Goal: Task Accomplishment & Management: Complete application form

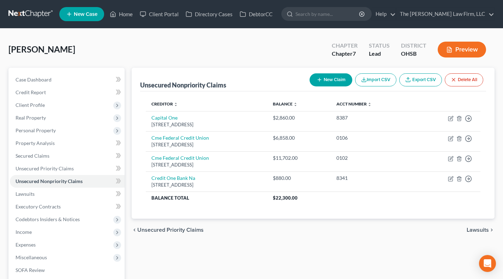
click at [227, 77] on div "Unsecured Nonpriority Claims New Claim Import CSV Export CSV Delete All" at bounding box center [313, 80] width 346 height 24
click at [53, 196] on link "Lawsuits" at bounding box center [67, 194] width 115 height 13
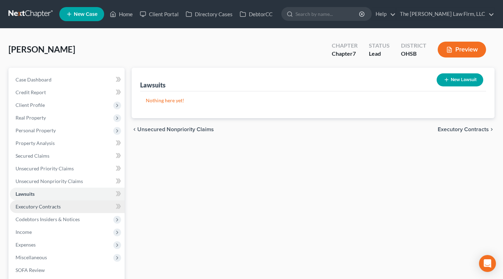
click at [54, 204] on span "Executory Contracts" at bounding box center [38, 207] width 45 height 6
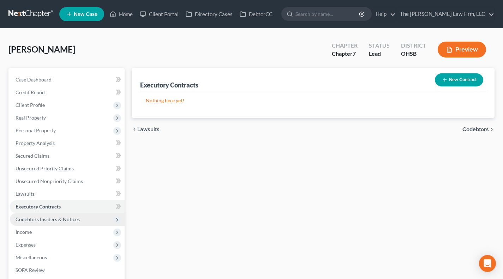
click at [74, 222] on span "Codebtors Insiders & Notices" at bounding box center [67, 219] width 115 height 13
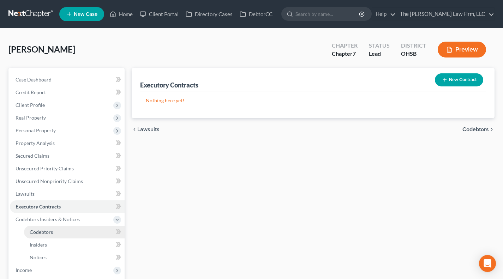
click at [72, 229] on link "Codebtors" at bounding box center [74, 232] width 101 height 13
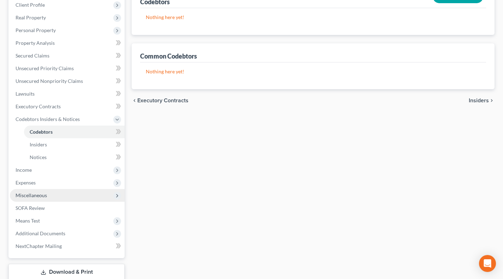
scroll to position [118, 0]
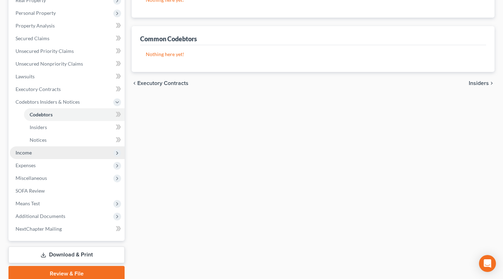
click at [43, 152] on span "Income" at bounding box center [67, 152] width 115 height 13
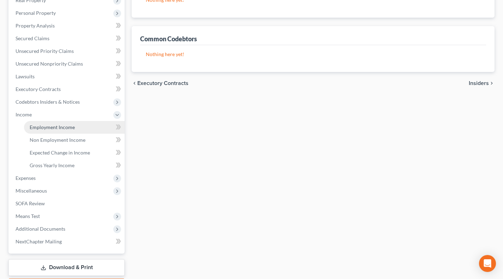
click at [49, 124] on span "Employment Income" at bounding box center [52, 127] width 45 height 6
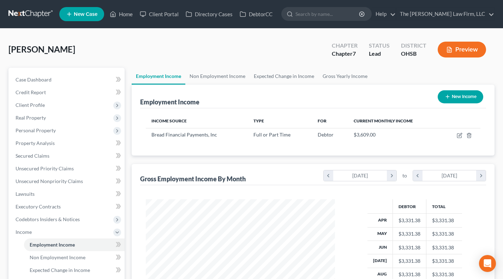
scroll to position [126, 203]
click at [207, 82] on link "Non Employment Income" at bounding box center [217, 76] width 64 height 17
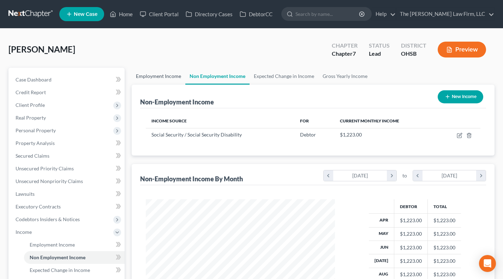
scroll to position [126, 203]
click at [166, 78] on link "Employment Income" at bounding box center [159, 76] width 54 height 17
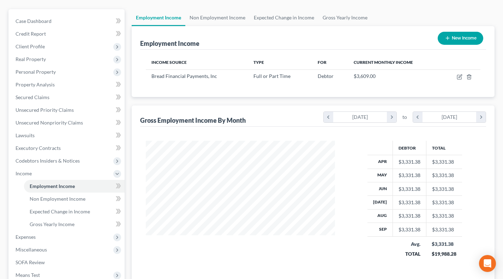
scroll to position [118, 0]
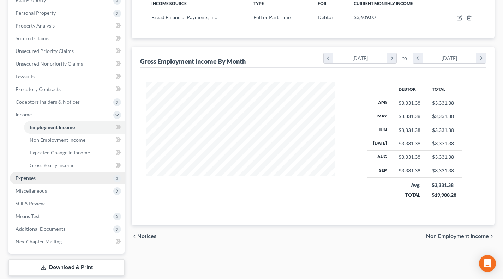
click at [53, 176] on span "Expenses" at bounding box center [67, 178] width 115 height 13
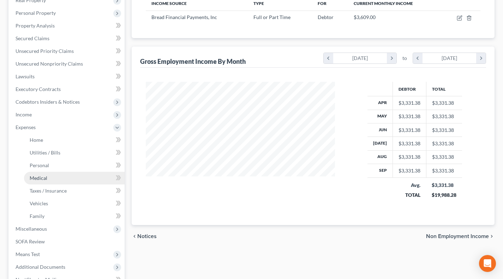
click at [53, 172] on link "Medical" at bounding box center [74, 178] width 101 height 13
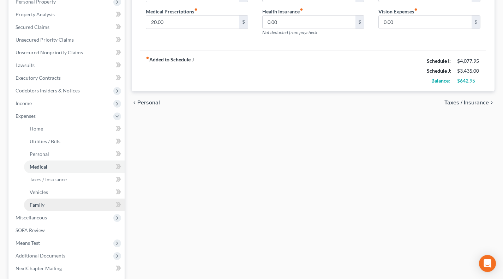
scroll to position [176, 0]
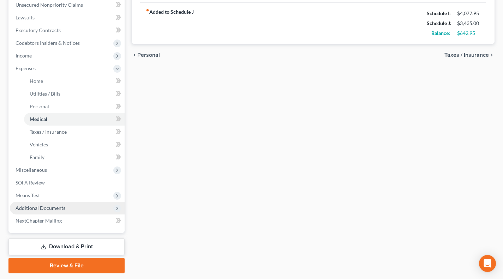
click at [38, 206] on span "Additional Documents" at bounding box center [41, 208] width 50 height 6
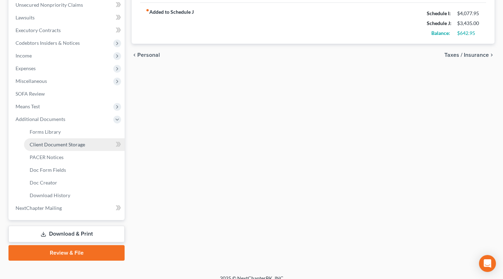
click at [51, 145] on span "Client Document Storage" at bounding box center [57, 145] width 55 height 6
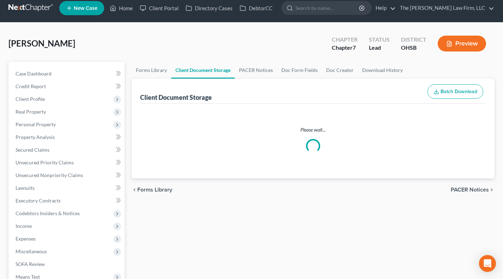
select select "7"
select select "52"
select select "61"
select select "37"
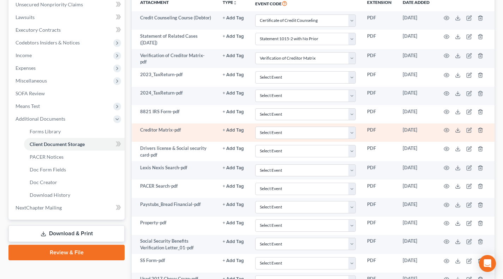
scroll to position [176, 0]
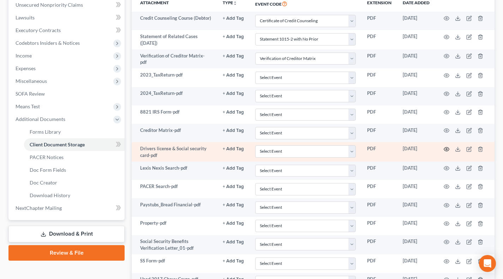
click at [447, 150] on icon "button" at bounding box center [446, 149] width 5 height 4
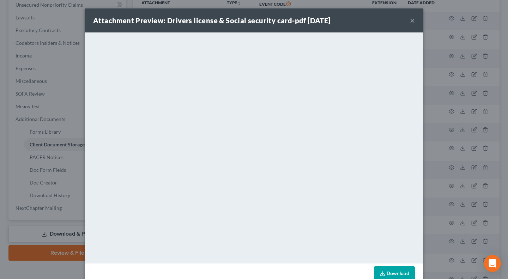
click at [62, 125] on div "Attachment Preview: Drivers license & Social security card-pdf [DATE] × <object…" at bounding box center [254, 139] width 508 height 279
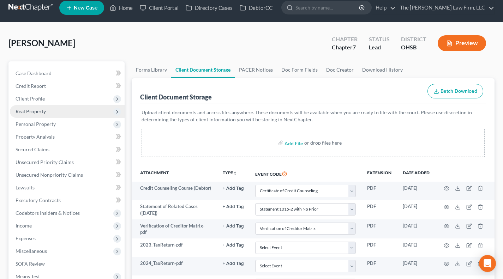
scroll to position [0, 0]
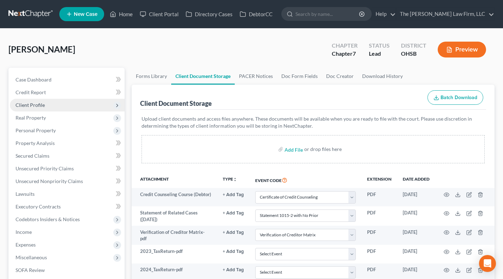
click at [24, 104] on span "Client Profile" at bounding box center [30, 105] width 29 height 6
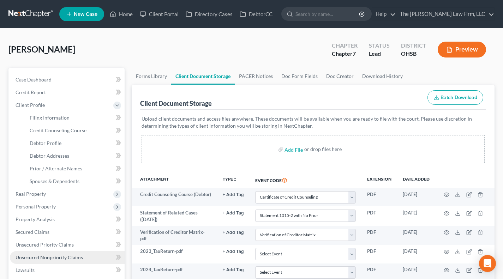
click at [54, 258] on span "Unsecured Nonpriority Claims" at bounding box center [49, 257] width 67 height 6
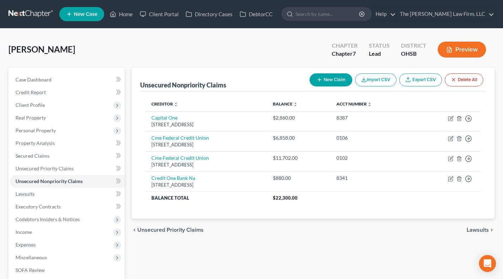
click at [327, 82] on button "New Claim" at bounding box center [330, 79] width 43 height 13
select select "0"
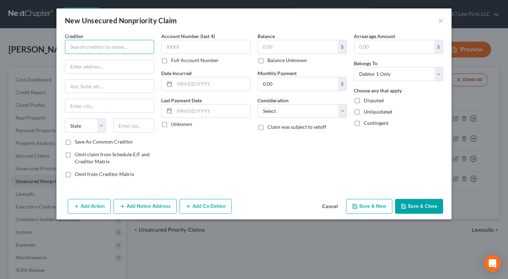
click at [135, 42] on input "text" at bounding box center [109, 47] width 89 height 14
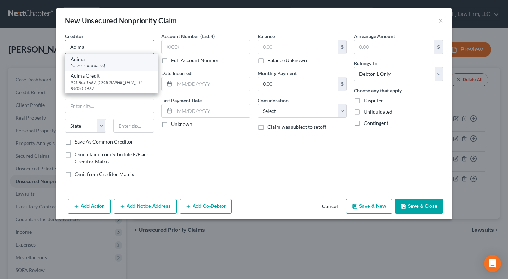
type input "Acima"
click at [98, 58] on div "Acima" at bounding box center [112, 59] width 82 height 7
type input "PO Box 1667"
type input "[PERSON_NAME]"
select select "46"
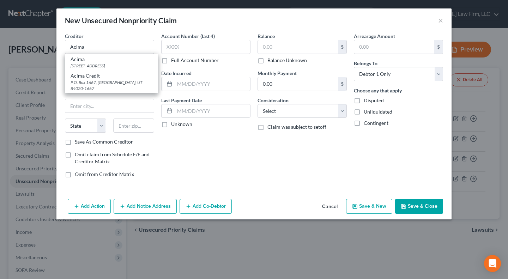
type input "84020"
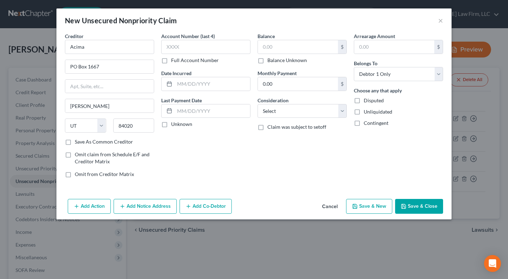
click at [179, 123] on label "Unknown" at bounding box center [181, 124] width 21 height 7
click at [179, 123] on input "Unknown" at bounding box center [176, 123] width 5 height 5
checkbox input "true"
click at [284, 61] on label "Balance Unknown" at bounding box center [287, 60] width 40 height 7
click at [275, 61] on input "Balance Unknown" at bounding box center [272, 59] width 5 height 5
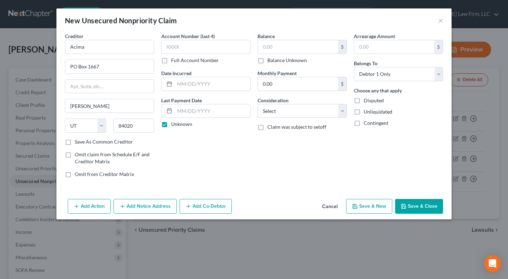
checkbox input "true"
type input "0.00"
click at [298, 110] on select "Select Cable / Satellite Services Collection Agency Credit Card Debt Debt Couns…" at bounding box center [302, 111] width 89 height 14
select select "10"
click at [258, 104] on select "Select Cable / Satellite Services Collection Agency Credit Card Debt Debt Couns…" at bounding box center [302, 111] width 89 height 14
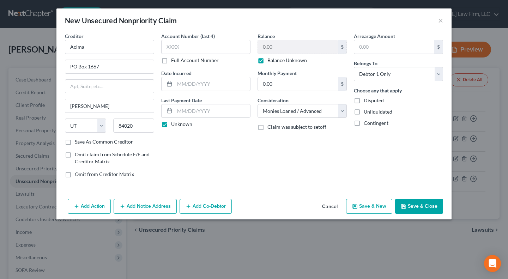
click at [411, 198] on div "Add Action Add Notice Address Add Co-Debtor Cancel Save & New Save & Close" at bounding box center [253, 207] width 395 height 23
click at [415, 208] on button "Save & Close" at bounding box center [419, 206] width 48 height 15
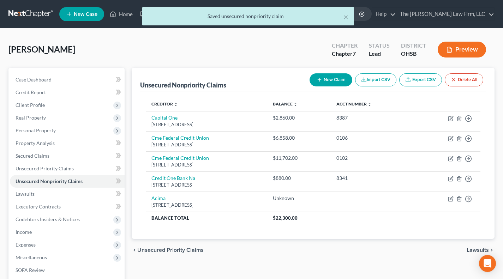
click at [339, 79] on button "New Claim" at bounding box center [330, 79] width 43 height 13
select select "0"
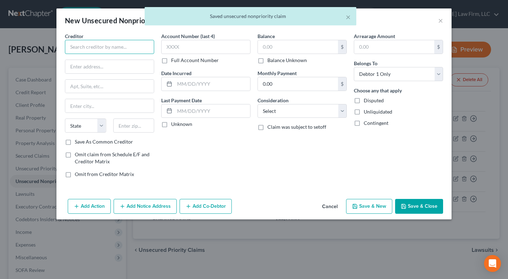
click at [134, 48] on input "text" at bounding box center [109, 47] width 89 height 14
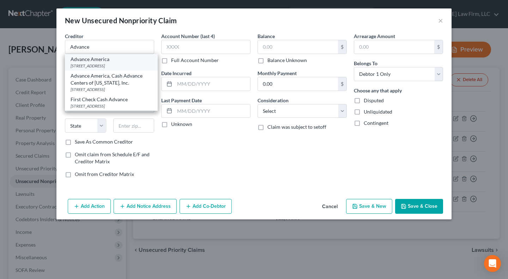
click at [105, 62] on div "Advance America" at bounding box center [112, 59] width 82 height 7
type input "Advance America"
type input "[STREET_ADDRESS]"
type input "Suite 300"
type input "Wilmington"
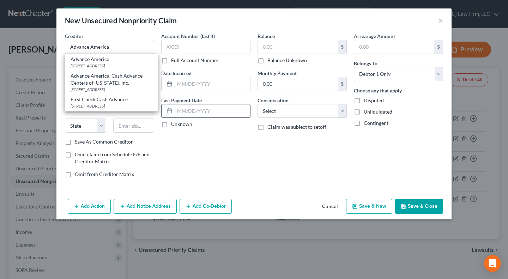
select select "7"
type input "19801"
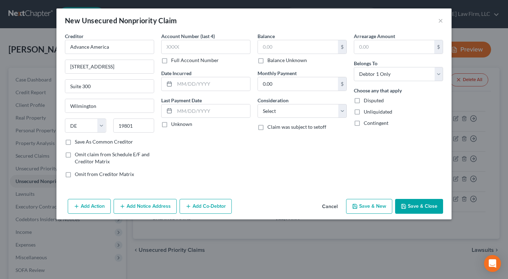
click at [180, 124] on label "Unknown" at bounding box center [181, 124] width 21 height 7
click at [179, 124] on input "Unknown" at bounding box center [176, 123] width 5 height 5
checkbox input "true"
click at [301, 60] on label "Balance Unknown" at bounding box center [287, 60] width 40 height 7
click at [275, 60] on input "Balance Unknown" at bounding box center [272, 59] width 5 height 5
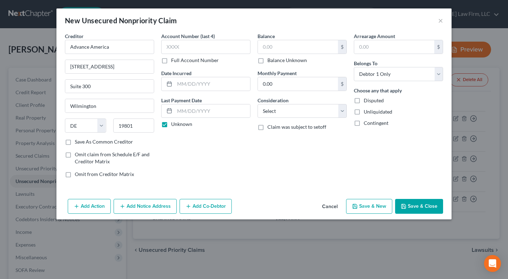
checkbox input "true"
type input "0.00"
click at [291, 110] on select "Select Cable / Satellite Services Collection Agency Credit Card Debt Debt Couns…" at bounding box center [302, 111] width 89 height 14
select select "10"
click at [258, 104] on select "Select Cable / Satellite Services Collection Agency Credit Card Debt Debt Couns…" at bounding box center [302, 111] width 89 height 14
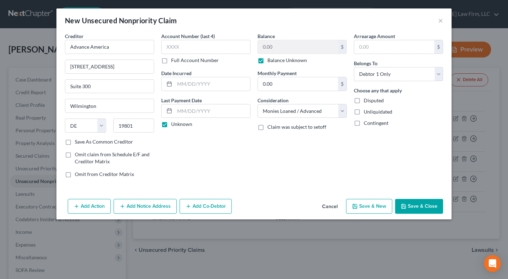
click at [414, 209] on button "Save & Close" at bounding box center [419, 206] width 48 height 15
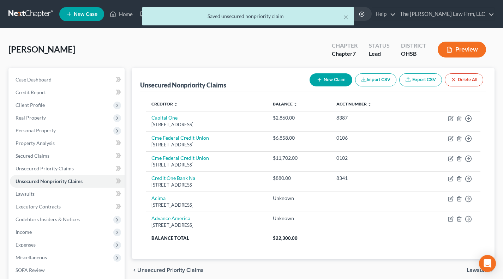
click at [336, 77] on button "New Claim" at bounding box center [330, 79] width 43 height 13
select select "0"
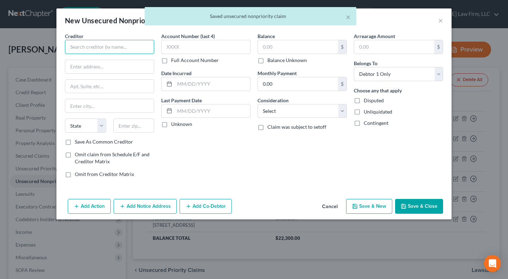
click at [118, 48] on input "text" at bounding box center [109, 47] width 89 height 14
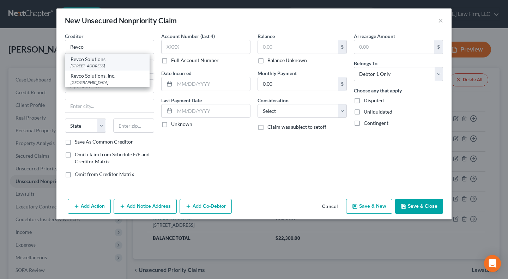
click at [103, 64] on div "[STREET_ADDRESS]" at bounding box center [107, 66] width 73 height 6
type input "Revco Solutions"
type input "[STREET_ADDRESS]"
type input "Suite 400"
type input "Columbus"
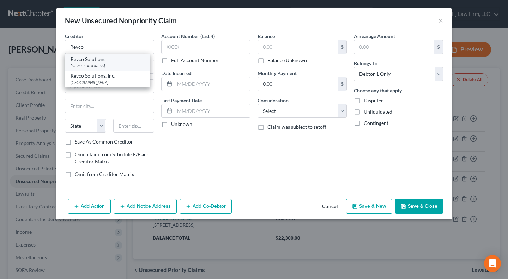
select select "36"
type input "43215-3761"
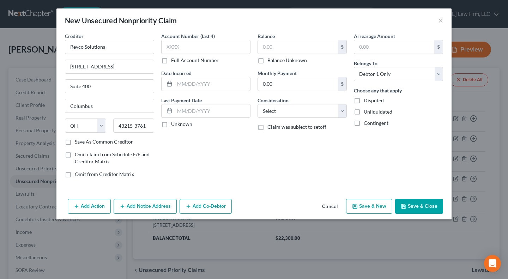
click at [180, 129] on div "Account Number (last 4) Full Account Number Date Incurred Last Payment Date Unk…" at bounding box center [206, 107] width 96 height 151
click at [179, 126] on label "Unknown" at bounding box center [181, 124] width 21 height 7
click at [179, 125] on input "Unknown" at bounding box center [176, 123] width 5 height 5
checkbox input "true"
click at [278, 61] on label "Balance Unknown" at bounding box center [287, 60] width 40 height 7
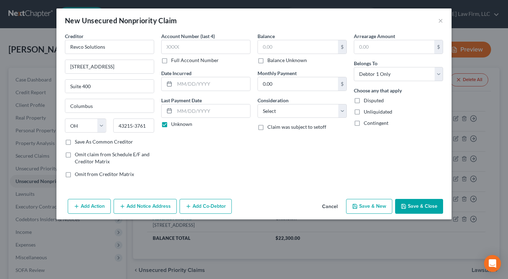
click at [275, 61] on input "Balance Unknown" at bounding box center [272, 59] width 5 height 5
checkbox input "true"
type input "0.00"
click at [291, 110] on select "Select Cable / Satellite Services Collection Agency Credit Card Debt Debt Couns…" at bounding box center [302, 111] width 89 height 14
select select "1"
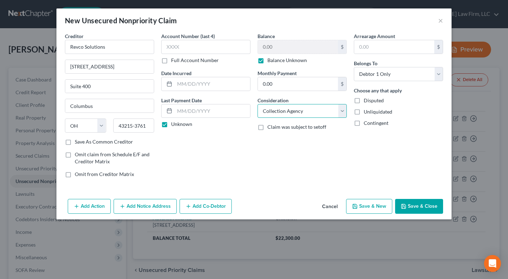
click at [258, 104] on select "Select Cable / Satellite Services Collection Agency Credit Card Debt Debt Couns…" at bounding box center [302, 111] width 89 height 14
click at [411, 203] on button "Save & Close" at bounding box center [419, 206] width 48 height 15
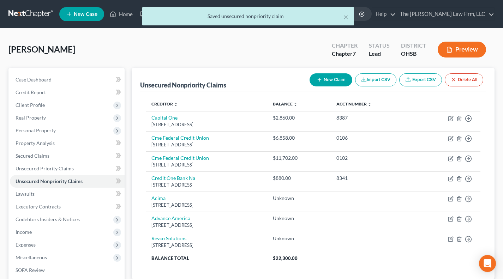
click at [337, 82] on button "New Claim" at bounding box center [330, 79] width 43 height 13
select select "0"
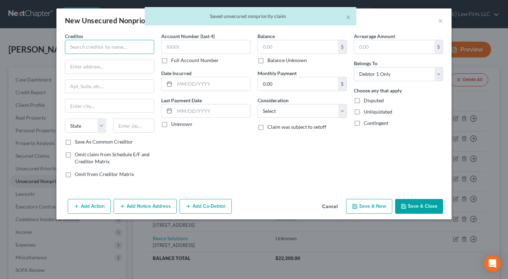
click at [132, 48] on input "text" at bounding box center [109, 47] width 89 height 14
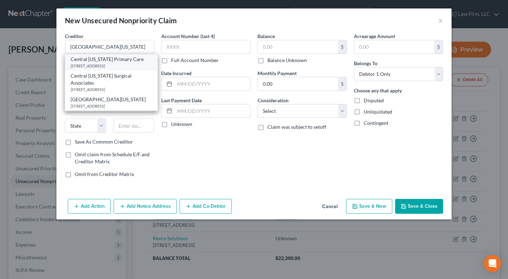
click at [111, 62] on div "Central [US_STATE] Primary Care" at bounding box center [112, 59] width 82 height 7
type input "Central [US_STATE] Primary Care"
type input "[GEOGRAPHIC_DATA]"
select select "36"
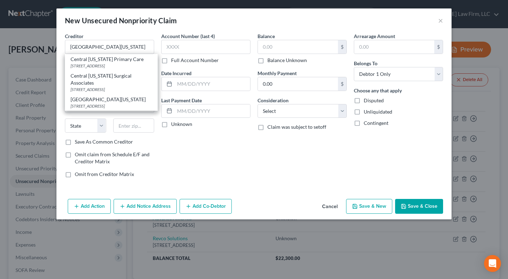
type input "43082-9808"
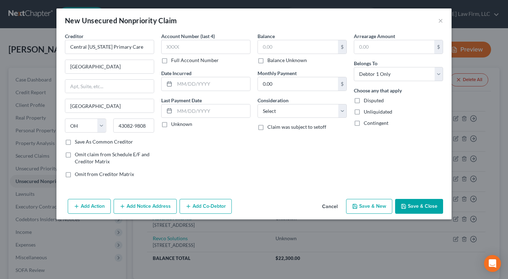
click at [188, 124] on label "Unknown" at bounding box center [181, 124] width 21 height 7
click at [179, 124] on input "Unknown" at bounding box center [176, 123] width 5 height 5
checkbox input "true"
click at [289, 59] on label "Balance Unknown" at bounding box center [287, 60] width 40 height 7
click at [275, 59] on input "Balance Unknown" at bounding box center [272, 59] width 5 height 5
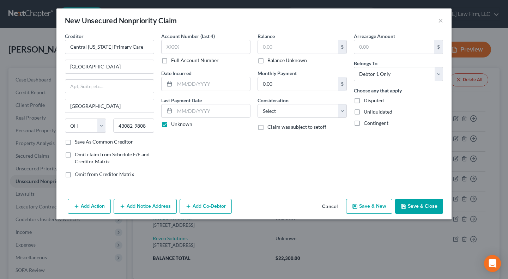
checkbox input "true"
type input "0.00"
click at [288, 109] on select "Select Cable / Satellite Services Collection Agency Credit Card Debt Debt Couns…" at bounding box center [302, 111] width 89 height 14
select select "9"
click at [258, 104] on select "Select Cable / Satellite Services Collection Agency Credit Card Debt Debt Couns…" at bounding box center [302, 111] width 89 height 14
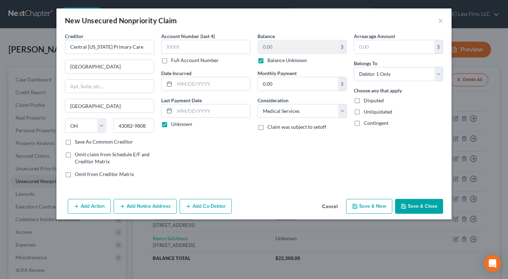
click at [434, 209] on button "Save & Close" at bounding box center [419, 206] width 48 height 15
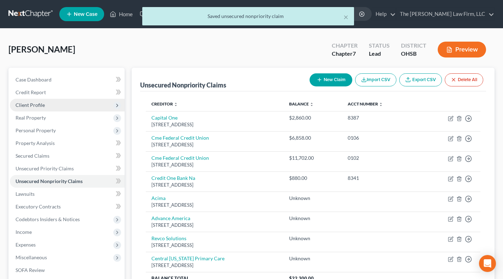
click at [56, 104] on span "Client Profile" at bounding box center [67, 105] width 115 height 13
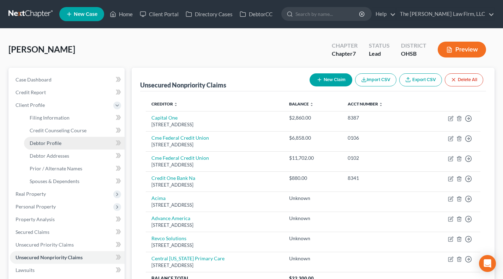
click at [60, 140] on span "Debtor Profile" at bounding box center [46, 143] width 32 height 6
select select "3"
select select "1"
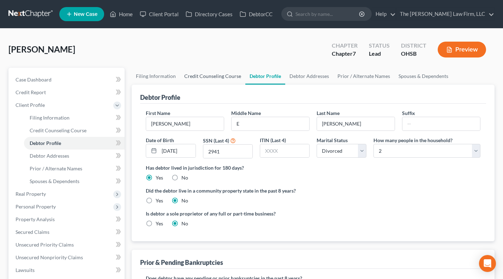
click at [205, 71] on link "Credit Counseling Course" at bounding box center [212, 76] width 65 height 17
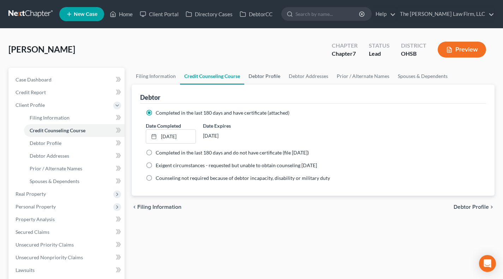
click at [264, 76] on link "Debtor Profile" at bounding box center [264, 76] width 40 height 17
select select "3"
select select "1"
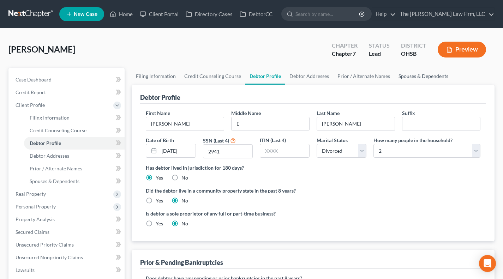
click at [422, 76] on link "Spouses & Dependents" at bounding box center [423, 76] width 58 height 17
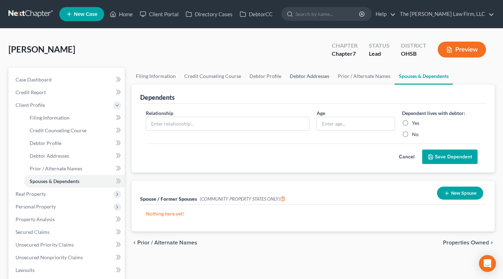
click at [293, 75] on link "Debtor Addresses" at bounding box center [309, 76] width 48 height 17
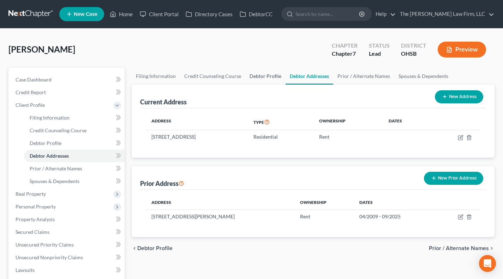
click at [251, 76] on link "Debtor Profile" at bounding box center [265, 76] width 40 height 17
select select "3"
select select "1"
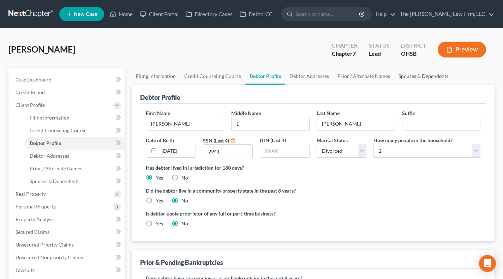
click at [413, 82] on link "Spouses & Dependents" at bounding box center [423, 76] width 58 height 17
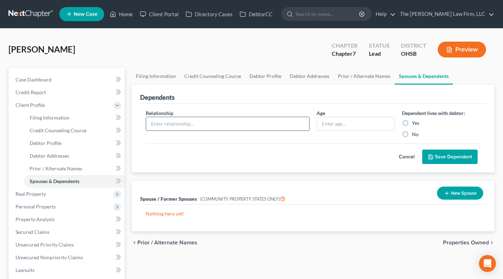
click at [262, 128] on input "text" at bounding box center [227, 123] width 163 height 13
type input "Granddaughter"
click at [337, 120] on input "text" at bounding box center [356, 123] width 78 height 13
type input "20"
click at [412, 122] on label "Yes" at bounding box center [415, 123] width 7 height 7
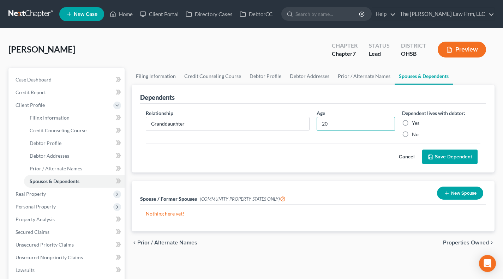
click at [415, 122] on input "Yes" at bounding box center [417, 122] width 5 height 5
radio input "true"
click at [440, 156] on button "Save Dependent" at bounding box center [449, 157] width 55 height 15
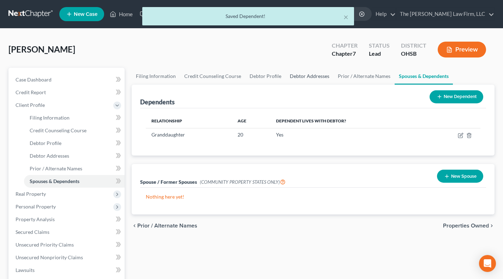
click at [291, 71] on link "Debtor Addresses" at bounding box center [309, 76] width 48 height 17
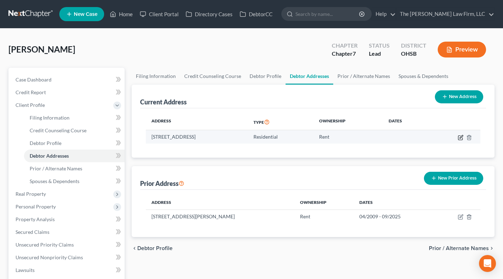
click at [460, 137] on icon "button" at bounding box center [460, 136] width 3 height 3
select select "36"
select select "0"
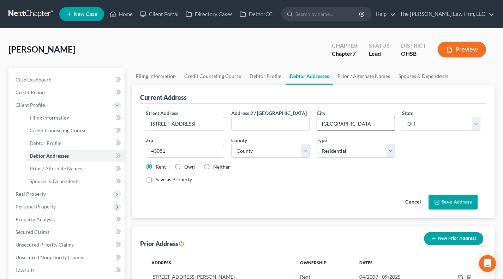
drag, startPoint x: 361, startPoint y: 121, endPoint x: 326, endPoint y: 123, distance: 34.7
click at [326, 123] on input "[GEOGRAPHIC_DATA]" at bounding box center [356, 123] width 78 height 13
type input "[GEOGRAPHIC_DATA]"
click at [334, 183] on div "Street Address * [STREET_ADDRESS] * [GEOGRAPHIC_DATA] * State [US_STATE] AK AR …" at bounding box center [313, 149] width 342 height 80
click at [459, 199] on button "Save Address" at bounding box center [452, 202] width 49 height 15
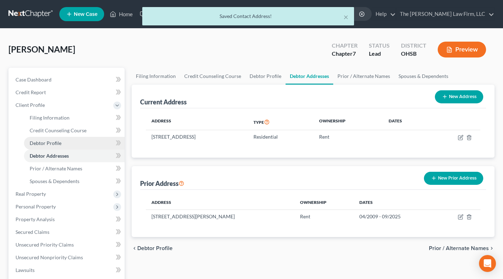
click at [49, 142] on span "Debtor Profile" at bounding box center [46, 143] width 32 height 6
select select "3"
select select "1"
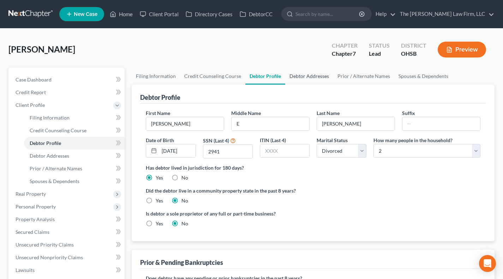
click at [312, 77] on link "Debtor Addresses" at bounding box center [309, 76] width 48 height 17
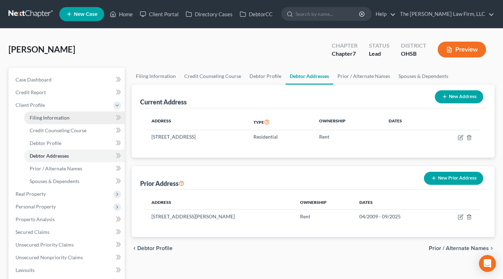
click at [51, 117] on span "Filing Information" at bounding box center [50, 118] width 40 height 6
select select "1"
select select "0"
select select "62"
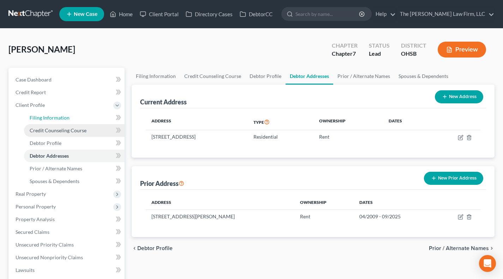
select select "2"
select select "36"
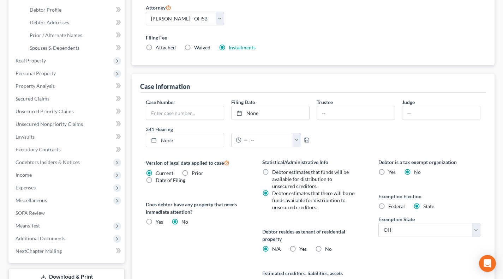
scroll to position [176, 0]
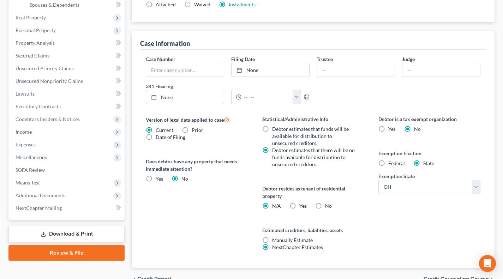
click at [299, 203] on label "Yes Yes" at bounding box center [302, 206] width 7 height 7
click at [302, 203] on input "Yes Yes" at bounding box center [304, 205] width 5 height 5
radio input "true"
radio input "false"
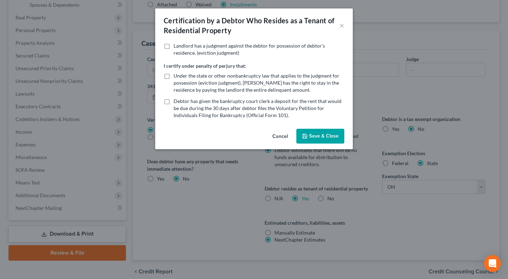
click at [321, 139] on button "Save & Close" at bounding box center [320, 136] width 48 height 15
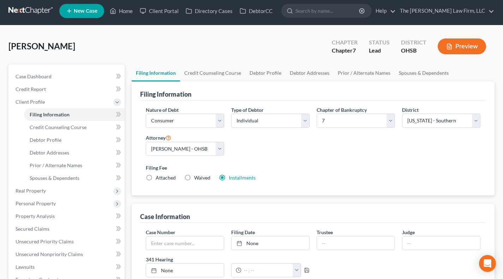
scroll to position [0, 0]
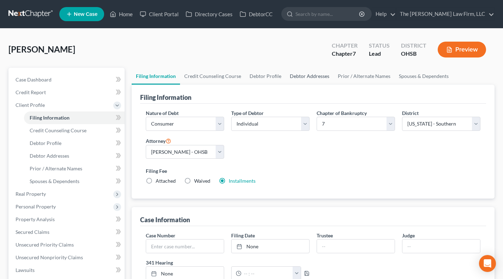
click at [330, 79] on link "Debtor Addresses" at bounding box center [309, 76] width 48 height 17
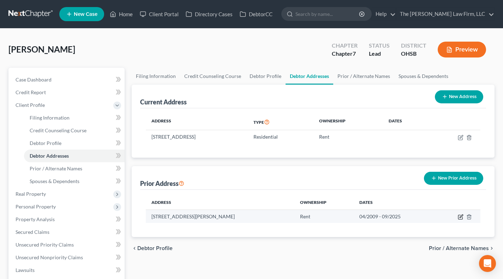
click at [460, 217] on icon "button" at bounding box center [460, 216] width 3 height 3
select select "36"
select select "24"
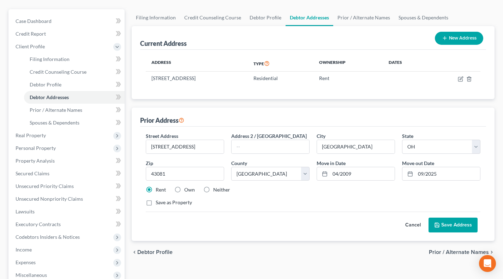
scroll to position [118, 0]
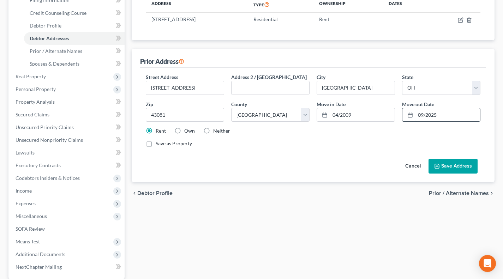
click at [443, 113] on input "09/2025" at bounding box center [447, 114] width 65 height 13
type input "0"
type input "11/2023"
drag, startPoint x: 410, startPoint y: 132, endPoint x: 416, endPoint y: 140, distance: 9.5
click at [410, 132] on div "Rent Own Neither" at bounding box center [313, 130] width 342 height 7
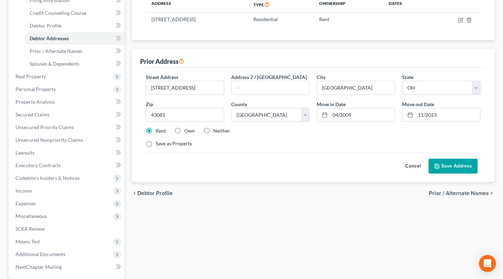
click at [445, 162] on button "Save Address" at bounding box center [452, 166] width 49 height 15
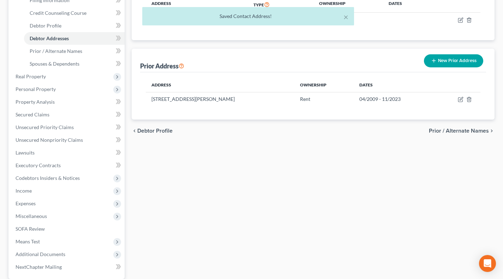
scroll to position [0, 0]
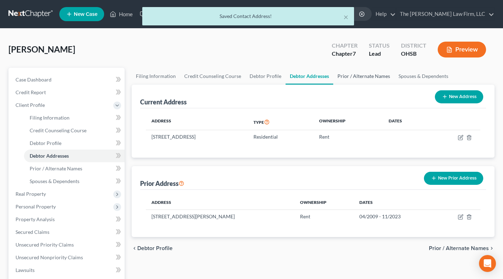
click at [354, 80] on link "Prior / Alternate Names" at bounding box center [363, 76] width 61 height 17
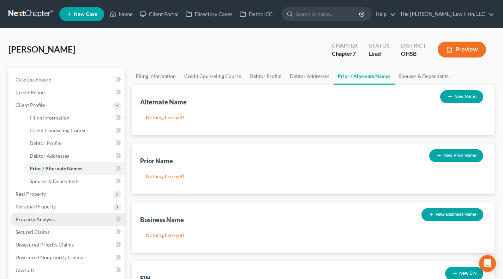
scroll to position [59, 0]
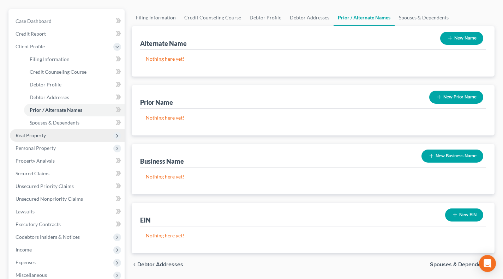
click at [29, 132] on span "Real Property" at bounding box center [31, 135] width 30 height 6
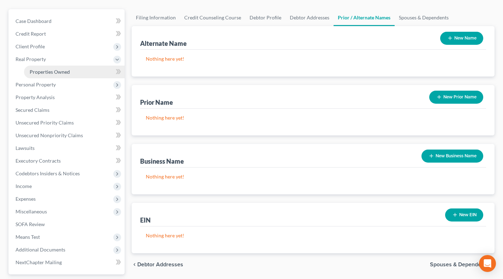
click at [40, 75] on link "Properties Owned" at bounding box center [74, 72] width 101 height 13
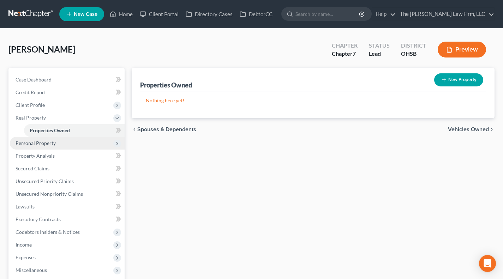
click at [42, 145] on span "Personal Property" at bounding box center [36, 143] width 40 height 6
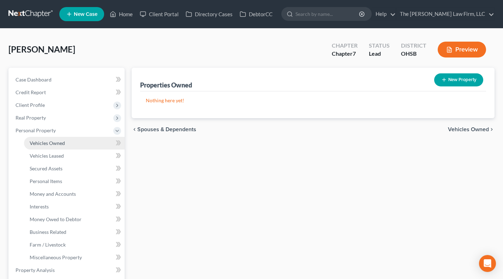
click at [48, 142] on span "Vehicles Owned" at bounding box center [47, 143] width 35 height 6
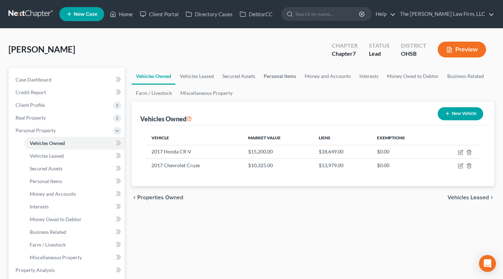
click at [261, 77] on link "Personal Items" at bounding box center [279, 76] width 41 height 17
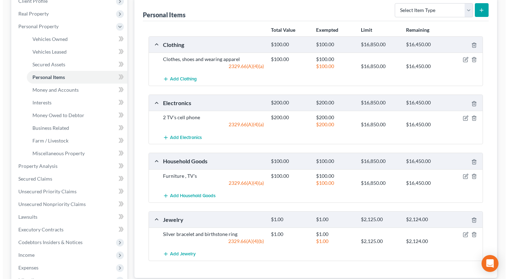
scroll to position [118, 0]
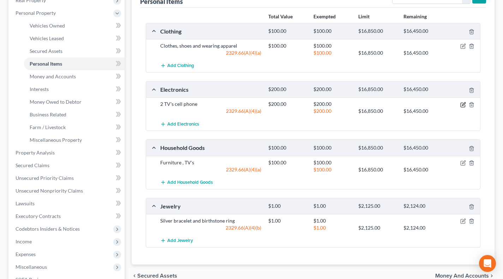
click at [465, 102] on icon "button" at bounding box center [463, 103] width 3 height 3
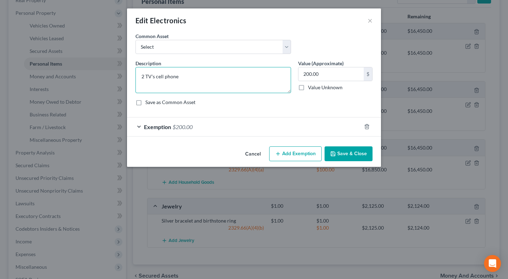
click at [209, 80] on textarea "2 TV's cell phone" at bounding box center [214, 80] width 156 height 26
click at [143, 76] on textarea "2 TV's cell phone" at bounding box center [214, 80] width 156 height 26
click at [155, 76] on textarea "3 TV's cell phone" at bounding box center [214, 80] width 156 height 26
click at [193, 77] on textarea "3 TV's, cell phone" at bounding box center [214, 80] width 156 height 26
type textarea "3 TV's, cell phone, laptop"
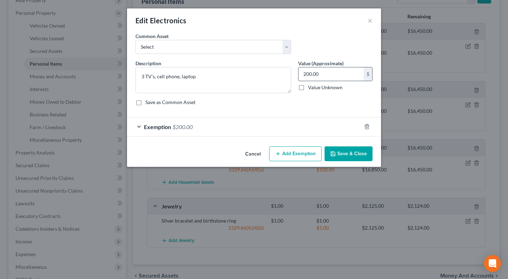
click at [350, 70] on input "200.00" at bounding box center [331, 73] width 65 height 13
type input "800"
click at [285, 124] on div "Exemption $200.00" at bounding box center [244, 127] width 234 height 19
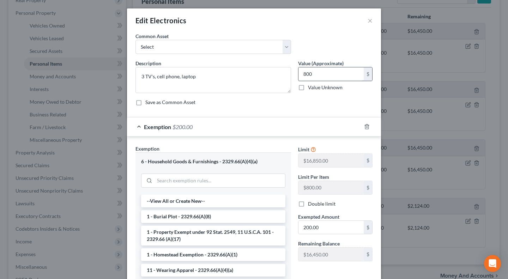
click at [334, 68] on input "800" at bounding box center [331, 73] width 65 height 13
click at [336, 228] on input "200.00" at bounding box center [331, 227] width 65 height 13
paste input "8"
type input "800"
click at [347, 216] on div "Exempted Amount * 800 $" at bounding box center [336, 224] width 82 height 22
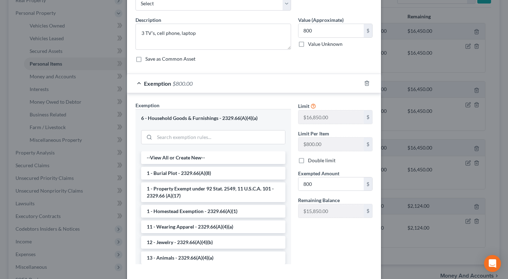
scroll to position [59, 0]
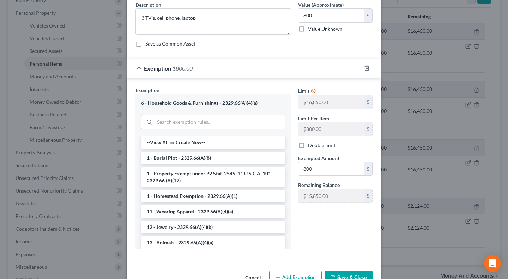
click at [350, 272] on button "Save & Close" at bounding box center [349, 278] width 48 height 15
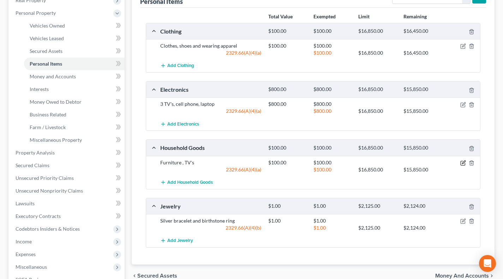
click at [462, 163] on icon "button" at bounding box center [463, 162] width 3 height 3
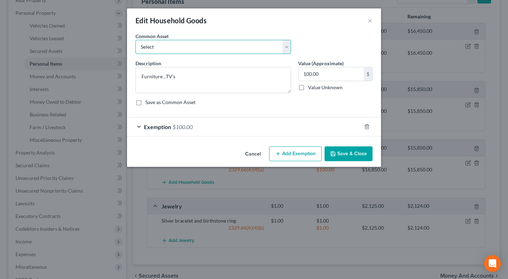
click at [176, 50] on select "Select Household Furniture - Living Room, Bedroom, Dining Room. General housewa…" at bounding box center [214, 47] width 156 height 14
select select "0"
click at [136, 40] on select "Select Household Furniture - Living Room, Bedroom, Dining Room. General housewa…" at bounding box center [214, 47] width 156 height 14
type textarea "Household Furniture - Living Room, Bedroom, Dining Room. General housewares and…"
type input "6,000.00"
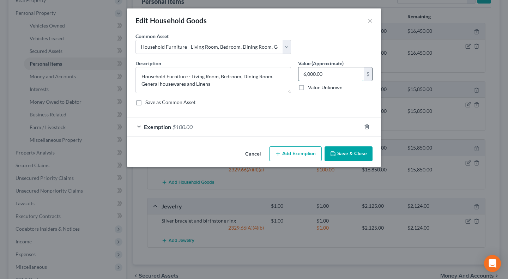
click at [336, 72] on input "6,000.00" at bounding box center [331, 73] width 65 height 13
type input "1,500"
click at [299, 127] on div "Exemption $100.00" at bounding box center [244, 127] width 234 height 19
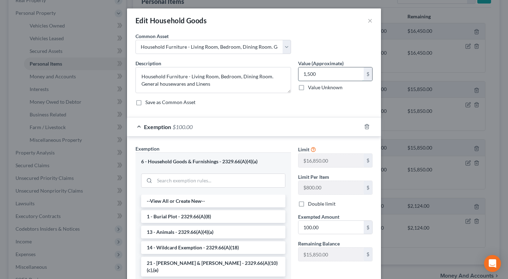
click at [321, 77] on input "1,500" at bounding box center [331, 73] width 65 height 13
click at [321, 227] on input "100.00" at bounding box center [331, 227] width 65 height 13
paste input ",5"
type input "1,500"
click at [334, 212] on div "Limit $16,850.00 $ Limit Per Item $800.00 $ Double limit Exempted Amount * 1,50…" at bounding box center [336, 206] width 82 height 122
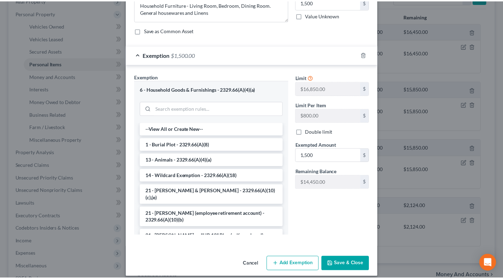
scroll to position [79, 0]
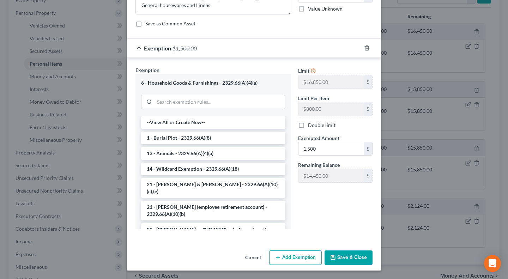
click at [343, 255] on button "Save & Close" at bounding box center [349, 258] width 48 height 15
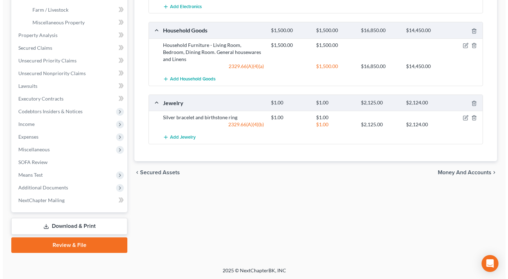
scroll to position [176, 0]
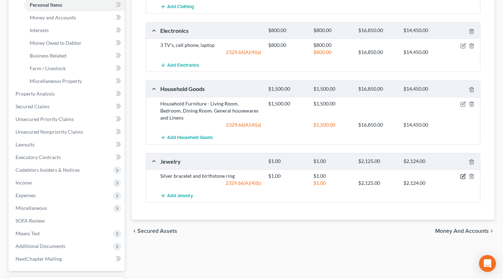
click at [463, 174] on icon "button" at bounding box center [463, 175] width 3 height 3
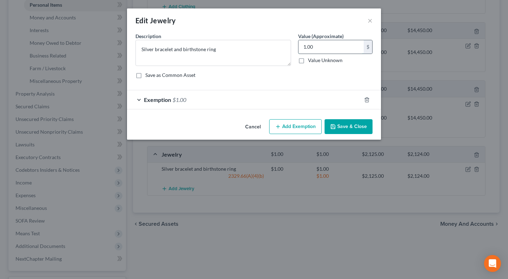
click at [326, 49] on input "1.00" at bounding box center [331, 46] width 65 height 13
type input "150"
click at [317, 92] on div "Exemption $1.00" at bounding box center [244, 99] width 234 height 19
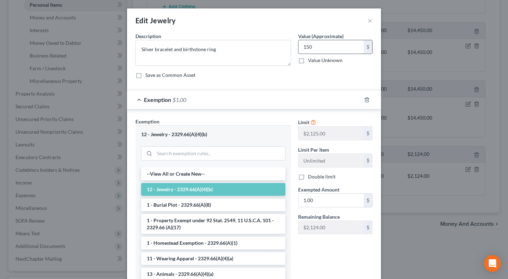
click at [318, 51] on input "150" at bounding box center [331, 46] width 65 height 13
click at [324, 205] on input "1.00" at bounding box center [331, 200] width 65 height 13
paste input "5"
type input "150"
drag, startPoint x: 310, startPoint y: 260, endPoint x: 319, endPoint y: 250, distance: 13.8
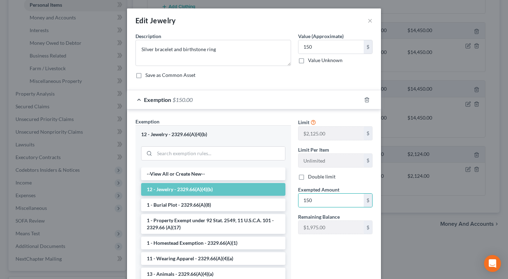
click at [310, 260] on div "Limit $2,125.00 $ Limit Per Item Unlimited $ Double limit Exempted Amount * 150…" at bounding box center [336, 202] width 82 height 168
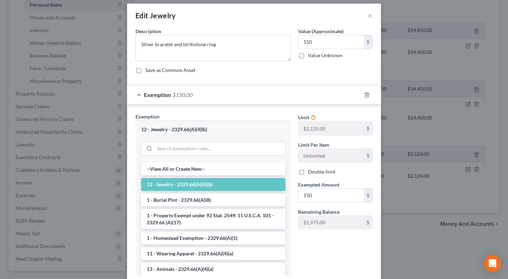
scroll to position [0, 0]
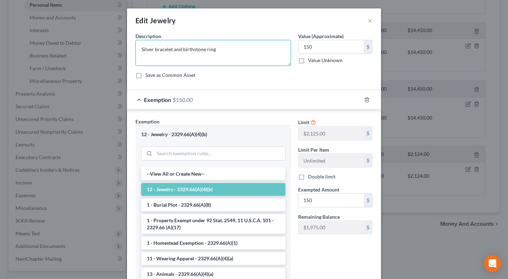
click at [224, 52] on textarea "Silver bracelet and birthstone ring" at bounding box center [214, 53] width 156 height 26
type textarea "Silver bracelet and birthstone ring - Costume Jewelry"
click at [335, 74] on div "Save as Common Asset" at bounding box center [254, 75] width 237 height 7
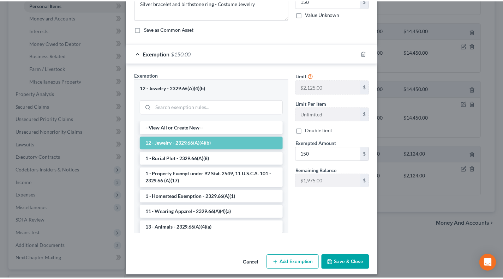
scroll to position [52, 0]
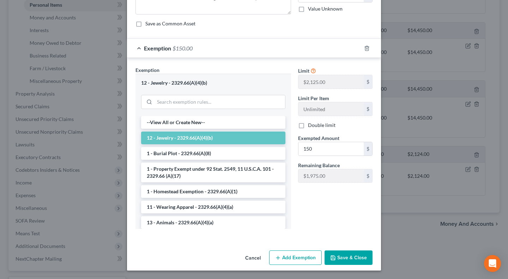
click at [343, 253] on button "Save & Close" at bounding box center [349, 258] width 48 height 15
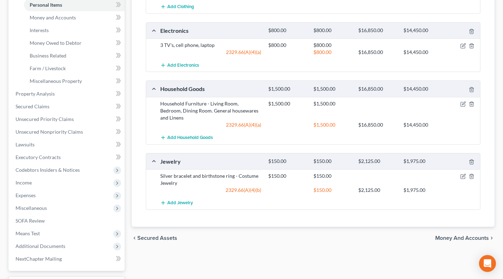
scroll to position [59, 0]
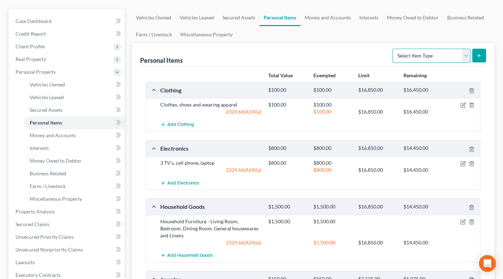
click at [406, 56] on select "Select Item Type Clothing Collectibles Of Value Electronics Firearms Household …" at bounding box center [431, 56] width 78 height 14
click at [329, 19] on link "Money and Accounts" at bounding box center [327, 17] width 55 height 17
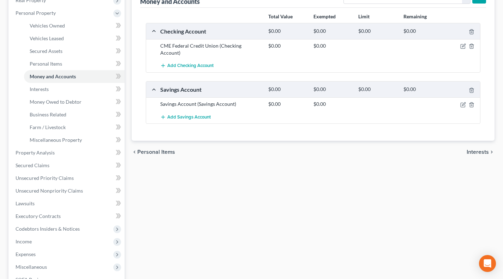
scroll to position [59, 0]
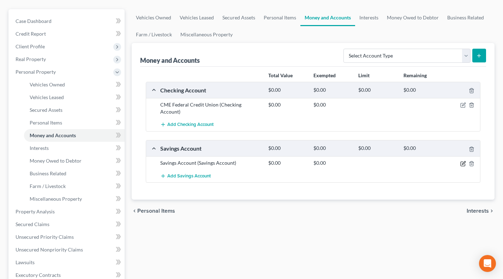
click at [463, 161] on icon "button" at bounding box center [463, 164] width 6 height 6
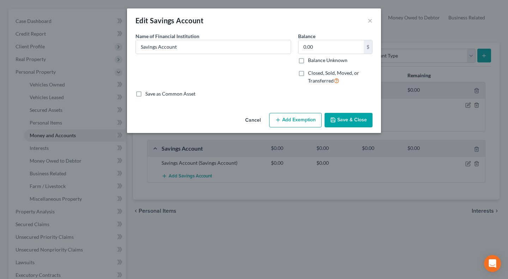
click at [363, 119] on button "Save & Close" at bounding box center [349, 120] width 48 height 15
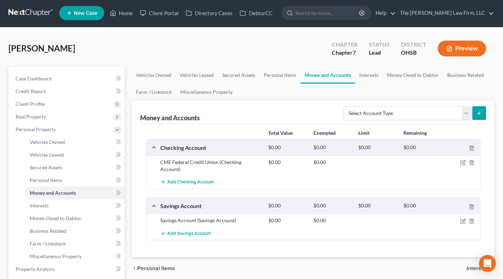
scroll to position [0, 0]
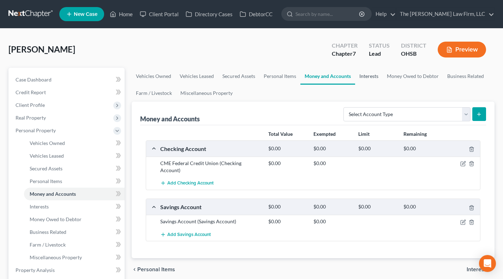
click at [369, 77] on link "Interests" at bounding box center [369, 76] width 28 height 17
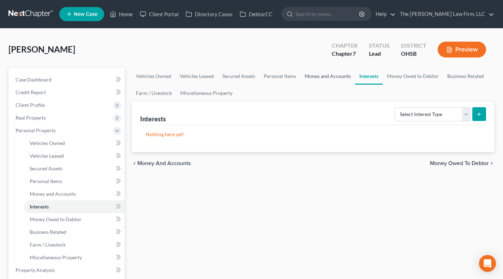
click at [314, 79] on link "Money and Accounts" at bounding box center [327, 76] width 55 height 17
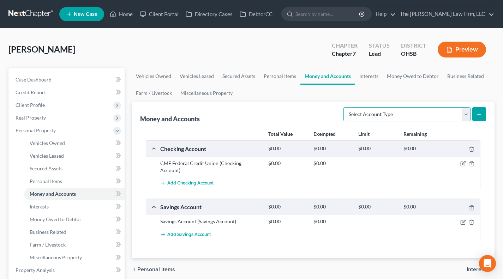
click at [433, 113] on select "Select Account Type Brokerage Cash on Hand Certificates of Deposit Checking Acc…" at bounding box center [406, 114] width 127 height 14
select select "checking"
click at [345, 107] on select "Select Account Type Brokerage Cash on Hand Certificates of Deposit Checking Acc…" at bounding box center [406, 114] width 127 height 14
click at [482, 110] on button "submit" at bounding box center [479, 114] width 14 height 14
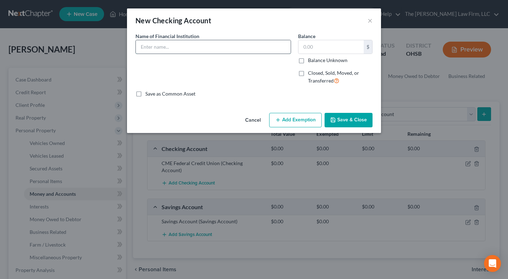
click at [242, 52] on input "text" at bounding box center [213, 46] width 155 height 13
type input "Chime Checking"
drag, startPoint x: 279, startPoint y: 91, endPoint x: 303, endPoint y: 99, distance: 25.3
click at [279, 91] on div "Save as Common Asset" at bounding box center [254, 93] width 237 height 7
click at [333, 120] on polyline "button" at bounding box center [333, 121] width 2 height 2
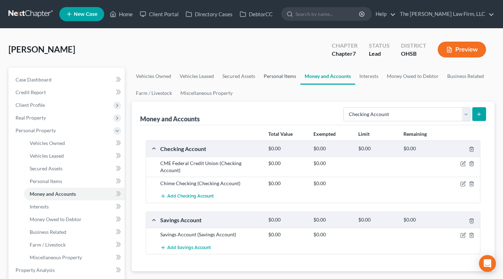
click at [284, 75] on link "Personal Items" at bounding box center [279, 76] width 41 height 17
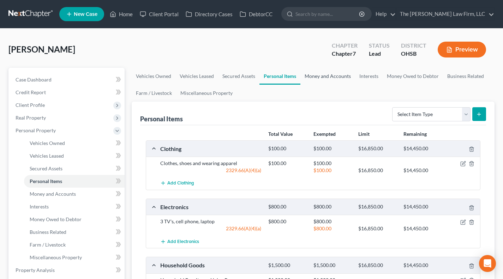
click at [342, 80] on link "Money and Accounts" at bounding box center [327, 76] width 55 height 17
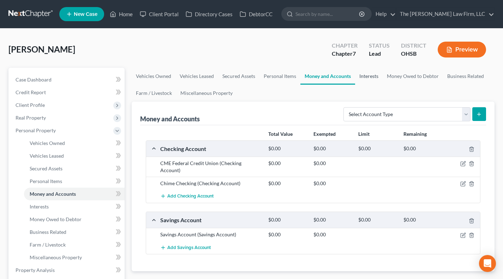
click at [359, 75] on link "Interests" at bounding box center [369, 76] width 28 height 17
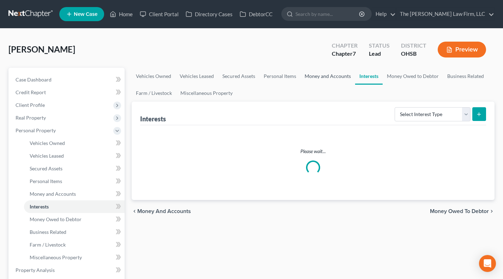
click at [336, 77] on link "Money and Accounts" at bounding box center [327, 76] width 55 height 17
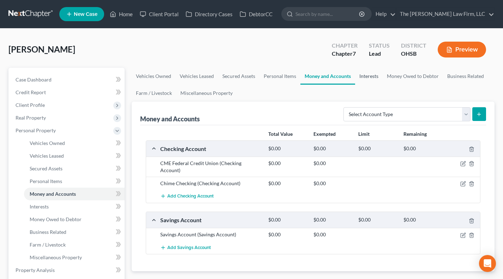
click at [364, 77] on link "Interests" at bounding box center [369, 76] width 28 height 17
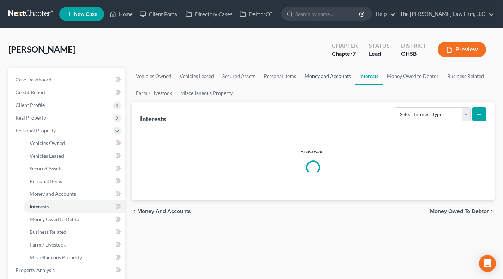
click at [335, 79] on link "Money and Accounts" at bounding box center [327, 76] width 55 height 17
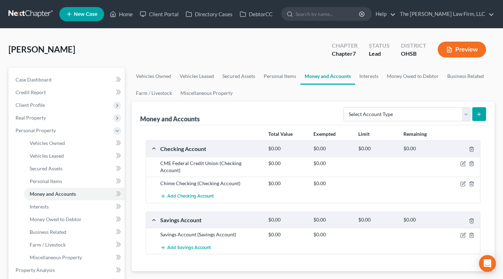
click at [345, 53] on div "Chapter 7" at bounding box center [345, 54] width 26 height 8
click at [317, 55] on div "[PERSON_NAME] Upgraded Chapter Chapter 7 Status Lead District OHSB Preview" at bounding box center [251, 52] width 486 height 31
click at [345, 57] on div "Chapter 7" at bounding box center [345, 54] width 26 height 8
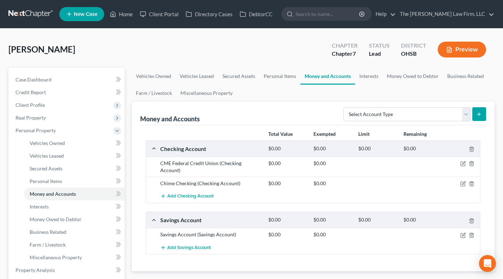
click at [345, 57] on div "Chapter 7" at bounding box center [345, 54] width 26 height 8
click at [323, 52] on div "[PERSON_NAME] Upgraded Chapter Chapter 7 Status Lead District OHSB Preview" at bounding box center [251, 52] width 486 height 31
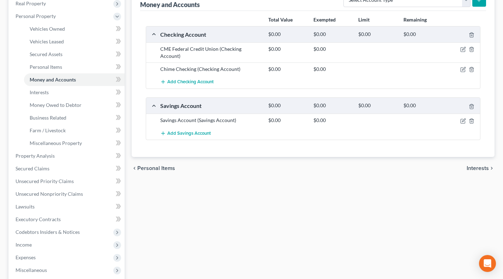
scroll to position [118, 0]
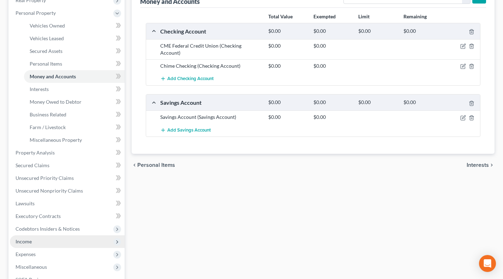
click at [35, 242] on span "Income" at bounding box center [67, 241] width 115 height 13
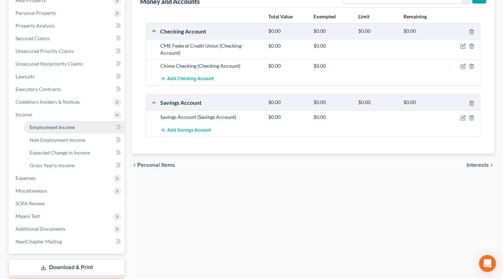
click at [68, 124] on span "Employment Income" at bounding box center [52, 127] width 45 height 6
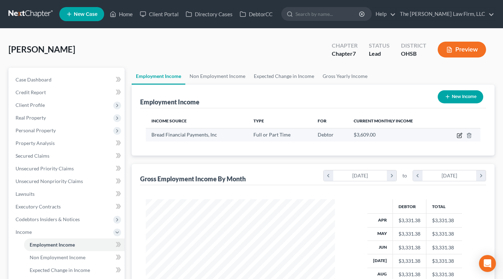
click at [458, 137] on icon "button" at bounding box center [460, 136] width 6 height 6
select select "0"
select select "36"
select select "2"
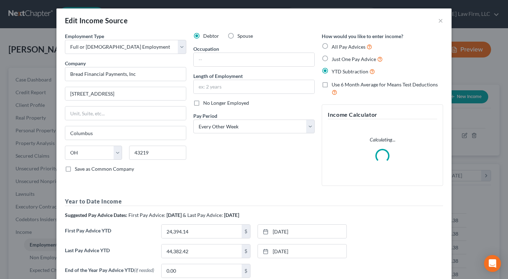
click at [211, 102] on span "No Longer Employed" at bounding box center [226, 103] width 46 height 6
click at [211, 102] on input "No Longer Employed" at bounding box center [208, 102] width 5 height 5
checkbox input "true"
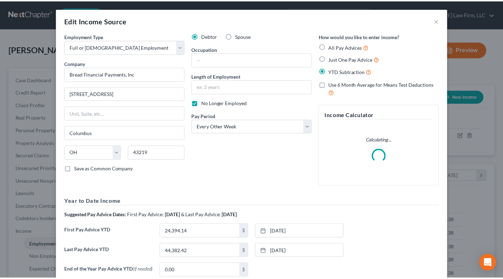
scroll to position [70, 0]
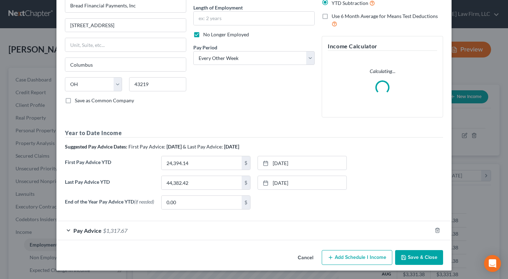
click at [415, 256] on button "Save & Close" at bounding box center [419, 257] width 48 height 15
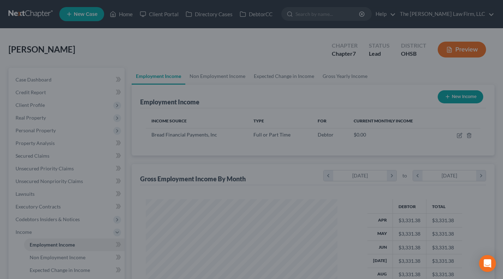
scroll to position [352755, 352678]
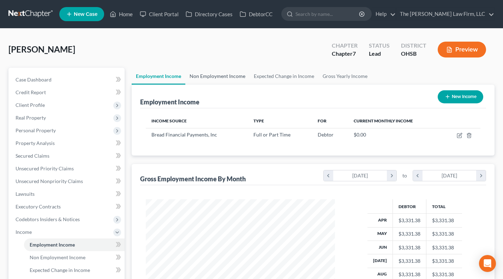
click at [213, 77] on link "Non Employment Income" at bounding box center [217, 76] width 64 height 17
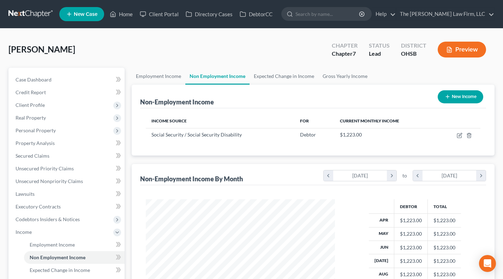
scroll to position [126, 203]
click at [282, 76] on link "Expected Change in Income" at bounding box center [283, 76] width 69 height 17
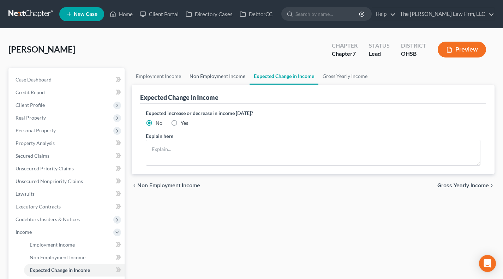
click at [222, 75] on link "Non Employment Income" at bounding box center [217, 76] width 64 height 17
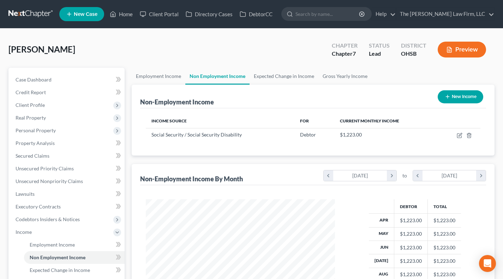
scroll to position [126, 203]
click at [159, 76] on link "Employment Income" at bounding box center [159, 76] width 54 height 17
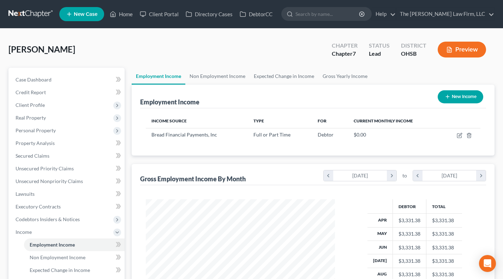
scroll to position [126, 203]
click at [173, 58] on div "[PERSON_NAME] Upgraded Chapter Chapter 7 Status Lead District OHSB Preview" at bounding box center [251, 52] width 486 height 31
click at [34, 129] on span "Personal Property" at bounding box center [36, 130] width 40 height 6
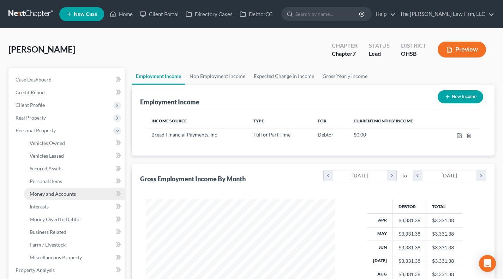
click at [50, 190] on link "Money and Accounts" at bounding box center [74, 194] width 101 height 13
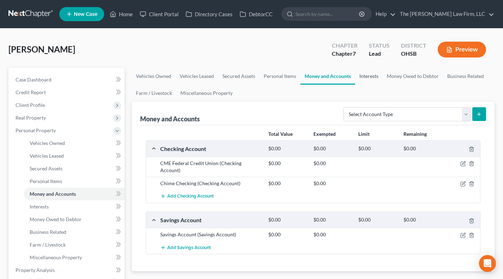
click at [370, 79] on link "Interests" at bounding box center [369, 76] width 28 height 17
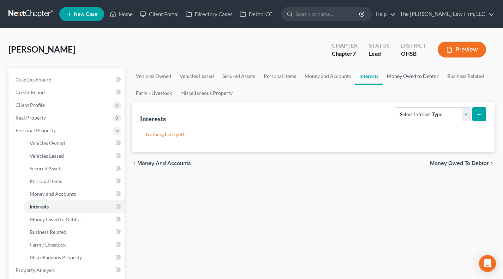
click at [413, 79] on link "Money Owed to Debtor" at bounding box center [413, 76] width 60 height 17
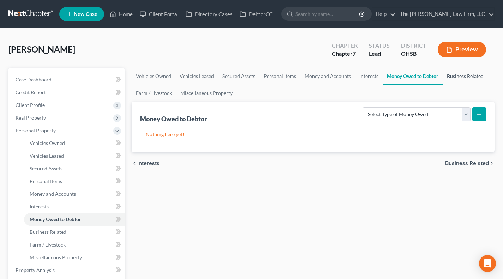
click at [451, 76] on link "Business Related" at bounding box center [465, 76] width 45 height 17
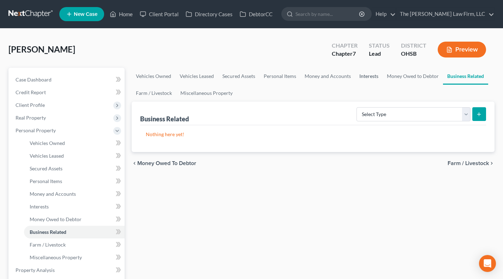
click at [364, 80] on link "Interests" at bounding box center [369, 76] width 28 height 17
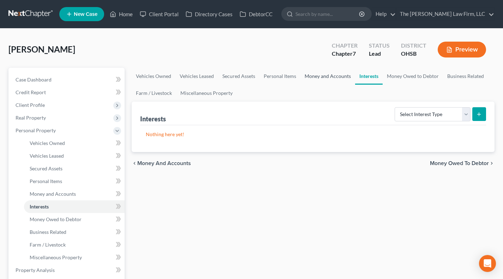
click at [323, 78] on link "Money and Accounts" at bounding box center [327, 76] width 55 height 17
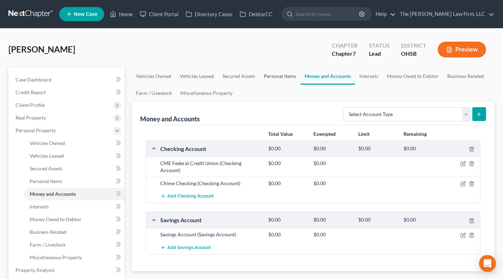
click at [281, 75] on link "Personal Items" at bounding box center [279, 76] width 41 height 17
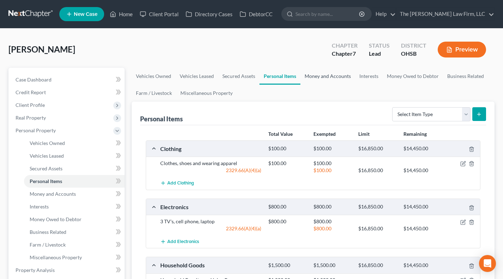
click at [316, 73] on link "Money and Accounts" at bounding box center [327, 76] width 55 height 17
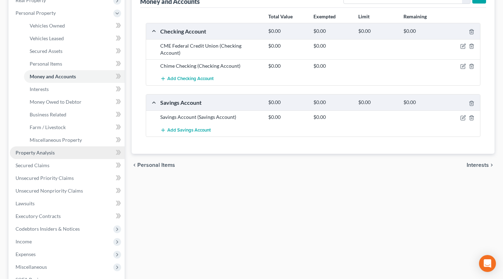
scroll to position [118, 0]
click at [44, 155] on span "Property Analysis" at bounding box center [35, 153] width 39 height 6
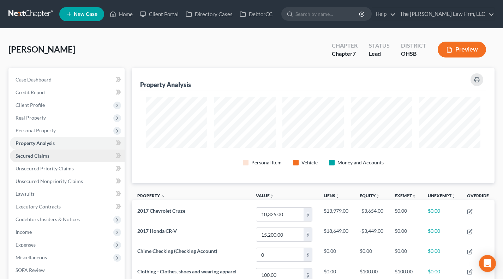
click at [64, 150] on link "Secured Claims" at bounding box center [67, 156] width 115 height 13
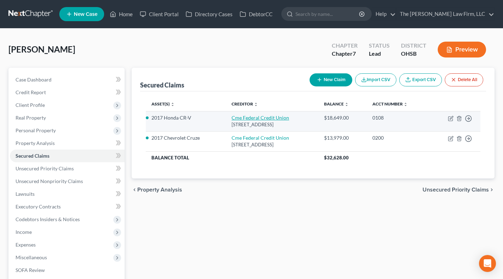
click at [245, 115] on link "Cme Federal Credit Union" at bounding box center [260, 118] width 58 height 6
select select "36"
select select "3"
select select "2"
select select "0"
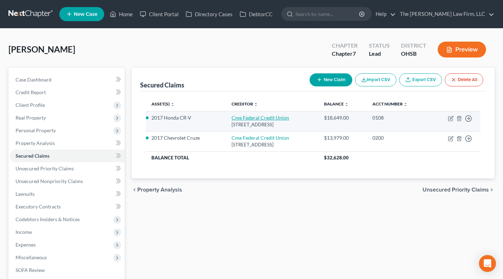
select select "0"
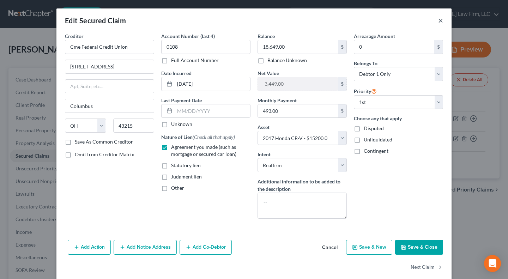
click at [440, 19] on button "×" at bounding box center [440, 20] width 5 height 8
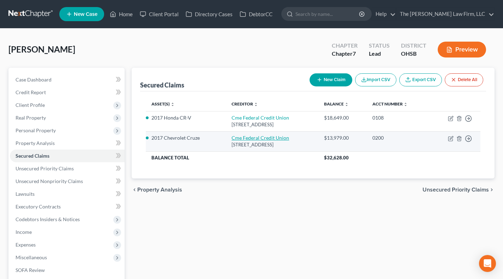
click at [245, 140] on link "Cme Federal Credit Union" at bounding box center [260, 138] width 58 height 6
select select "36"
select select "4"
select select "2"
select select "0"
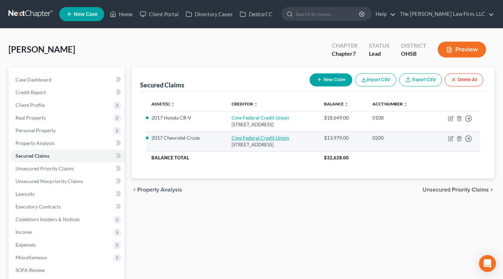
select select "0"
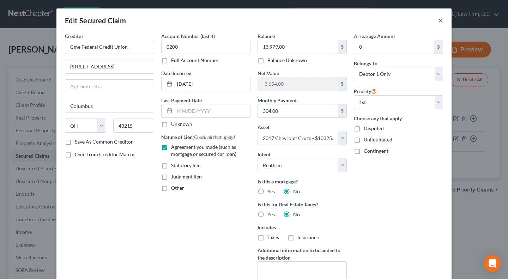
click at [438, 20] on button "×" at bounding box center [440, 20] width 5 height 8
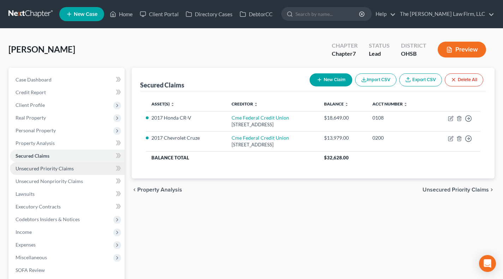
click at [53, 166] on span "Unsecured Priority Claims" at bounding box center [45, 169] width 58 height 6
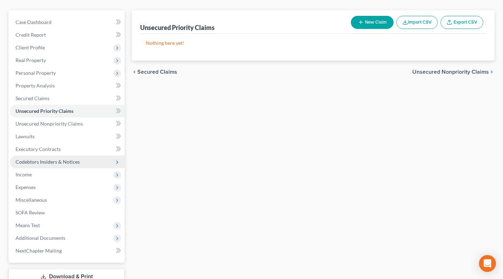
scroll to position [59, 0]
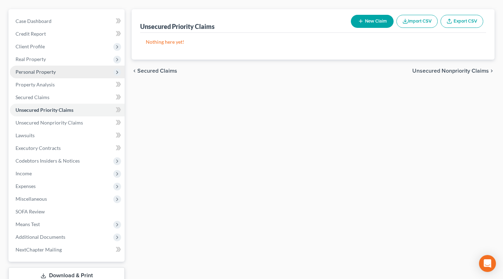
click at [50, 76] on span "Personal Property" at bounding box center [67, 72] width 115 height 13
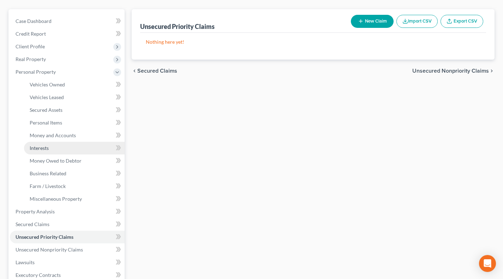
click at [50, 148] on link "Interests" at bounding box center [74, 148] width 101 height 13
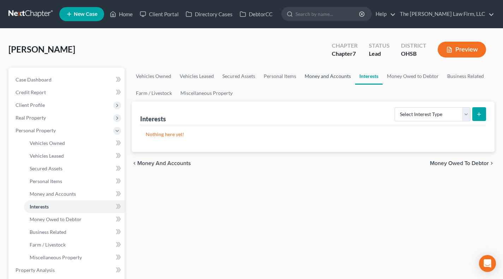
click at [330, 75] on link "Money and Accounts" at bounding box center [327, 76] width 55 height 17
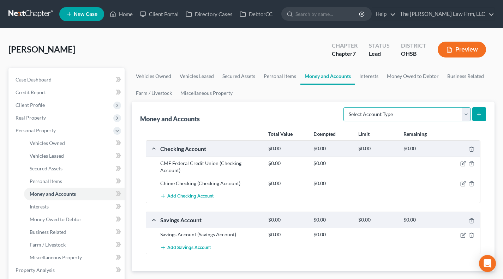
click at [375, 115] on select "Select Account Type Brokerage Cash on Hand Certificates of Deposit Checking Acc…" at bounding box center [406, 114] width 127 height 14
select select "other"
click at [345, 107] on select "Select Account Type Brokerage Cash on Hand Certificates of Deposit Checking Acc…" at bounding box center [406, 114] width 127 height 14
click at [481, 114] on icon "submit" at bounding box center [479, 115] width 6 height 6
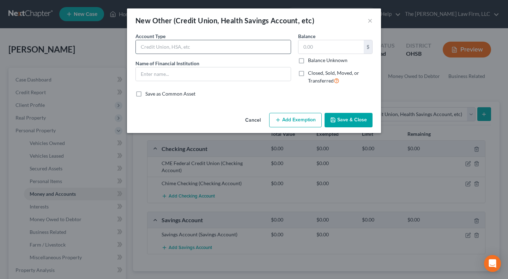
click at [191, 47] on input "text" at bounding box center [213, 46] width 155 height 13
click at [191, 47] on input "Rely a Card" at bounding box center [213, 46] width 155 height 13
type input "Rely a Card (unemployment card)"
click at [321, 47] on input "text" at bounding box center [331, 46] width 65 height 13
type input "0"
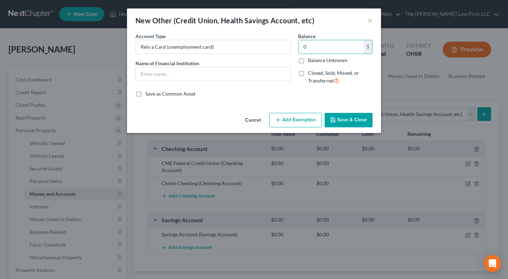
click at [338, 121] on button "Save & Close" at bounding box center [349, 120] width 48 height 15
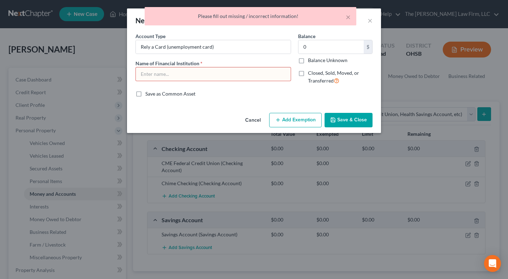
drag, startPoint x: 246, startPoint y: 75, endPoint x: 191, endPoint y: 66, distance: 55.2
click at [246, 75] on input "text" at bounding box center [213, 73] width 155 height 13
drag, startPoint x: 142, startPoint y: 46, endPoint x: 165, endPoint y: 48, distance: 23.4
click at [165, 48] on input "Rely a Card (unemployment card)" at bounding box center [213, 46] width 155 height 13
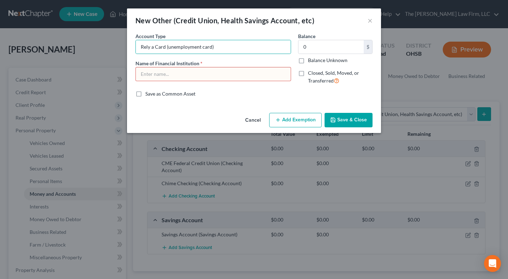
click at [172, 78] on input "text" at bounding box center [213, 73] width 155 height 13
paste input "Rely a Card"
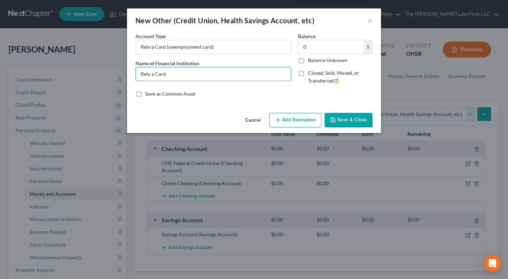
type input "Rely a Card"
click at [248, 84] on div "Account Type Rely a Card (unemployment card) Name of Financial Institution * Re…" at bounding box center [213, 61] width 163 height 58
click at [343, 121] on button "Save & Close" at bounding box center [349, 120] width 48 height 15
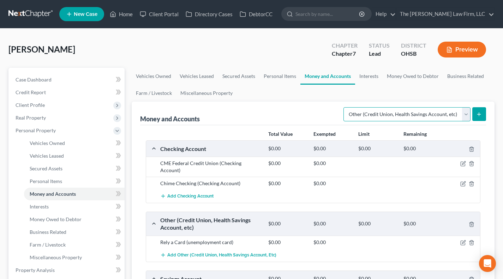
click at [392, 114] on select "Select Account Type Brokerage Cash on Hand Certificates of Deposit Checking Acc…" at bounding box center [406, 114] width 127 height 14
click at [345, 107] on select "Select Account Type Brokerage Cash on Hand Certificates of Deposit Checking Acc…" at bounding box center [406, 114] width 127 height 14
click at [476, 115] on icon "submit" at bounding box center [479, 115] width 6 height 6
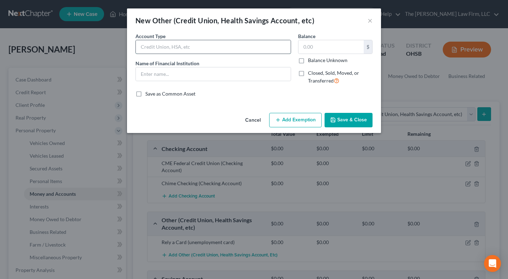
click at [218, 46] on input "text" at bounding box center [213, 46] width 155 height 13
type input "CashApp"
click at [168, 44] on input "CashApp" at bounding box center [213, 46] width 155 height 13
drag, startPoint x: 157, startPoint y: 75, endPoint x: 161, endPoint y: 74, distance: 3.6
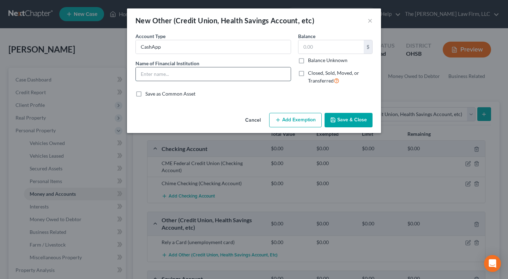
click at [157, 75] on input "text" at bounding box center [213, 73] width 155 height 13
paste input "CashApp"
type input "CashApp"
click at [268, 91] on div "Save as Common Asset" at bounding box center [254, 93] width 237 height 7
click at [339, 122] on button "Save & Close" at bounding box center [349, 120] width 48 height 15
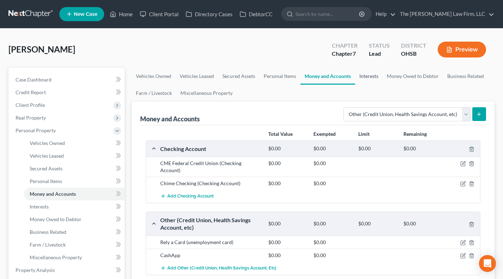
drag, startPoint x: 371, startPoint y: 74, endPoint x: 367, endPoint y: 97, distance: 23.5
click at [371, 74] on link "Interests" at bounding box center [369, 76] width 28 height 17
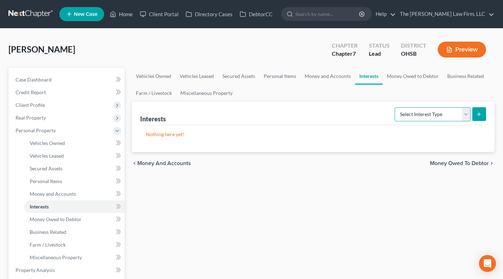
click at [414, 116] on select "Select Interest Type 401K Annuity Bond Education IRA Government Bond Government…" at bounding box center [433, 114] width 76 height 14
click at [410, 76] on link "Money Owed to Debtor" at bounding box center [413, 76] width 60 height 17
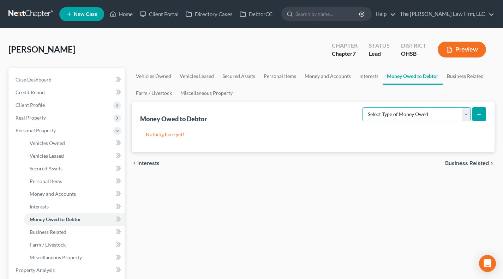
click at [429, 116] on select "Select Type of Money Owed Accounts Receivable Alimony Child Support Claims Agai…" at bounding box center [416, 114] width 108 height 14
click at [365, 75] on link "Interests" at bounding box center [369, 76] width 28 height 17
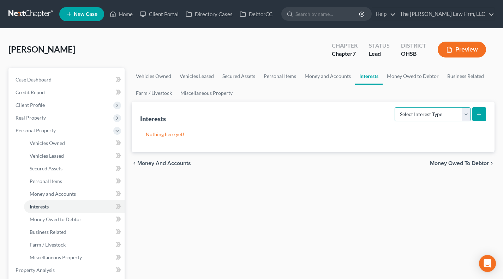
click at [411, 116] on select "Select Interest Type 401K Annuity Bond Education IRA Government Bond Government…" at bounding box center [433, 114] width 76 height 14
select select "term_life_insurance"
click at [395, 107] on select "Select Interest Type 401K Annuity Bond Education IRA Government Bond Government…" at bounding box center [433, 114] width 76 height 14
click at [475, 113] on button "submit" at bounding box center [479, 114] width 14 height 14
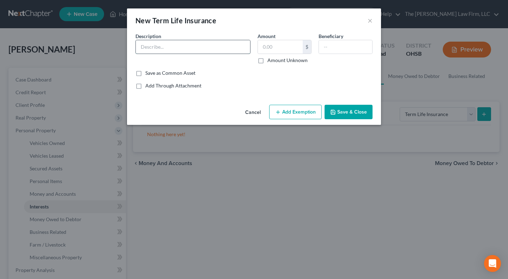
drag, startPoint x: 203, startPoint y: 46, endPoint x: 200, endPoint y: 52, distance: 6.6
click at [203, 46] on input "text" at bounding box center [193, 46] width 114 height 13
type input "Term Life Insurance (No cash value)"
click at [341, 52] on input "text" at bounding box center [345, 46] width 53 height 13
type input "Daughter"
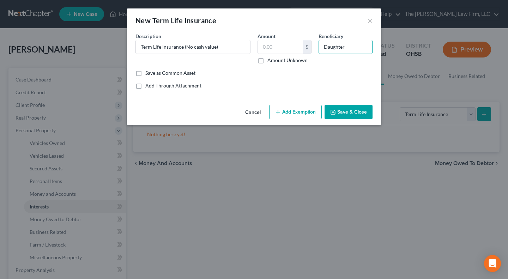
click at [345, 105] on button "Save & Close" at bounding box center [349, 112] width 48 height 15
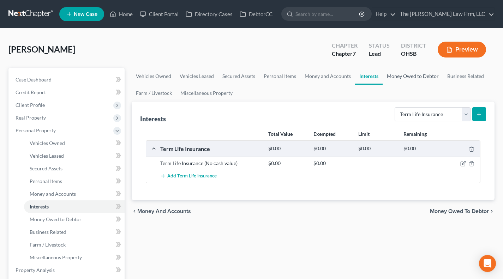
click at [398, 73] on link "Money Owed to Debtor" at bounding box center [413, 76] width 60 height 17
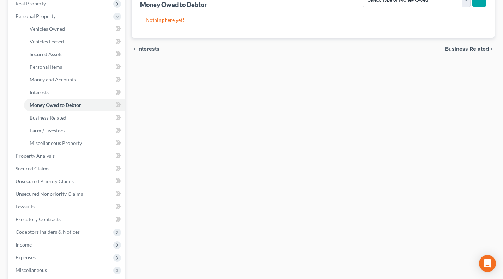
scroll to position [118, 0]
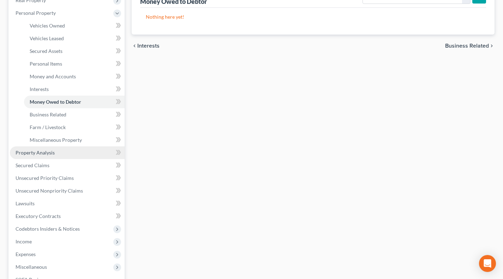
click at [61, 156] on link "Property Analysis" at bounding box center [67, 152] width 115 height 13
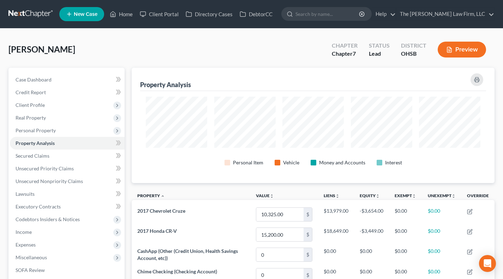
scroll to position [115, 362]
click at [53, 158] on link "Secured Claims" at bounding box center [67, 156] width 115 height 13
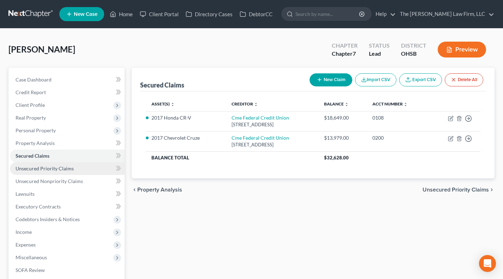
click at [53, 166] on span "Unsecured Priority Claims" at bounding box center [45, 169] width 58 height 6
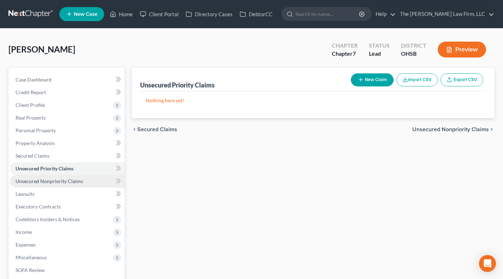
click at [47, 182] on span "Unsecured Nonpriority Claims" at bounding box center [49, 181] width 67 height 6
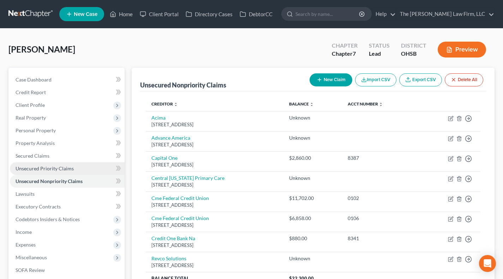
click at [47, 171] on span "Unsecured Priority Claims" at bounding box center [45, 169] width 58 height 6
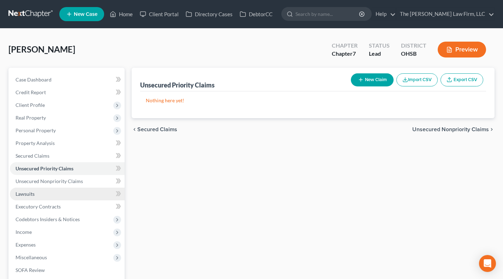
click at [47, 191] on link "Lawsuits" at bounding box center [67, 194] width 115 height 13
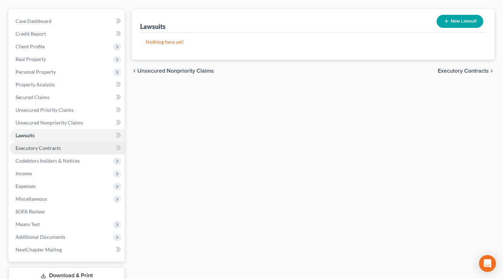
click at [58, 151] on link "Executory Contracts" at bounding box center [67, 148] width 115 height 13
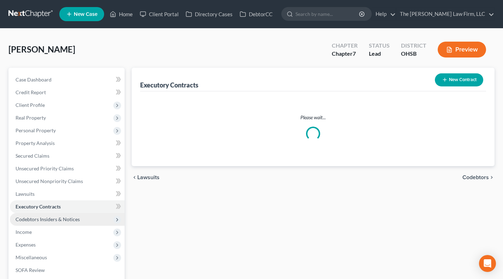
click at [52, 218] on span "Codebtors Insiders & Notices" at bounding box center [48, 219] width 64 height 6
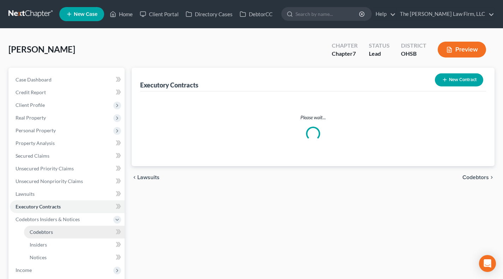
click at [52, 232] on span "Codebtors" at bounding box center [41, 232] width 23 height 6
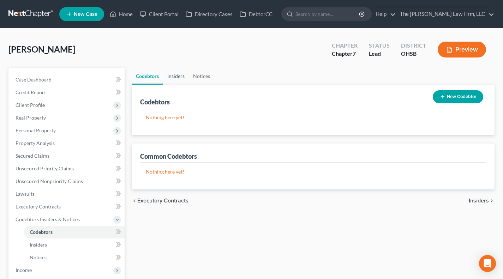
click at [176, 78] on link "Insiders" at bounding box center [176, 76] width 26 height 17
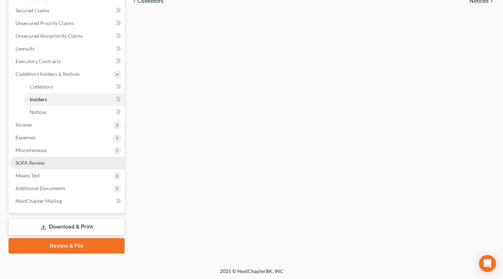
scroll to position [146, 0]
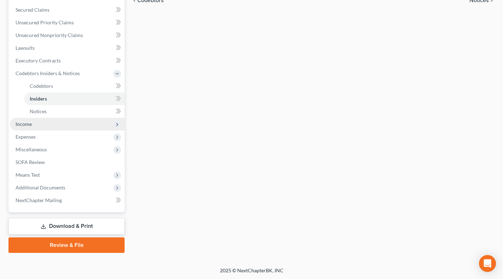
click at [49, 125] on span "Income" at bounding box center [67, 124] width 115 height 13
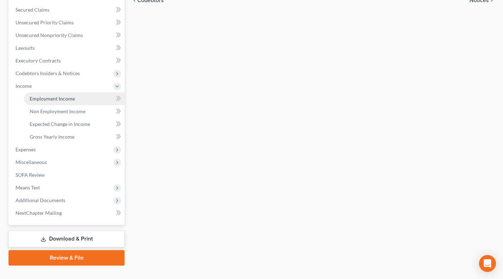
click at [50, 93] on link "Employment Income" at bounding box center [74, 98] width 101 height 13
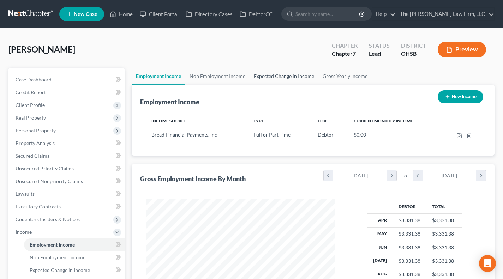
click at [278, 77] on link "Expected Change in Income" at bounding box center [283, 76] width 69 height 17
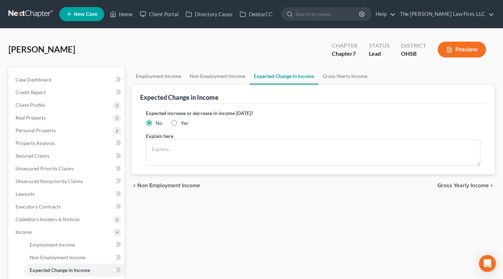
click at [181, 121] on label "Yes" at bounding box center [184, 123] width 7 height 7
click at [183, 121] on input "Yes" at bounding box center [185, 122] width 5 height 5
radio input "true"
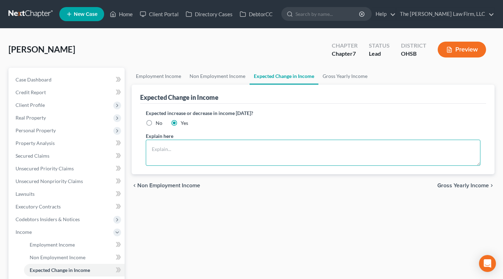
click at [181, 152] on textarea at bounding box center [313, 153] width 335 height 26
click at [177, 151] on textarea "Debtor just [PERSON_NAME]" at bounding box center [313, 153] width 335 height 26
click at [305, 153] on textarea "Debtor just a job at [GEOGRAPHIC_DATA]" at bounding box center [313, 153] width 335 height 26
click at [216, 148] on textarea "Debtor just a job at [GEOGRAPHIC_DATA] $17" at bounding box center [313, 153] width 335 height 26
click at [301, 149] on textarea "Debtor just a job at [GEOGRAPHIC_DATA] and is being paid $17" at bounding box center [313, 153] width 335 height 26
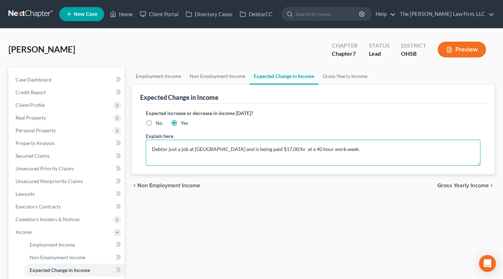
click at [275, 151] on textarea "Debtor just a job at [GEOGRAPHIC_DATA] and is being paid $17.00/hr at a 40 hour…" at bounding box center [313, 153] width 335 height 26
click at [194, 149] on textarea "Debtor just a job at [GEOGRAPHIC_DATA] and is being paid $17.00/hr at a 40 hour…" at bounding box center [313, 153] width 335 height 26
click at [216, 149] on textarea "Debtor just a job at [GEOGRAPHIC_DATA] and is being paid $17.00/hr at a 40 hour…" at bounding box center [313, 153] width 335 height 26
click at [223, 149] on textarea "Debtor just a job at [GEOGRAPHIC_DATA] on and is being paid $17.00/hr at a 40 h…" at bounding box center [313, 153] width 335 height 26
type textarea "Debtor just a job at [GEOGRAPHIC_DATA] on [DATE] and is being paid $17.00/hr at…"
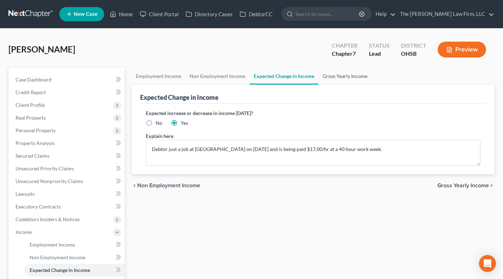
drag, startPoint x: 345, startPoint y: 72, endPoint x: 347, endPoint y: 82, distance: 10.0
click at [345, 72] on link "Gross Yearly Income" at bounding box center [344, 76] width 53 height 17
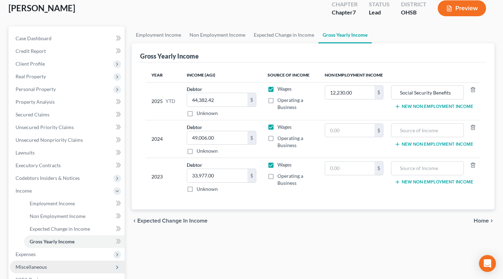
scroll to position [100, 0]
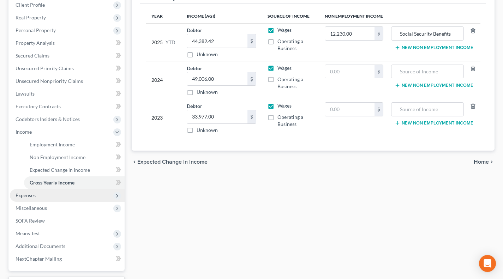
click at [47, 196] on span "Expenses" at bounding box center [67, 195] width 115 height 13
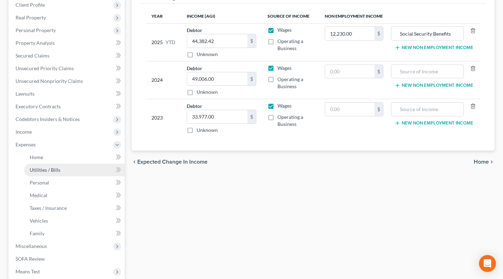
click at [45, 172] on span "Utilities / Bills" at bounding box center [45, 170] width 31 height 6
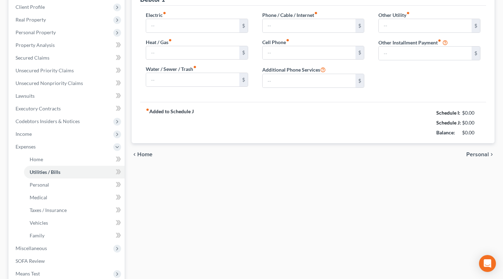
type input "250.00"
type input "0.00"
type input "75.00"
type input "50.00"
type input "30.00"
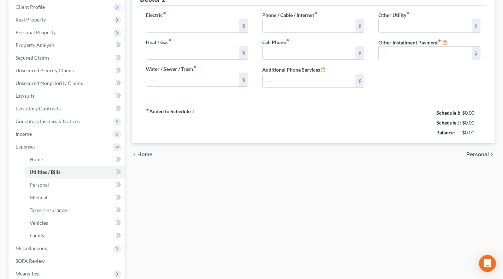
type input "0.00"
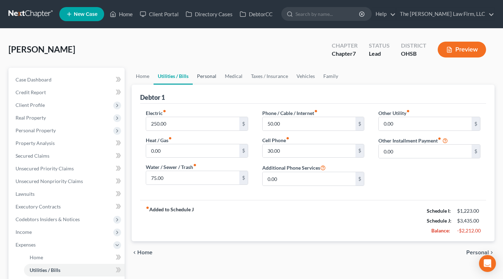
drag, startPoint x: 210, startPoint y: 80, endPoint x: 201, endPoint y: 78, distance: 9.2
click at [210, 80] on link "Personal" at bounding box center [207, 76] width 28 height 17
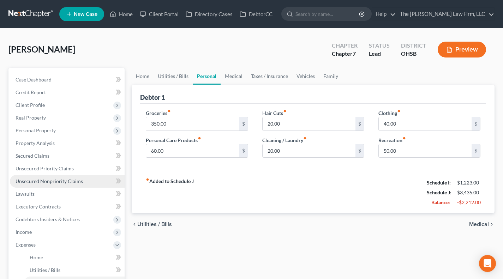
click at [41, 182] on span "Unsecured Nonpriority Claims" at bounding box center [49, 181] width 67 height 6
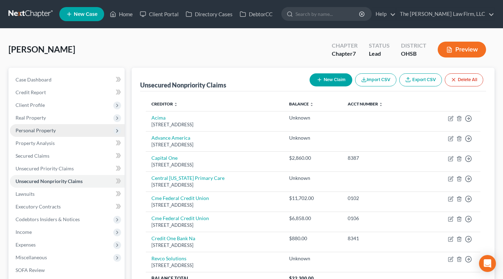
click at [49, 131] on span "Personal Property" at bounding box center [36, 130] width 40 height 6
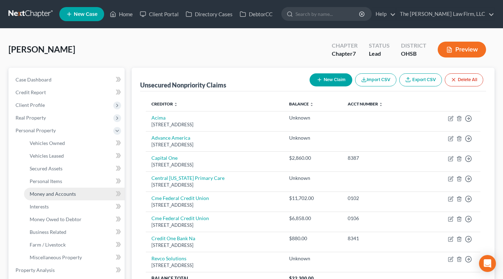
click at [56, 195] on span "Money and Accounts" at bounding box center [53, 194] width 46 height 6
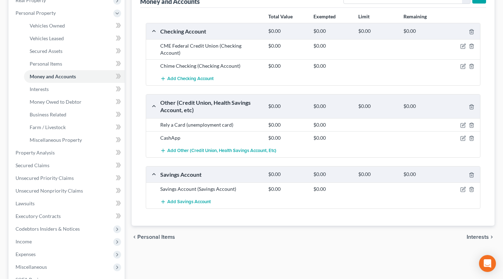
scroll to position [59, 0]
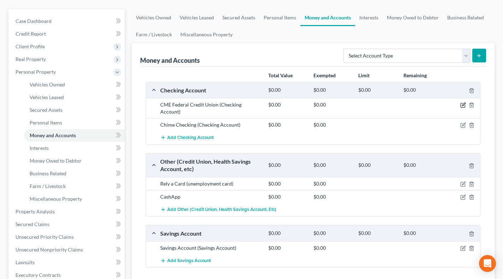
click at [461, 104] on icon "button" at bounding box center [463, 105] width 4 height 4
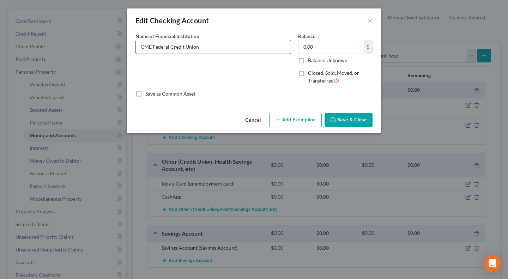
click at [213, 46] on input "CME Federal Credit Union" at bounding box center [213, 46] width 155 height 13
type input "CME Federal Credit Union (Overdrawn by $35.00)"
click at [339, 127] on button "Save & Close" at bounding box center [349, 120] width 48 height 15
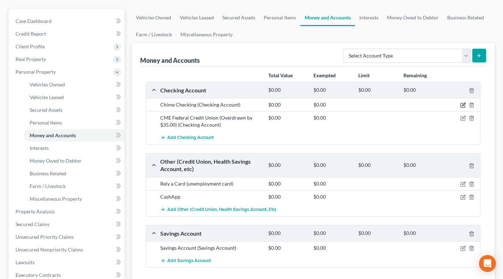
click at [463, 106] on icon "button" at bounding box center [463, 104] width 3 height 3
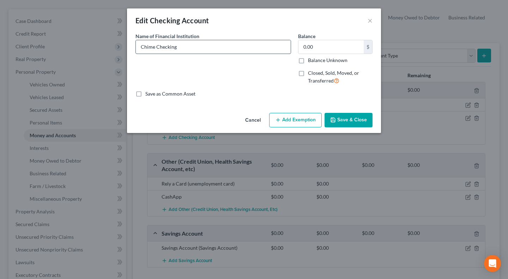
click at [233, 48] on input "Chime Checking" at bounding box center [213, 46] width 155 height 13
type input "Chime Checking (overdrawn by $7.03)"
click at [335, 119] on icon "button" at bounding box center [333, 120] width 6 height 6
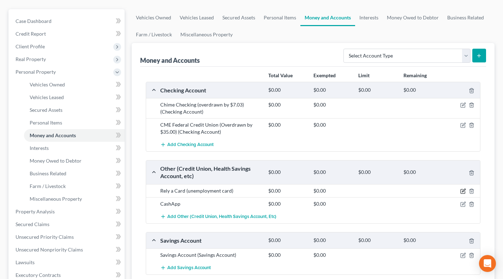
click at [461, 189] on icon "button" at bounding box center [463, 191] width 6 height 6
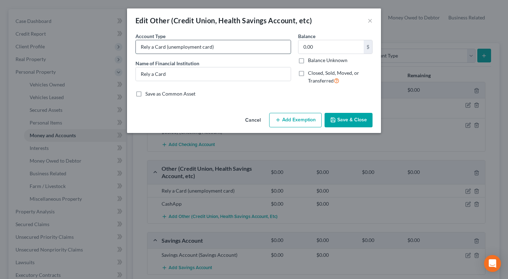
drag, startPoint x: 164, startPoint y: 49, endPoint x: 143, endPoint y: 47, distance: 21.6
click at [143, 47] on input "Rely a Card (unemployment card)" at bounding box center [213, 46] width 155 height 13
drag, startPoint x: 154, startPoint y: 48, endPoint x: 158, endPoint y: 48, distance: 4.2
click at [153, 48] on input "Rely a Card (unemployment card)" at bounding box center [213, 46] width 155 height 13
click at [165, 49] on input "Rely a Card (unemployment card)" at bounding box center [213, 46] width 155 height 13
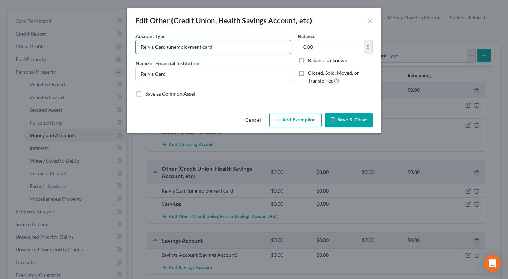
drag, startPoint x: 165, startPoint y: 46, endPoint x: 131, endPoint y: 47, distance: 33.9
click at [131, 47] on div "An exemption set must first be selected from the Filing Information section. Co…" at bounding box center [254, 71] width 254 height 78
paste input "ia"
type input "ReliaCard (unemployment card)"
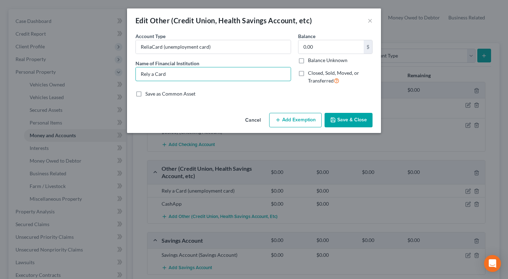
drag, startPoint x: 168, startPoint y: 72, endPoint x: 112, endPoint y: 72, distance: 55.8
click at [112, 72] on div "Edit Other (Credit Union, Health Savings Account, etc) × An exemption set must …" at bounding box center [254, 139] width 508 height 279
paste input "ia"
type input "ReliaCard"
click at [338, 119] on button "Save & Close" at bounding box center [349, 120] width 48 height 15
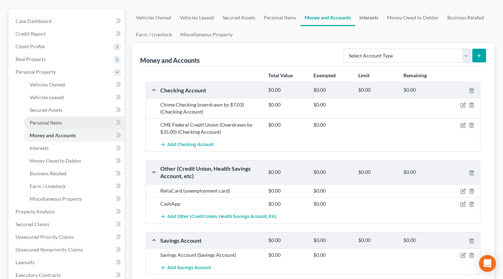
drag, startPoint x: 372, startPoint y: 16, endPoint x: 56, endPoint y: 121, distance: 332.2
click at [372, 16] on link "Interests" at bounding box center [369, 17] width 28 height 17
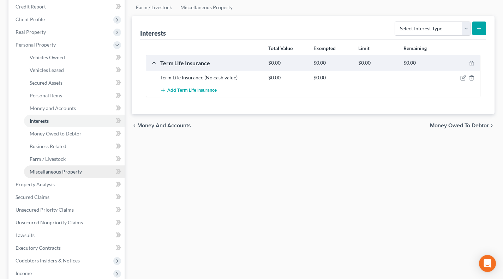
scroll to position [176, 0]
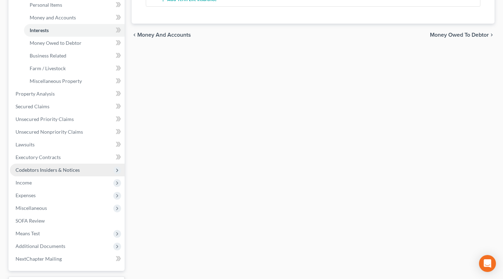
click at [40, 171] on span "Codebtors Insiders & Notices" at bounding box center [48, 170] width 64 height 6
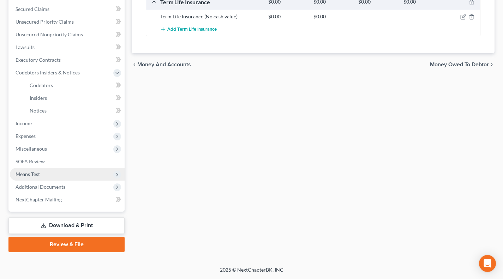
scroll to position [146, 0]
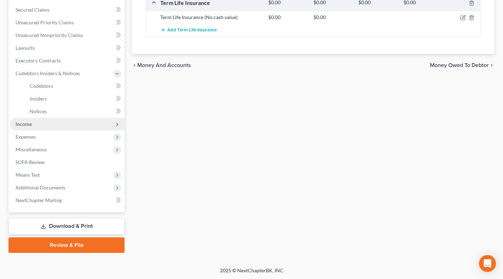
click at [38, 123] on span "Income" at bounding box center [67, 124] width 115 height 13
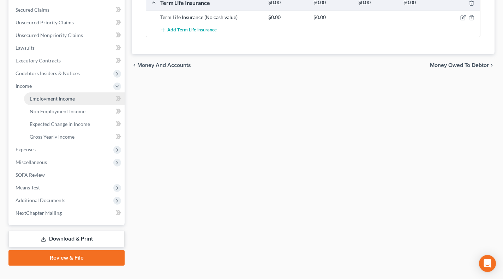
click at [42, 103] on link "Employment Income" at bounding box center [74, 98] width 101 height 13
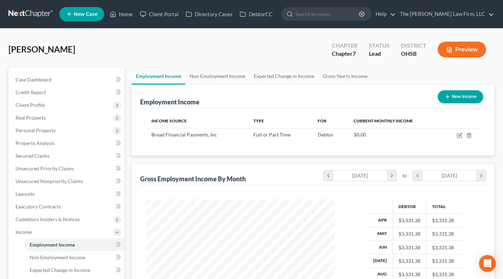
scroll to position [126, 203]
click at [219, 68] on link "Non Employment Income" at bounding box center [217, 76] width 64 height 17
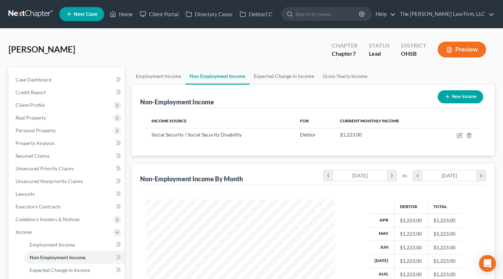
scroll to position [126, 203]
click at [277, 73] on link "Expected Change in Income" at bounding box center [283, 76] width 69 height 17
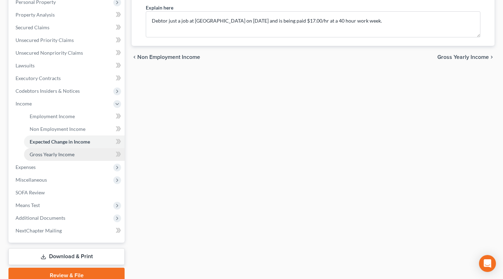
scroll to position [159, 0]
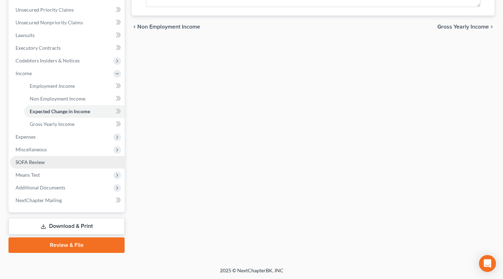
click at [45, 162] on link "SOFA Review" at bounding box center [67, 162] width 115 height 13
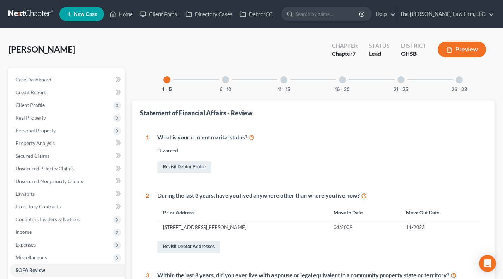
click at [221, 79] on div "6 - 10" at bounding box center [225, 80] width 24 height 24
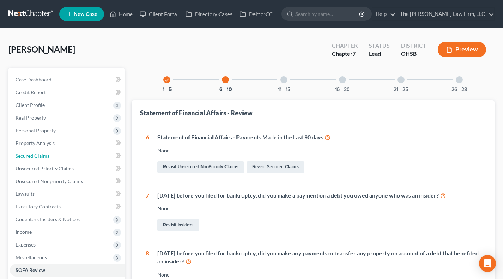
drag, startPoint x: 32, startPoint y: 152, endPoint x: 137, endPoint y: 176, distance: 107.5
click at [32, 152] on link "Secured Claims" at bounding box center [67, 156] width 115 height 13
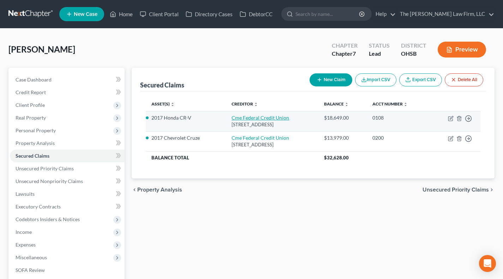
click at [255, 115] on link "Cme Federal Credit Union" at bounding box center [260, 118] width 58 height 6
select select "36"
select select "3"
select select "2"
select select "0"
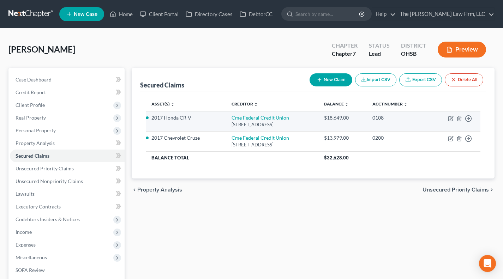
select select "0"
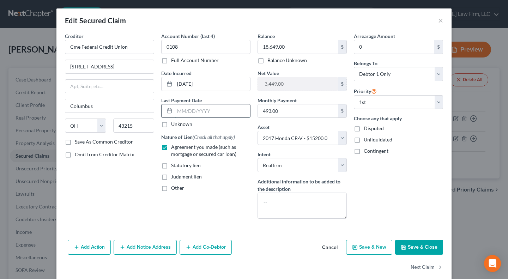
click at [223, 114] on input "text" at bounding box center [213, 110] width 76 height 13
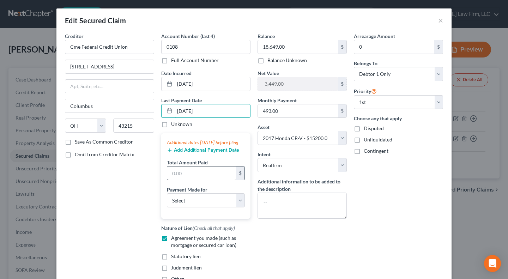
type input "[DATE]"
click at [210, 180] on input "text" at bounding box center [201, 173] width 69 height 13
type input "493"
click at [198, 207] on select "Select Car Credit Card Loan Repayment Mortgage Other Suppliers Or Vendors" at bounding box center [206, 200] width 78 height 14
select select "0"
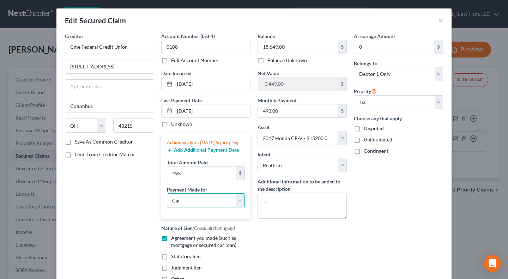
click at [167, 200] on select "Select Car Credit Card Loan Repayment Mortgage Other Suppliers Or Vendors" at bounding box center [206, 200] width 78 height 14
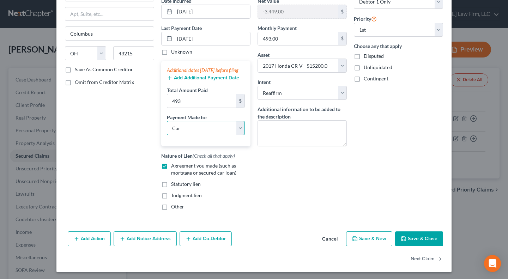
scroll to position [81, 0]
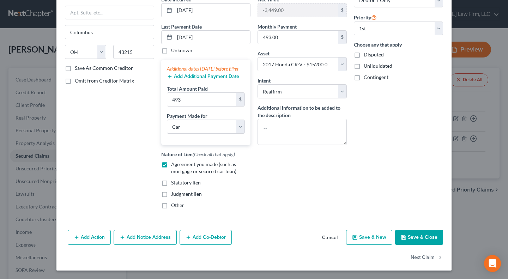
click at [415, 237] on button "Save & Close" at bounding box center [419, 237] width 48 height 15
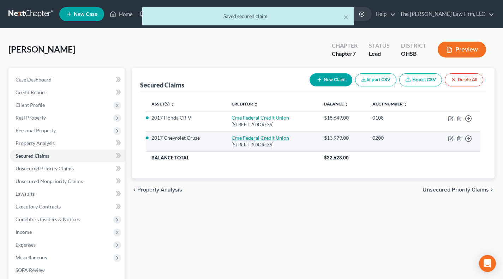
click at [266, 140] on link "Cme Federal Credit Union" at bounding box center [260, 138] width 58 height 6
select select "36"
select select "4"
select select "2"
select select "0"
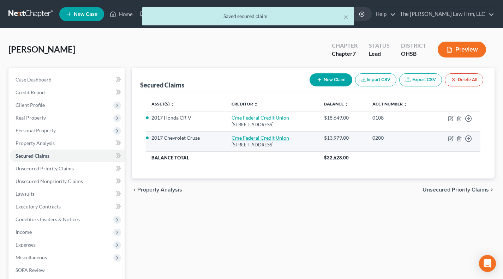
select select "0"
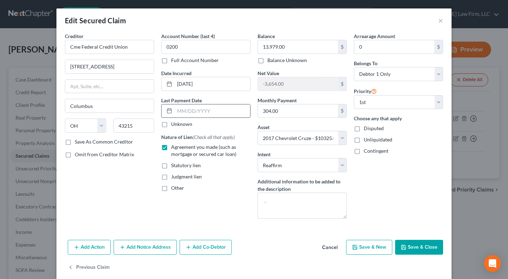
click at [197, 110] on input "text" at bounding box center [213, 110] width 76 height 13
click at [187, 108] on input "text" at bounding box center [213, 110] width 76 height 13
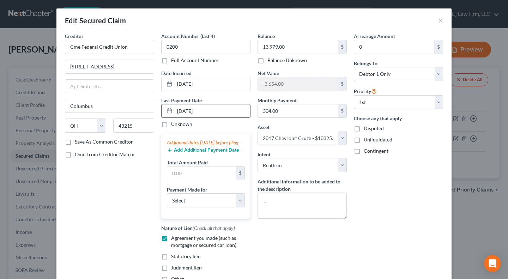
click at [208, 114] on input "[DATE]" at bounding box center [213, 110] width 76 height 13
click at [204, 110] on input "[DATE]" at bounding box center [213, 110] width 76 height 13
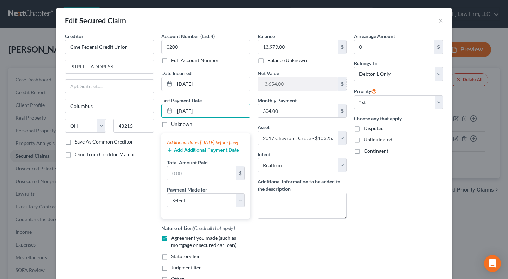
type input "[DATE]"
click at [197, 153] on button "Add Additional Payment Date" at bounding box center [203, 151] width 72 height 6
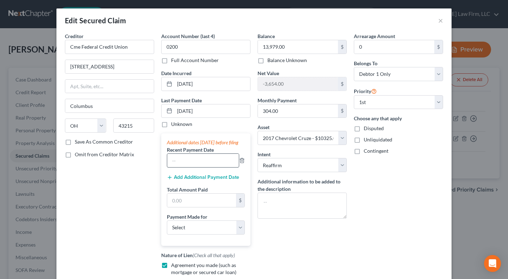
click at [191, 180] on button "Add Additional Payment Date" at bounding box center [203, 178] width 72 height 6
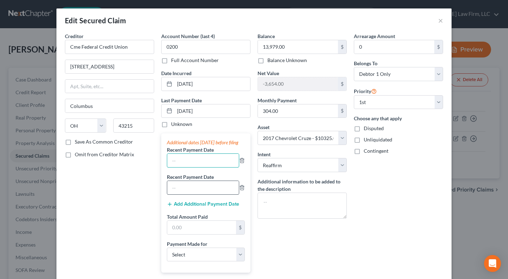
drag, startPoint x: 190, startPoint y: 168, endPoint x: 178, endPoint y: 191, distance: 25.6
click at [190, 167] on input "text" at bounding box center [203, 160] width 72 height 13
paste input "[DATE]"
type input "[DATE]"
drag, startPoint x: 179, startPoint y: 201, endPoint x: 173, endPoint y: 179, distance: 22.6
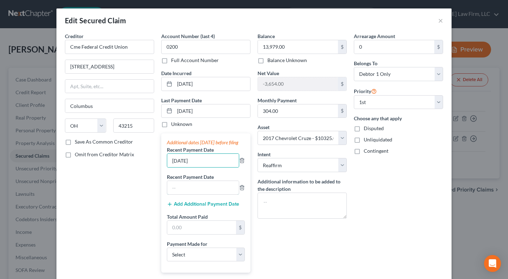
click at [179, 194] on input "text" at bounding box center [203, 187] width 72 height 13
paste input "[DATE]"
type input "[DATE]"
drag, startPoint x: 172, startPoint y: 170, endPoint x: 168, endPoint y: 170, distance: 4.3
click at [168, 167] on input "[DATE]" at bounding box center [203, 160] width 72 height 13
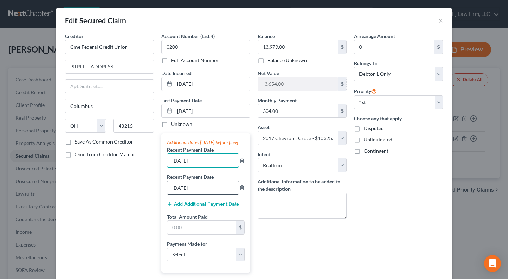
type input "[DATE]"
drag, startPoint x: 172, startPoint y: 194, endPoint x: 168, endPoint y: 220, distance: 26.0
click at [169, 194] on input "[DATE]" at bounding box center [203, 187] width 72 height 13
type input "[DATE]"
drag, startPoint x: 185, startPoint y: 231, endPoint x: 190, endPoint y: 234, distance: 5.9
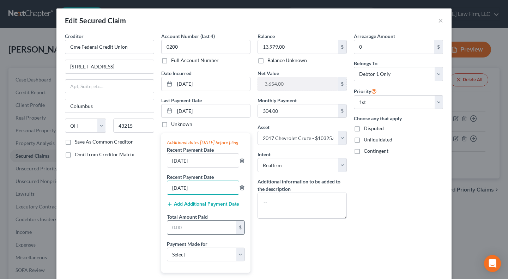
click at [185, 231] on input "text" at bounding box center [201, 227] width 69 height 13
click at [181, 231] on input "text" at bounding box center [201, 227] width 69 height 13
type input "912"
click at [182, 262] on select "Select Car Credit Card Loan Repayment Mortgage Other Suppliers Or Vendors" at bounding box center [206, 255] width 78 height 14
select select "0"
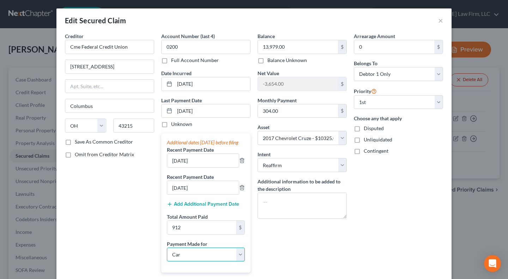
click at [167, 254] on select "Select Car Credit Card Loan Repayment Mortgage Other Suppliers Or Vendors" at bounding box center [206, 255] width 78 height 14
click at [418, 198] on div "Arrearage Amount 0 $ Belongs To * Select Debtor 1 Only Debtor 2 Only Debtor 1 A…" at bounding box center [398, 187] width 96 height 310
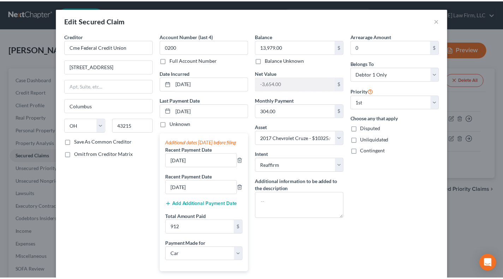
scroll to position [135, 0]
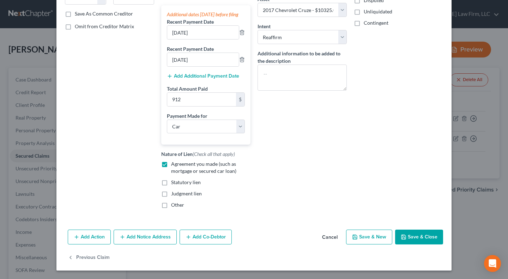
click at [422, 235] on button "Save & Close" at bounding box center [419, 237] width 48 height 15
select select
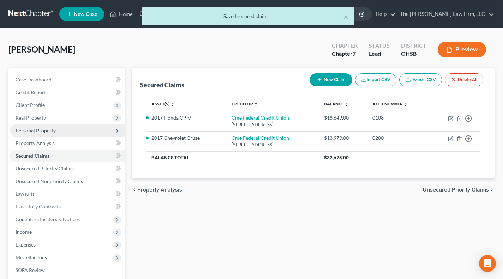
click at [40, 131] on span "Personal Property" at bounding box center [36, 130] width 40 height 6
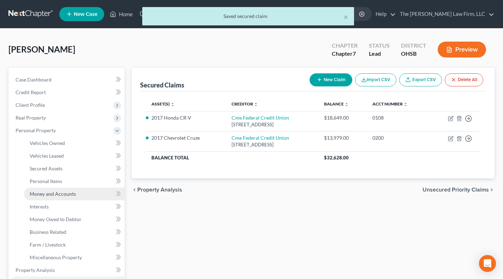
click at [54, 197] on link "Money and Accounts" at bounding box center [74, 194] width 101 height 13
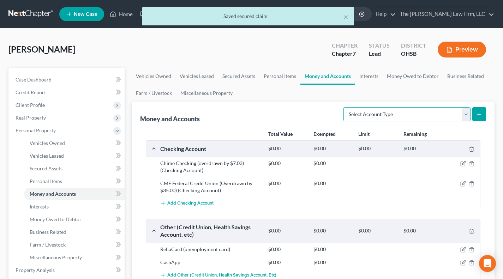
click at [367, 112] on select "Select Account Type Brokerage Cash on Hand Certificates of Deposit Checking Acc…" at bounding box center [406, 114] width 127 height 14
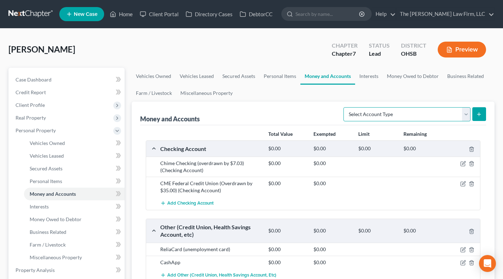
select select "other"
click at [345, 107] on select "Select Account Type Brokerage Cash on Hand Certificates of Deposit Checking Acc…" at bounding box center [406, 114] width 127 height 14
click at [479, 109] on button "submit" at bounding box center [479, 114] width 14 height 14
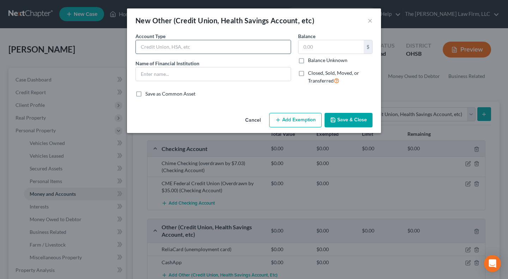
click at [189, 53] on input "text" at bounding box center [213, 46] width 155 height 13
type input "[PERSON_NAME]"
click at [160, 76] on input "text" at bounding box center [213, 73] width 155 height 13
type input "[PERSON_NAME]"
drag, startPoint x: 304, startPoint y: 87, endPoint x: 337, endPoint y: 112, distance: 41.3
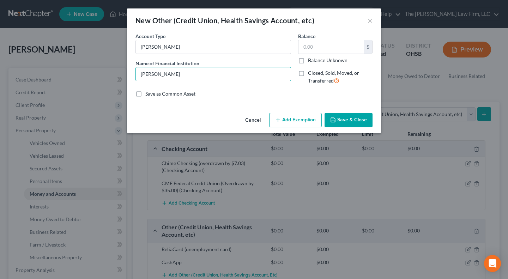
click at [304, 87] on div "Balance $ Balance Unknown Balance Undetermined $ Balance Unknown Closed, Sold, …" at bounding box center [336, 61] width 82 height 58
click at [347, 117] on button "Save & Close" at bounding box center [349, 120] width 48 height 15
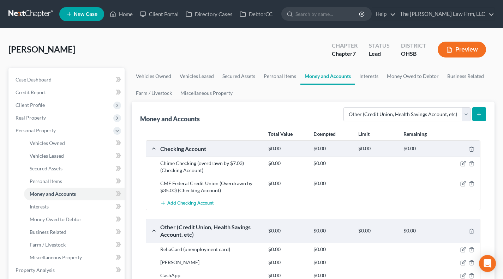
click at [479, 113] on line "submit" at bounding box center [479, 114] width 0 height 3
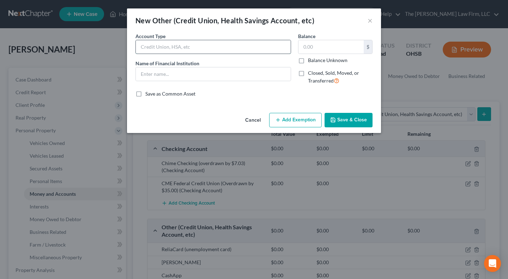
click at [183, 53] on input "text" at bounding box center [213, 46] width 155 height 13
click at [183, 45] on input "Clover" at bounding box center [213, 46] width 155 height 13
type input "Clover"
drag, startPoint x: 188, startPoint y: 73, endPoint x: 246, endPoint y: 90, distance: 60.6
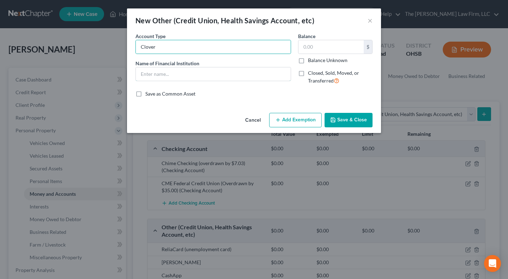
click at [188, 73] on input "text" at bounding box center [213, 73] width 155 height 13
paste input "Clover"
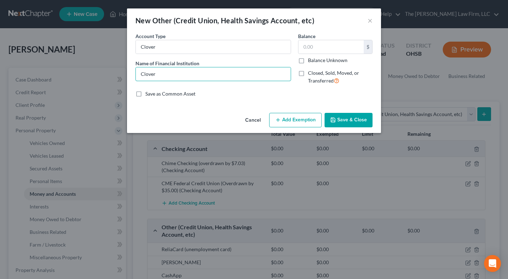
type input "Clover"
click at [276, 97] on div "Save as Common Asset" at bounding box center [254, 93] width 237 height 7
click at [359, 124] on button "Save & Close" at bounding box center [349, 120] width 48 height 15
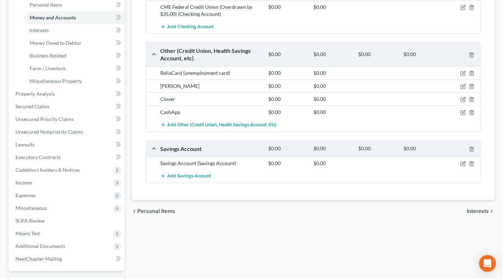
scroll to position [235, 0]
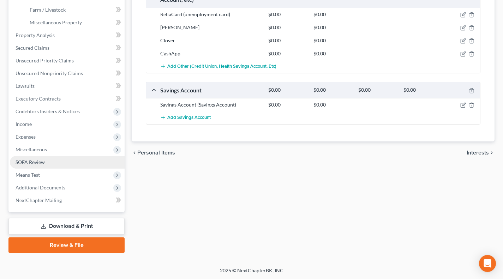
click at [43, 157] on link "SOFA Review" at bounding box center [67, 162] width 115 height 13
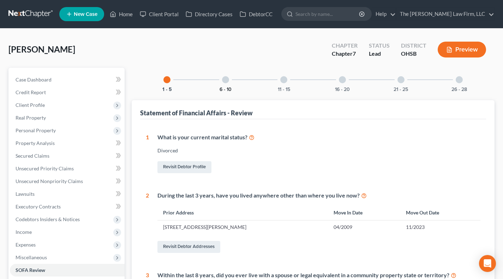
drag, startPoint x: 222, startPoint y: 91, endPoint x: 259, endPoint y: 137, distance: 59.0
click at [222, 91] on button "6 - 10" at bounding box center [225, 89] width 12 height 5
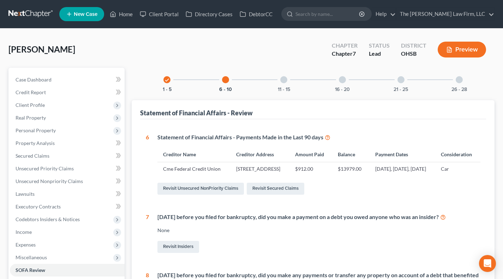
click at [284, 80] on div at bounding box center [283, 79] width 7 height 7
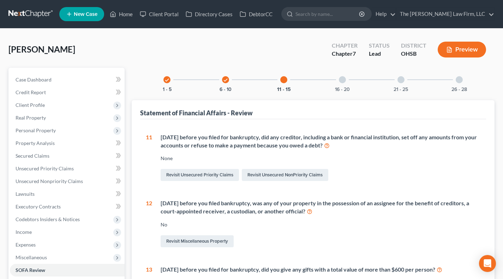
click at [338, 84] on div "16 - 20" at bounding box center [342, 80] width 24 height 24
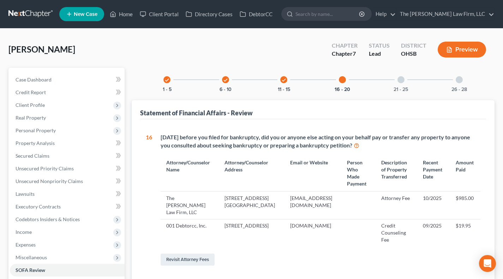
click at [400, 78] on div at bounding box center [400, 79] width 7 height 7
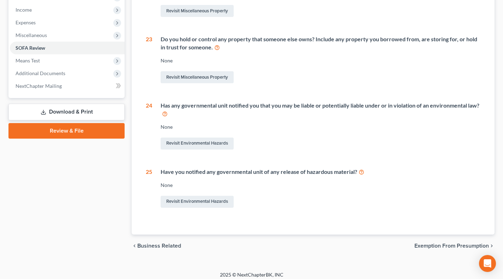
scroll to position [227, 0]
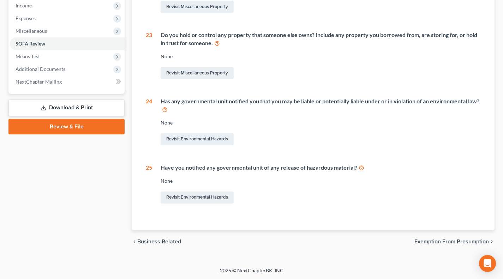
click at [48, 105] on link "Download & Print" at bounding box center [66, 108] width 116 height 17
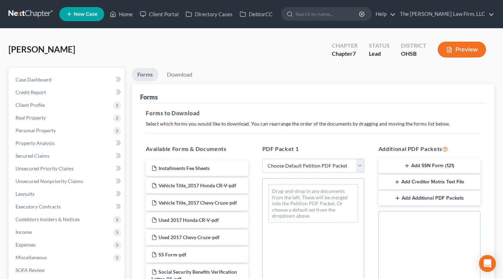
drag, startPoint x: 301, startPoint y: 160, endPoint x: 300, endPoint y: 164, distance: 3.6
click at [301, 160] on select "Choose Default Petition PDF Packet Complete Bankruptcy Petition (all forms and …" at bounding box center [313, 166] width 102 height 14
select select "0"
click at [262, 159] on select "Choose Default Petition PDF Packet Complete Bankruptcy Petition (all forms and …" at bounding box center [313, 166] width 102 height 14
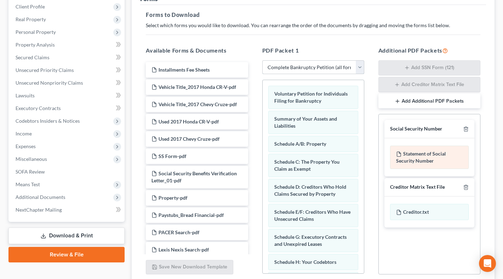
scroll to position [118, 0]
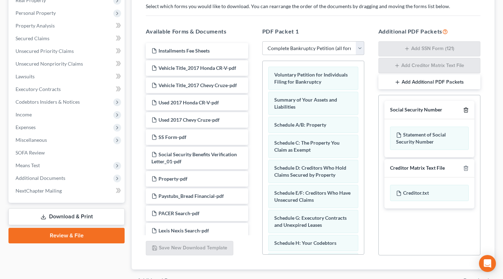
click at [465, 109] on polyline "button" at bounding box center [466, 109] width 4 height 0
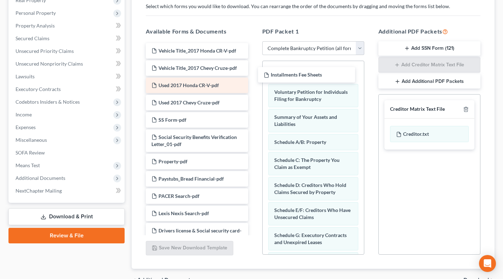
drag, startPoint x: 180, startPoint y: 52, endPoint x: 218, endPoint y: 94, distance: 56.5
click at [253, 77] on div "Installments Fee Sheets Installments Fee Sheets Vehicle Title_2017 Honda CR-V-p…" at bounding box center [196, 205] width 113 height 324
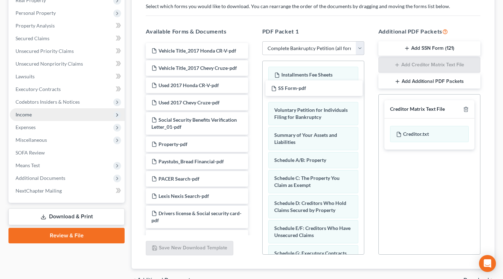
drag, startPoint x: 181, startPoint y: 124, endPoint x: 119, endPoint y: 116, distance: 62.9
click at [253, 83] on div "SS Form-pdf Vehicle Title_2017 Honda CR-V-pdf Vehicle Title_2017 Chevy Cruze-pd…" at bounding box center [196, 196] width 113 height 306
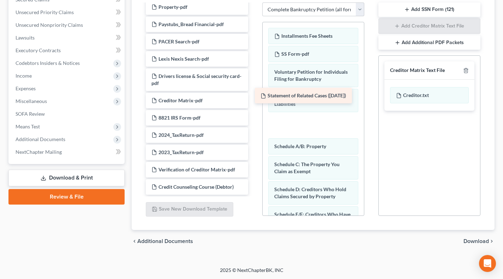
scroll to position [106, 0]
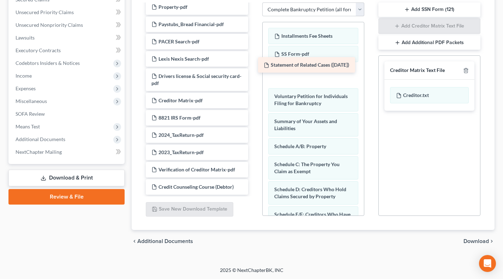
drag, startPoint x: 191, startPoint y: 169, endPoint x: 303, endPoint y: 72, distance: 148.4
click at [253, 72] on div "Statement of Related Cases ([DATE]) Vehicle Title_2017 Honda CR-V-pdf Vehicle T…" at bounding box center [196, 50] width 113 height 289
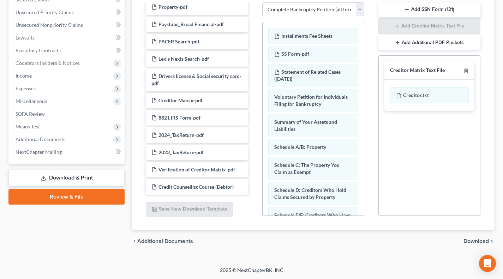
click at [476, 242] on span "Download" at bounding box center [475, 242] width 25 height 6
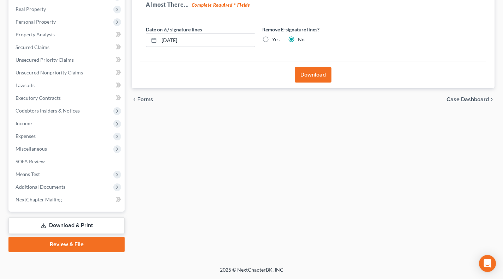
scroll to position [108, 0]
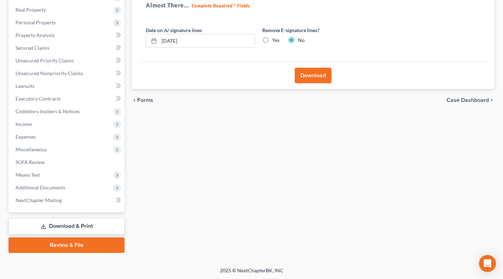
click at [325, 72] on button "Download" at bounding box center [313, 76] width 37 height 16
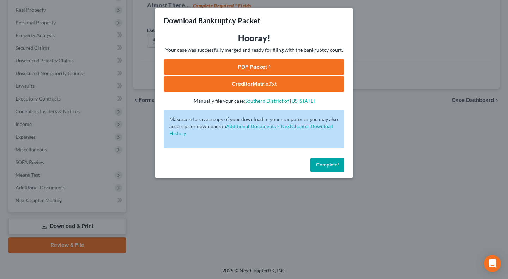
click at [253, 65] on link "PDF Packet 1" at bounding box center [254, 67] width 181 height 16
click at [282, 68] on link "PDF Packet 1" at bounding box center [254, 67] width 181 height 16
click at [327, 164] on span "Complete!" at bounding box center [327, 165] width 23 height 6
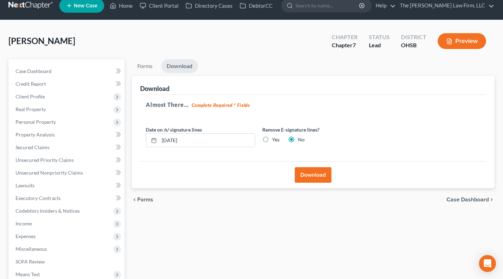
scroll to position [0, 0]
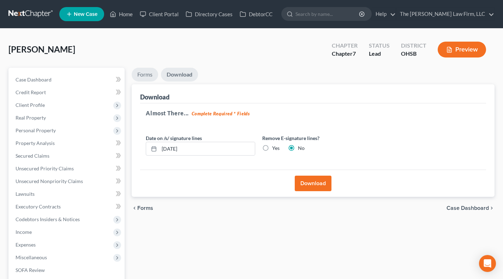
click at [142, 73] on link "Forms" at bounding box center [145, 75] width 26 height 14
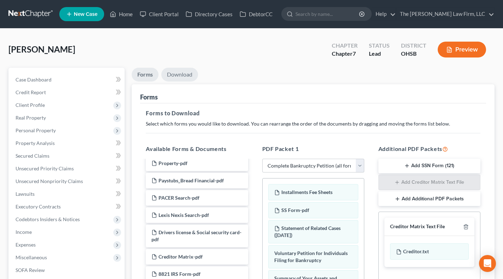
click at [179, 72] on link "Download" at bounding box center [179, 75] width 37 height 14
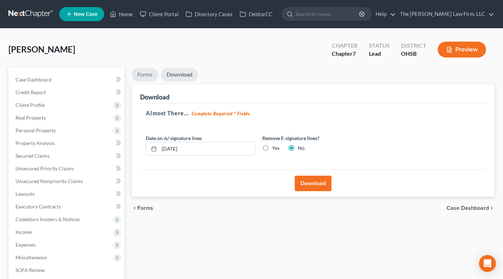
click at [151, 73] on link "Forms" at bounding box center [145, 75] width 26 height 14
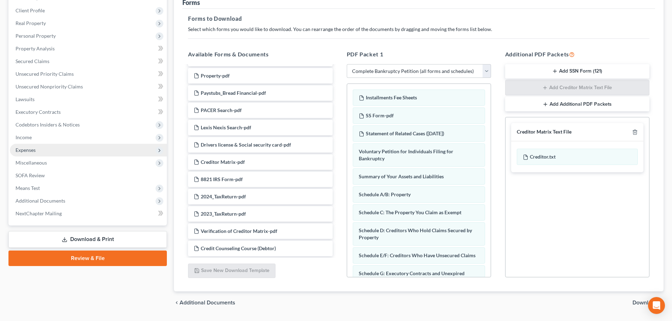
scroll to position [114, 0]
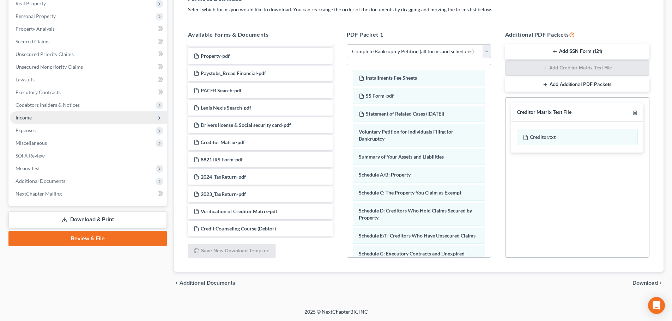
click at [28, 120] on span "Income" at bounding box center [24, 118] width 16 height 6
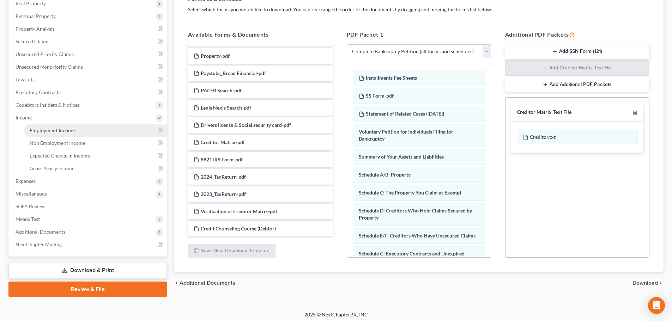
click at [37, 132] on span "Employment Income" at bounding box center [52, 130] width 45 height 6
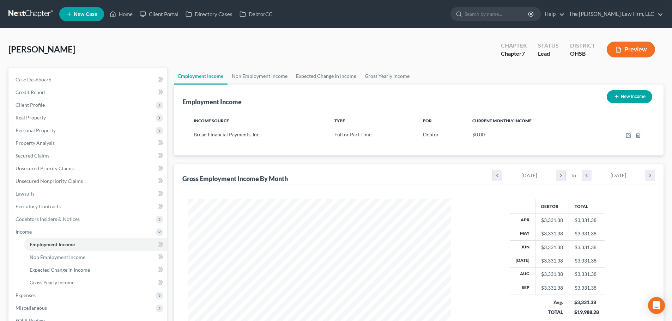
scroll to position [132, 277]
click at [390, 84] on link "Gross Yearly Income" at bounding box center [387, 76] width 53 height 17
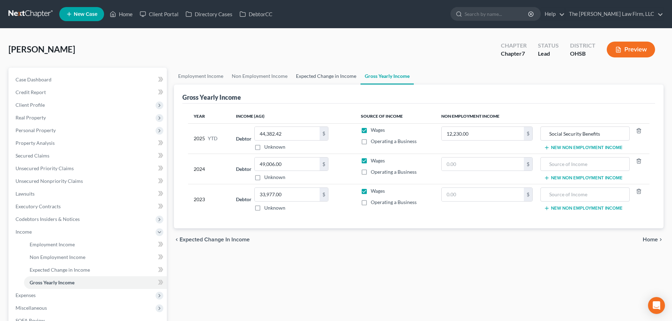
click at [334, 79] on link "Expected Change in Income" at bounding box center [326, 76] width 69 height 17
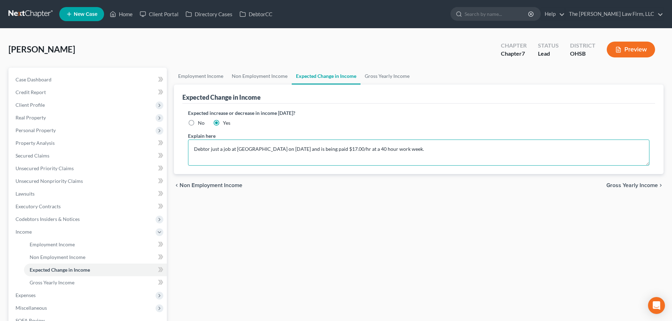
click at [239, 149] on textarea "Debtor just a job at [GEOGRAPHIC_DATA] on [DATE] and is being paid $17.00/hr at…" at bounding box center [419, 153] width 462 height 26
click at [440, 147] on textarea "Debtor just a job at [GEOGRAPHIC_DATA] on [DATE] and is being paid $17.00/hr at…" at bounding box center [419, 153] width 462 height 26
type textarea "Debtor just a job at [GEOGRAPHIC_DATA] on [DATE] and is being paid $17.00/hr at…"
click at [435, 193] on div "chevron_left Non Employment Income Gross Yearly Income chevron_right" at bounding box center [419, 185] width 490 height 23
click at [46, 247] on span "Employment Income" at bounding box center [52, 245] width 45 height 6
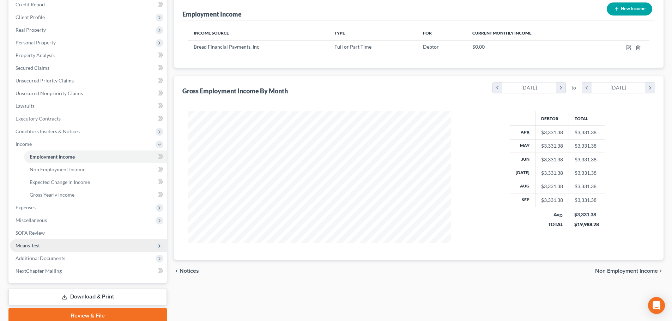
scroll to position [117, 0]
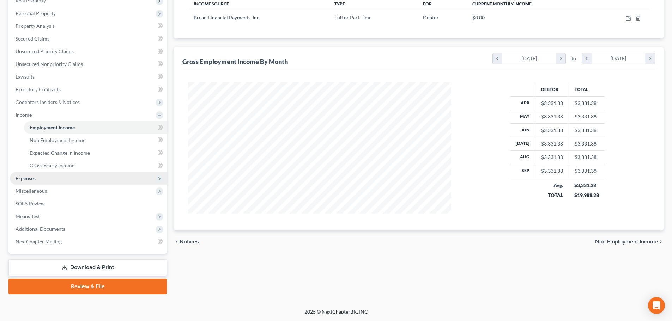
click at [34, 183] on span "Expenses" at bounding box center [88, 178] width 157 height 13
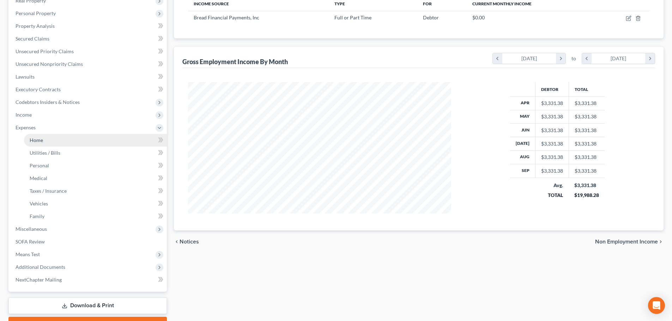
click at [44, 136] on link "Home" at bounding box center [95, 140] width 143 height 13
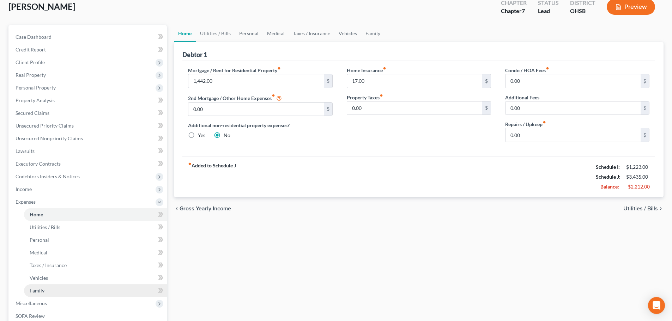
scroll to position [118, 0]
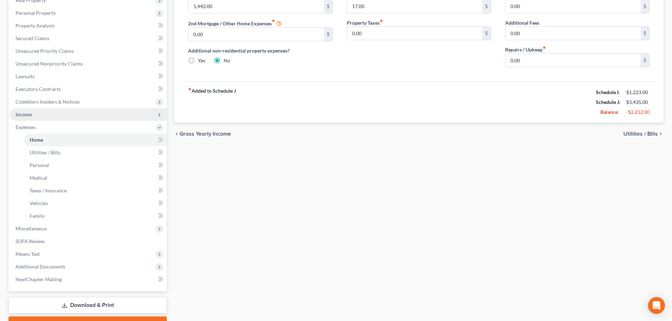
click at [46, 118] on span "Income" at bounding box center [88, 114] width 157 height 13
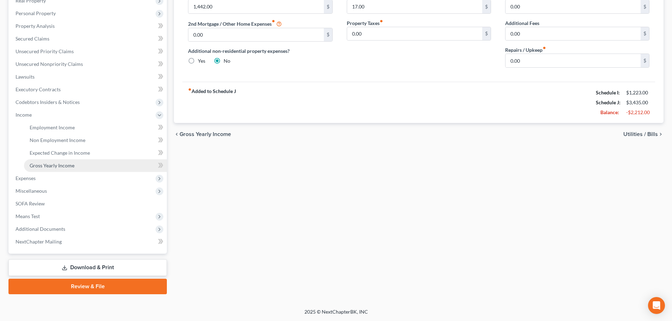
click at [48, 164] on span "Gross Yearly Income" at bounding box center [52, 166] width 45 height 6
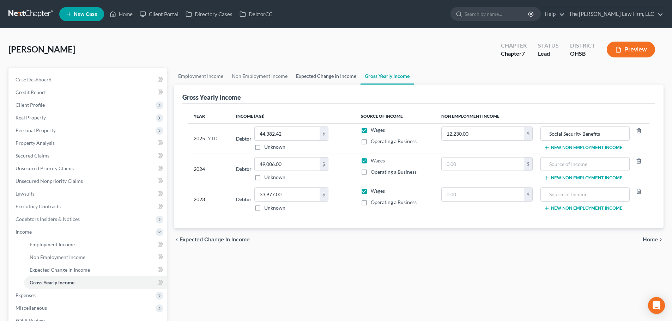
click at [324, 72] on link "Expected Change in Income" at bounding box center [326, 76] width 69 height 17
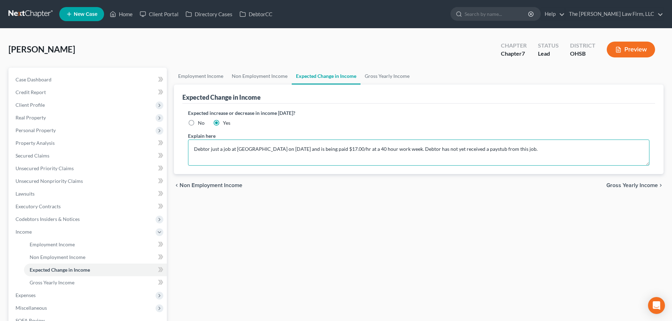
click at [503, 155] on textarea "Debtor just a job at [GEOGRAPHIC_DATA] on [DATE] and is being paid $17.00/hr at…" at bounding box center [419, 153] width 462 height 26
type textarea "Debtor just a job at [GEOGRAPHIC_DATA] on [DATE] and is being paid $17.00/hr at…"
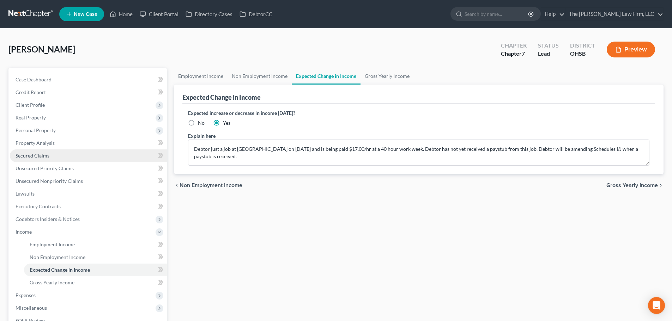
click at [54, 156] on link "Secured Claims" at bounding box center [88, 156] width 157 height 13
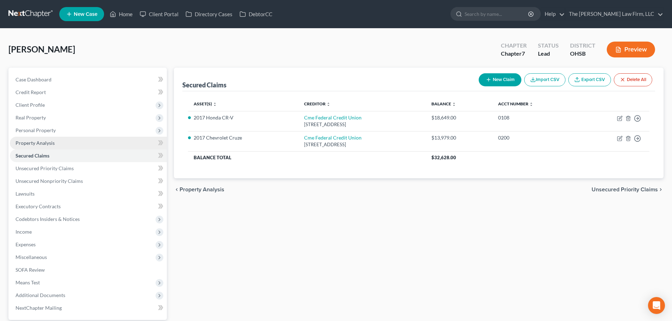
click at [50, 142] on span "Property Analysis" at bounding box center [35, 143] width 39 height 6
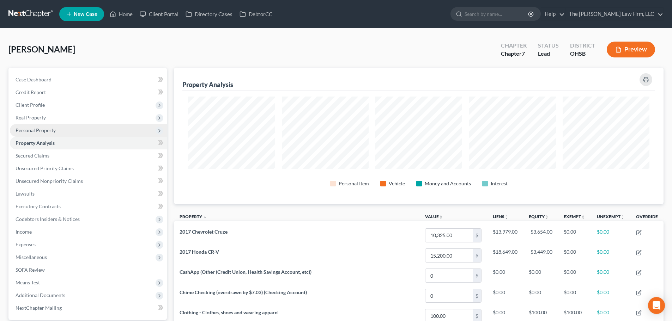
scroll to position [137, 490]
click at [49, 135] on span "Personal Property" at bounding box center [88, 130] width 157 height 13
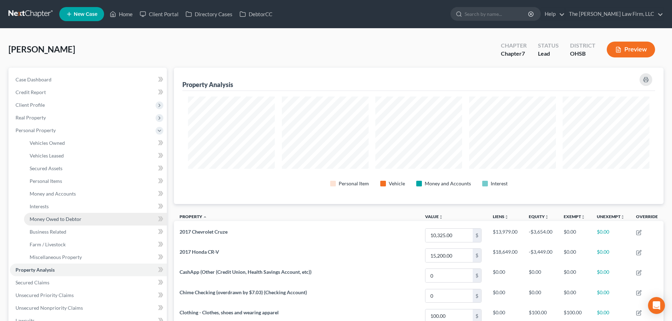
click at [57, 213] on link "Money Owed to Debtor" at bounding box center [95, 219] width 143 height 13
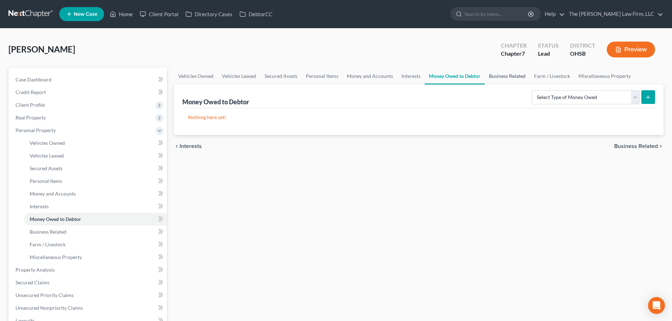
click at [500, 74] on link "Business Related" at bounding box center [507, 76] width 45 height 17
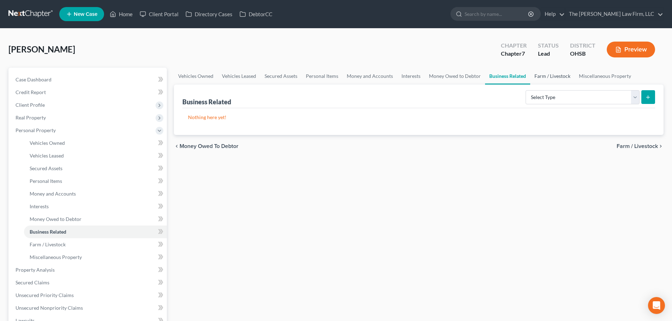
click at [503, 75] on link "Farm / Livestock" at bounding box center [552, 76] width 44 height 17
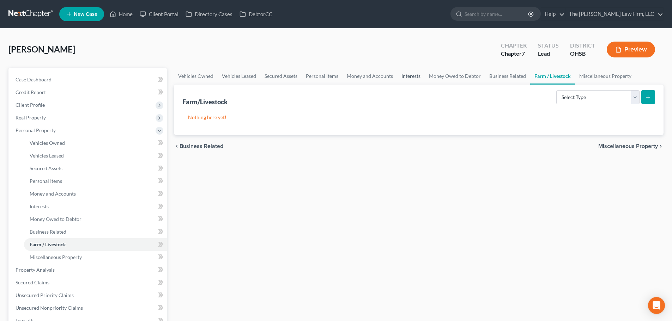
click at [413, 76] on link "Interests" at bounding box center [411, 76] width 28 height 17
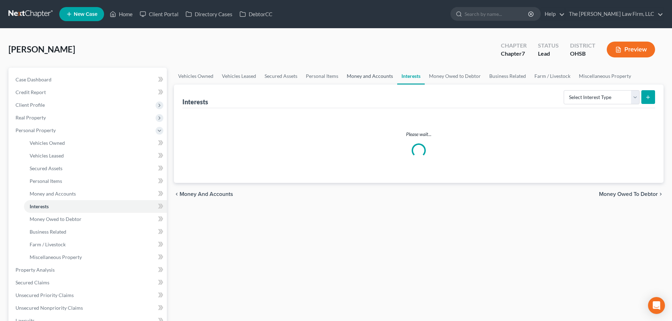
click at [360, 74] on link "Money and Accounts" at bounding box center [370, 76] width 55 height 17
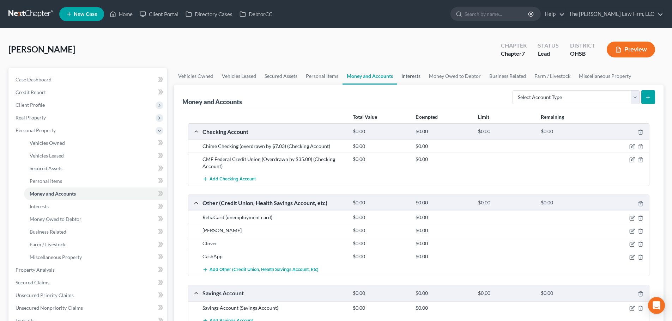
click at [398, 76] on link "Interests" at bounding box center [411, 76] width 28 height 17
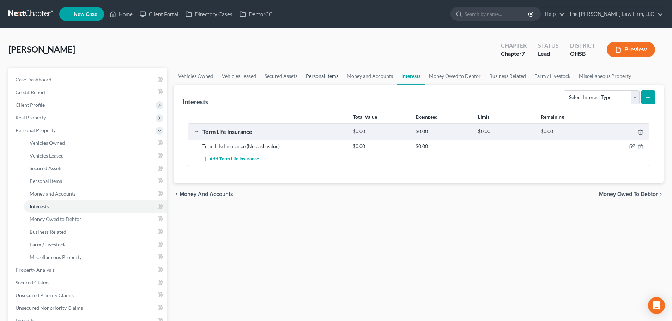
click at [331, 73] on link "Personal Items" at bounding box center [322, 76] width 41 height 17
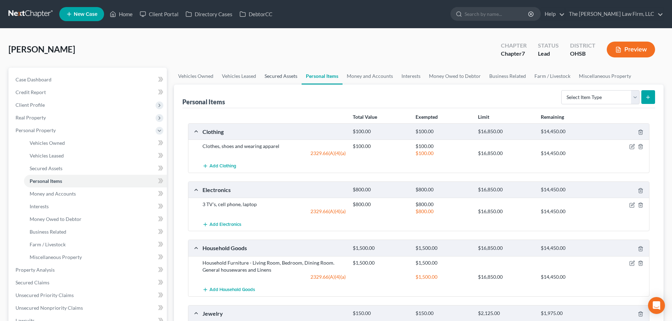
click at [287, 73] on link "Secured Assets" at bounding box center [280, 76] width 41 height 17
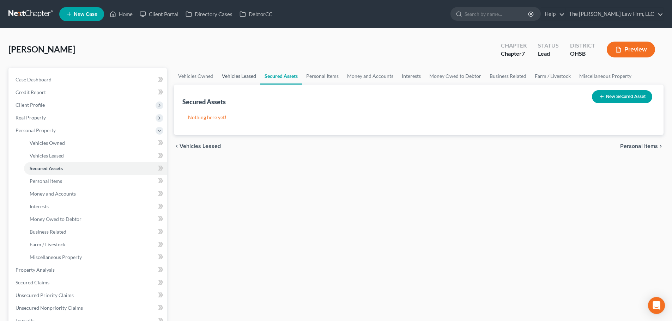
click at [251, 75] on link "Vehicles Leased" at bounding box center [239, 76] width 43 height 17
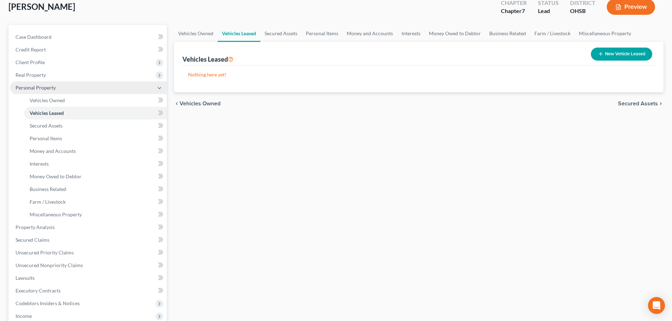
scroll to position [118, 0]
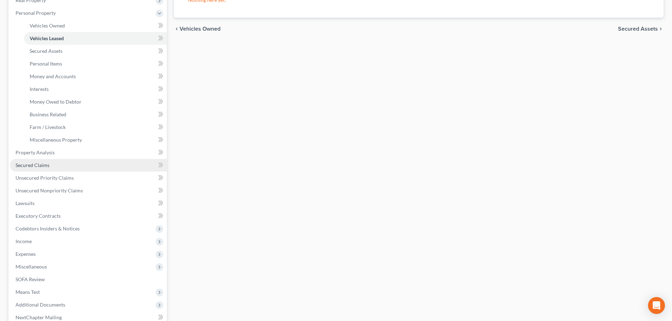
click at [43, 163] on span "Secured Claims" at bounding box center [33, 165] width 34 height 6
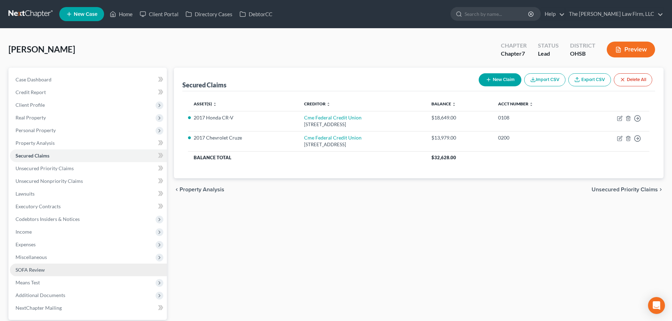
click at [32, 271] on span "SOFA Review" at bounding box center [30, 270] width 29 height 6
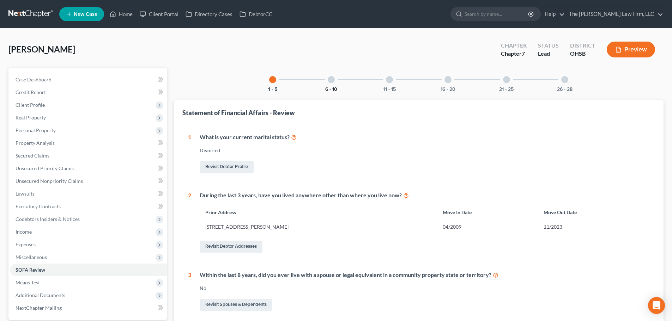
click at [332, 87] on button "6 - 10" at bounding box center [331, 89] width 12 height 5
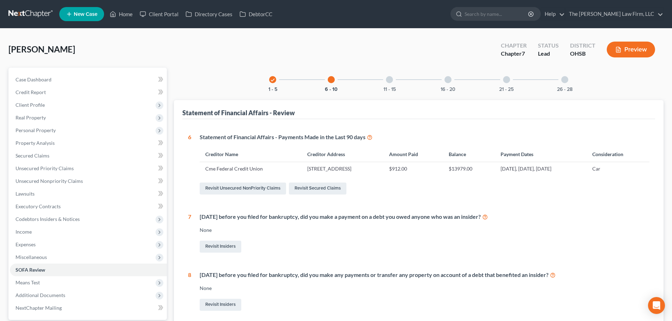
click at [397, 77] on div "11 - 15" at bounding box center [390, 80] width 24 height 24
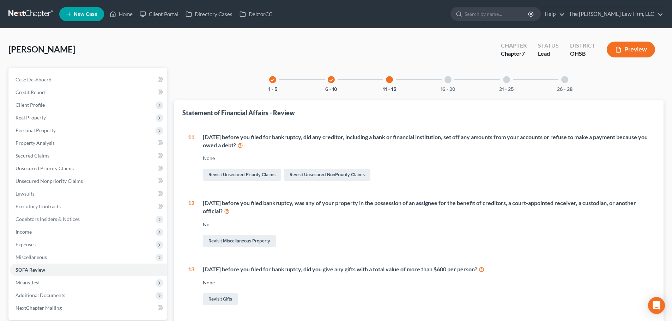
click at [456, 81] on div "16 - 20" at bounding box center [448, 80] width 24 height 24
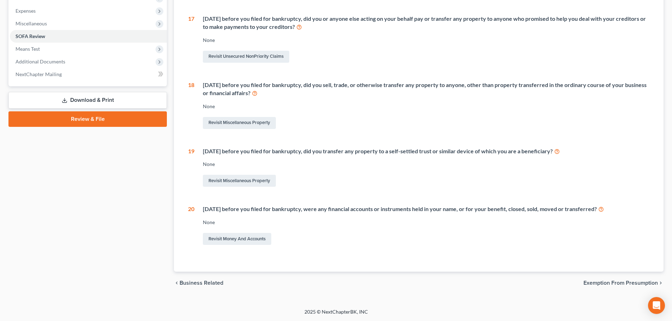
scroll to position [6, 0]
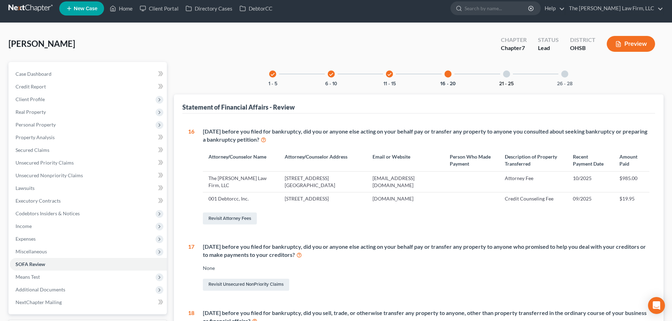
click at [503, 82] on button "21 - 25" at bounding box center [506, 84] width 14 height 5
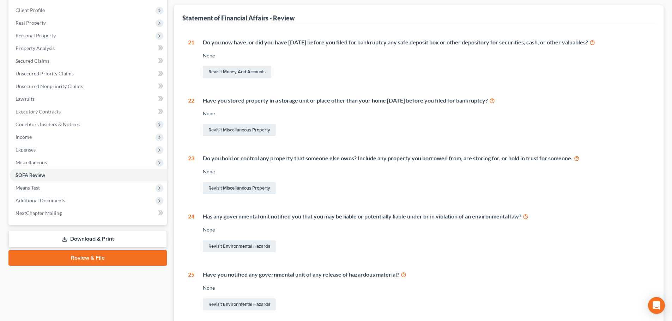
scroll to position [0, 0]
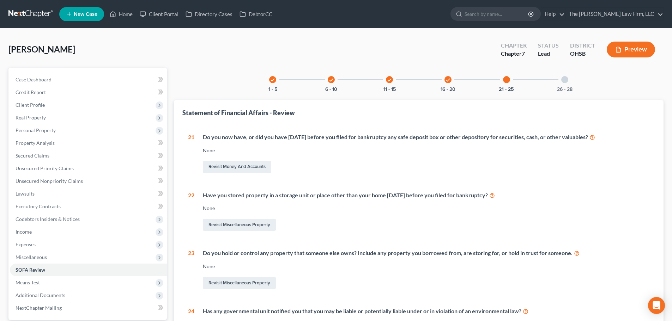
click at [503, 81] on div "26 - 28" at bounding box center [565, 80] width 24 height 24
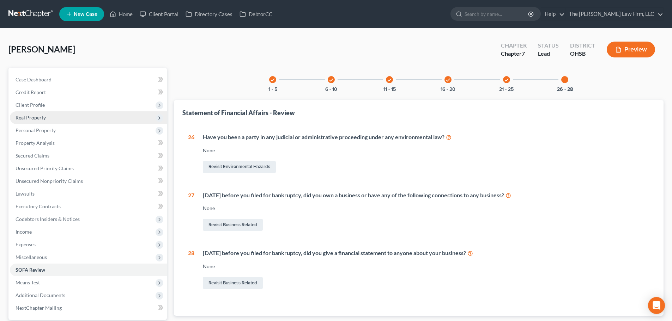
click at [46, 118] on span "Real Property" at bounding box center [88, 118] width 157 height 13
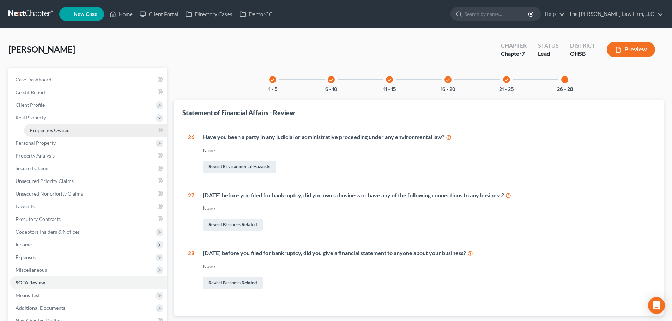
click at [47, 132] on span "Properties Owned" at bounding box center [50, 130] width 40 height 6
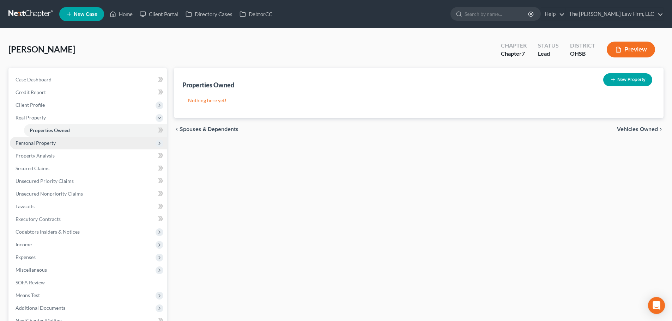
click at [23, 146] on span "Personal Property" at bounding box center [88, 143] width 157 height 13
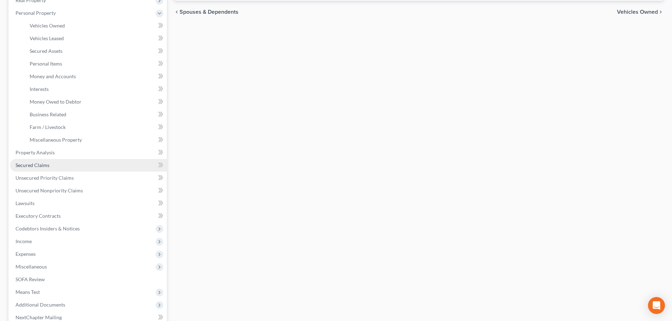
click at [47, 162] on span "Secured Claims" at bounding box center [33, 165] width 34 height 6
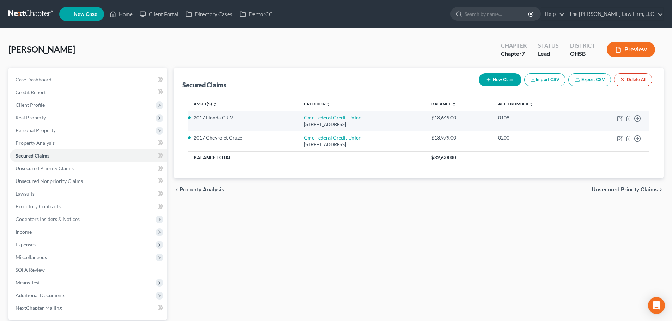
click at [327, 115] on link "Cme Federal Credit Union" at bounding box center [333, 118] width 58 height 6
select select "36"
select select "0"
select select "3"
select select "2"
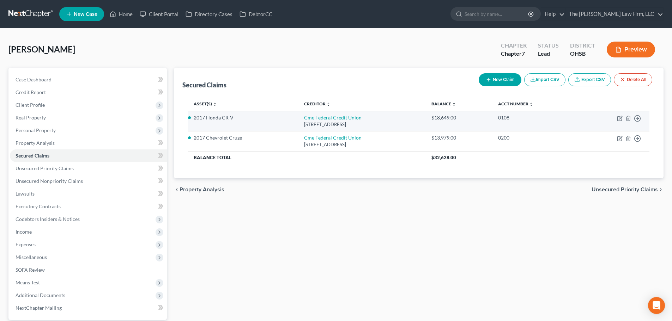
select select "0"
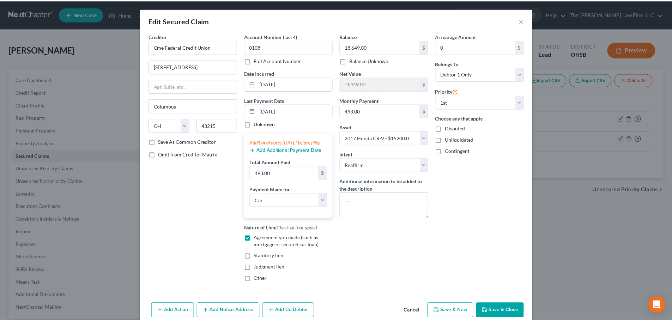
scroll to position [38, 0]
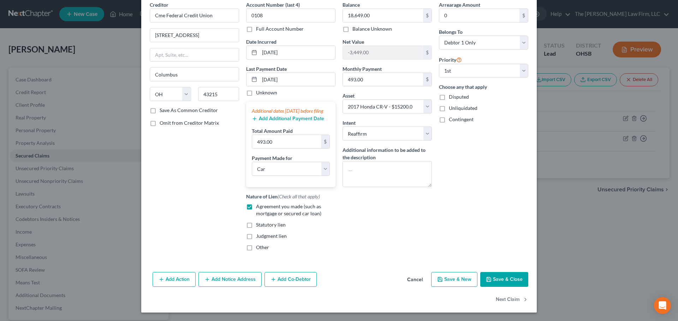
click at [503, 279] on button "Save & Close" at bounding box center [504, 279] width 48 height 15
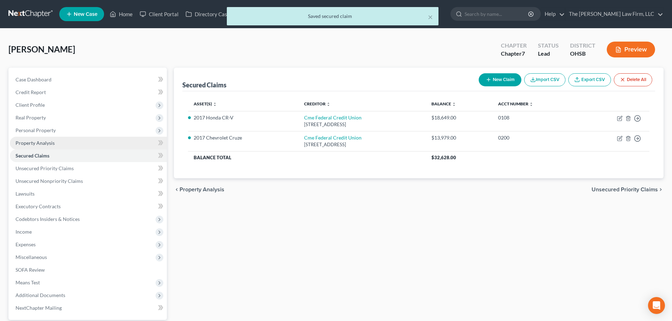
click at [33, 146] on link "Property Analysis" at bounding box center [88, 143] width 157 height 13
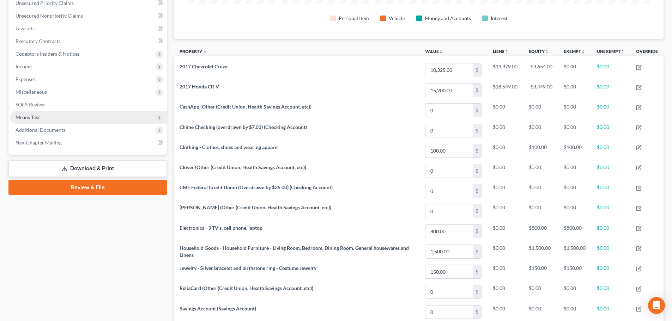
scroll to position [176, 0]
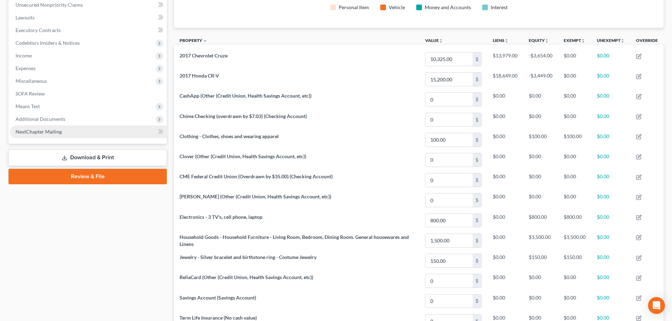
drag, startPoint x: 48, startPoint y: 118, endPoint x: 67, endPoint y: 136, distance: 26.7
click at [48, 118] on span "Additional Documents" at bounding box center [41, 119] width 50 height 6
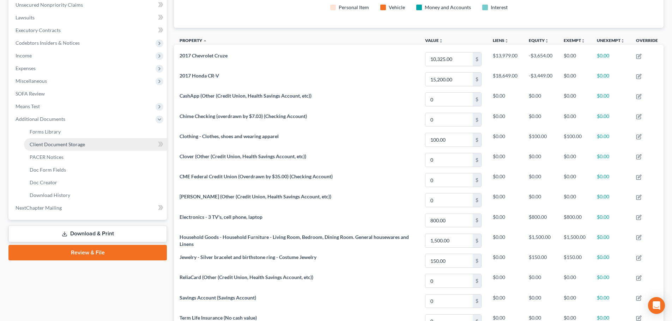
click at [57, 148] on link "Client Document Storage" at bounding box center [95, 144] width 143 height 13
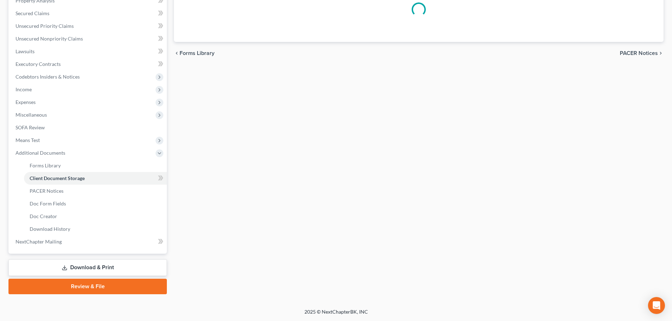
scroll to position [70, 0]
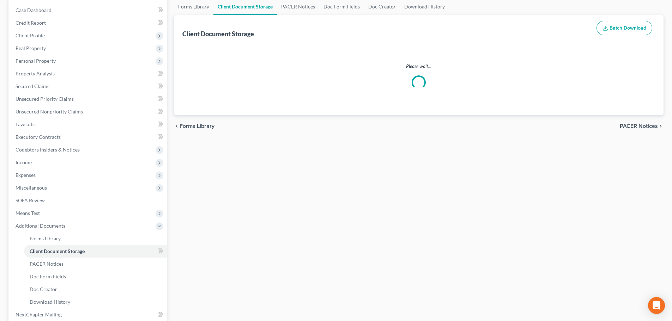
select select "7"
select select "52"
select select "61"
select select "37"
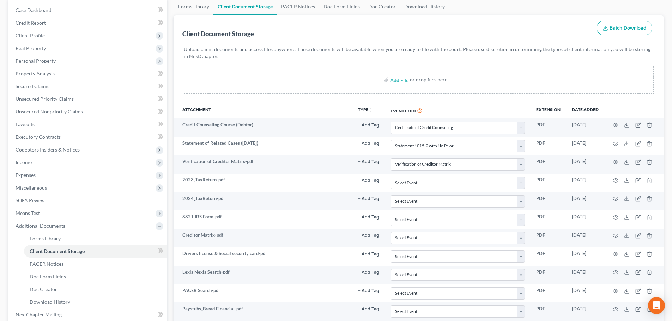
scroll to position [0, 0]
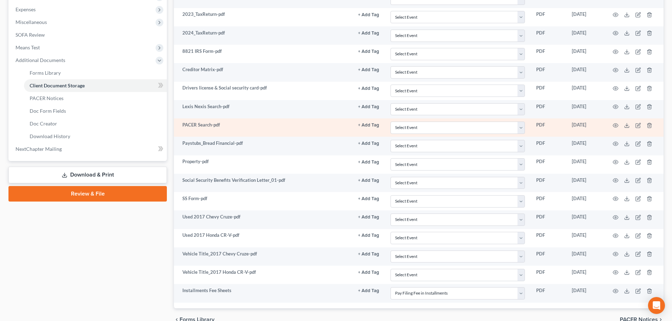
click at [503, 125] on td at bounding box center [633, 128] width 59 height 18
click at [503, 125] on icon "button" at bounding box center [616, 126] width 6 height 6
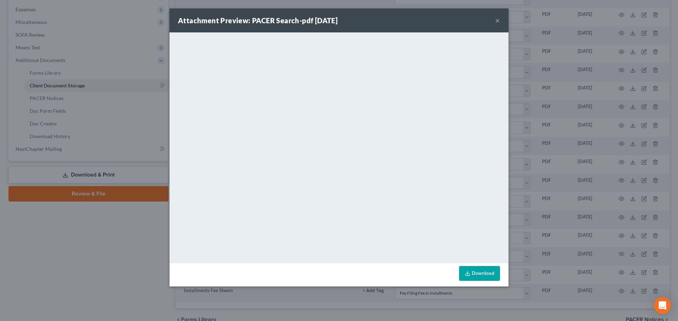
click at [498, 18] on button "×" at bounding box center [497, 20] width 5 height 8
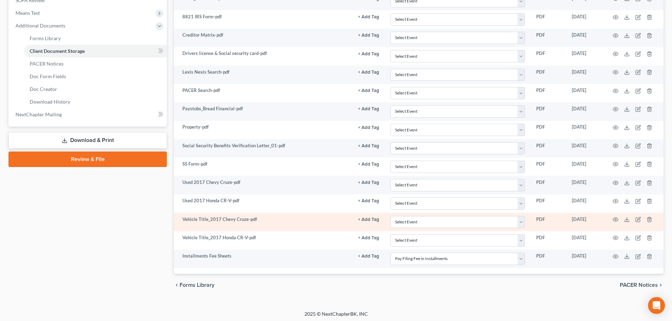
scroll to position [272, 0]
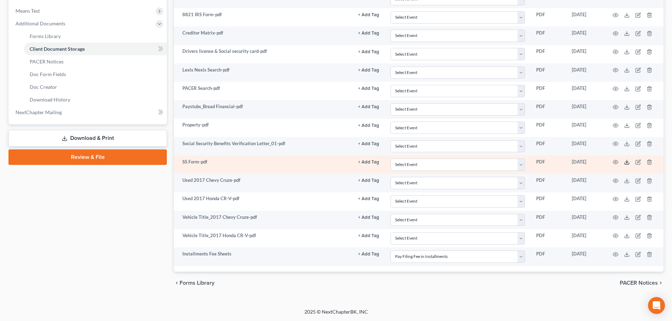
click at [503, 161] on td at bounding box center [633, 165] width 59 height 18
click at [503, 161] on icon at bounding box center [627, 163] width 6 height 6
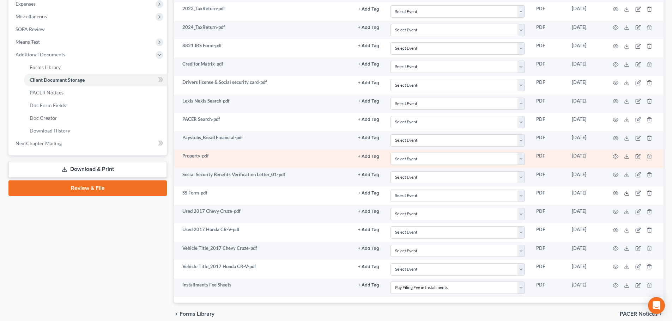
scroll to position [213, 0]
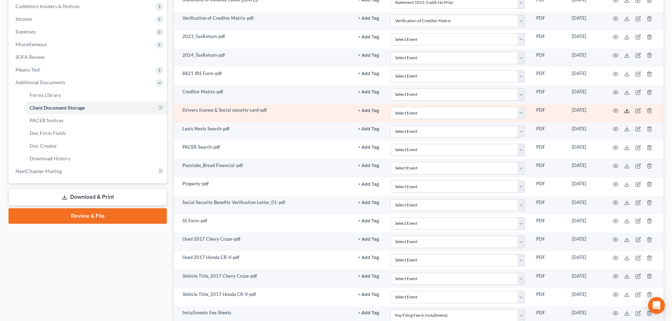
click at [503, 110] on icon at bounding box center [627, 111] width 6 height 6
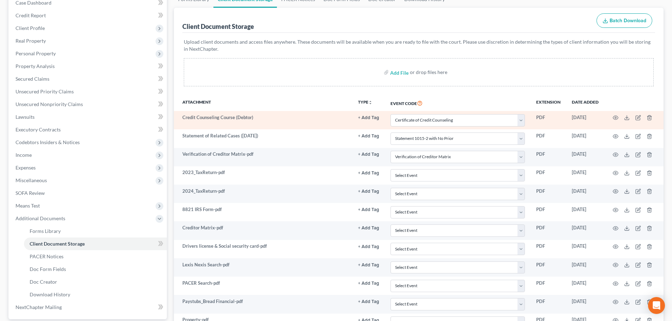
scroll to position [37, 0]
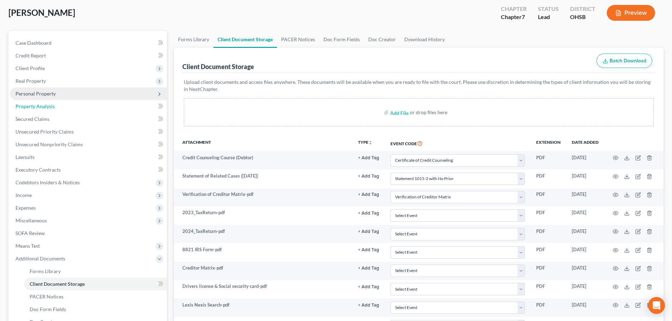
drag, startPoint x: 35, startPoint y: 108, endPoint x: 38, endPoint y: 98, distance: 10.7
click at [35, 108] on span "Property Analysis" at bounding box center [35, 106] width 39 height 6
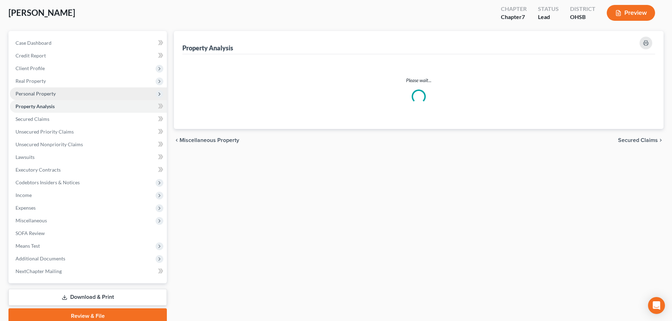
scroll to position [36, 0]
click at [38, 98] on span "Personal Property" at bounding box center [88, 94] width 157 height 13
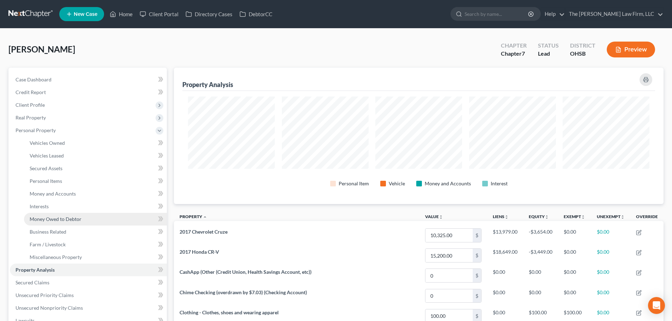
scroll to position [352745, 352392]
click at [41, 222] on span "Money Owed to Debtor" at bounding box center [56, 219] width 52 height 6
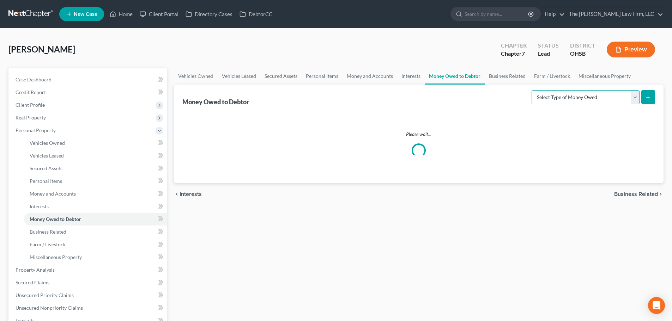
click at [503, 98] on select "Select Type of Money Owed Accounts Receivable Alimony Child Support Claims Agai…" at bounding box center [586, 97] width 108 height 14
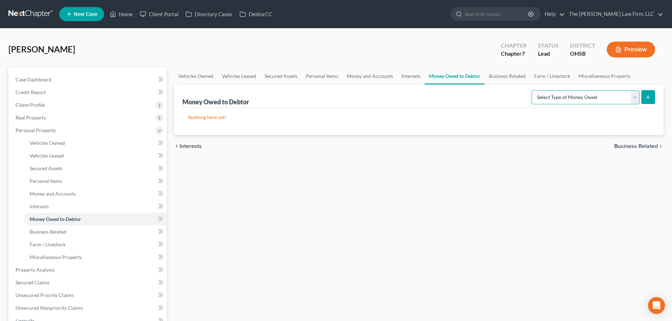
select select "expected_tax_refund"
click at [503, 90] on select "Select Type of Money Owed Accounts Receivable Alimony Child Support Claims Agai…" at bounding box center [586, 97] width 108 height 14
click at [503, 94] on div "Money Owed to Debtor (Net Operating Losses) Select Type of Money Owed Accounts …" at bounding box center [419, 110] width 490 height 50
click at [503, 94] on button "submit" at bounding box center [649, 97] width 14 height 14
select select "0"
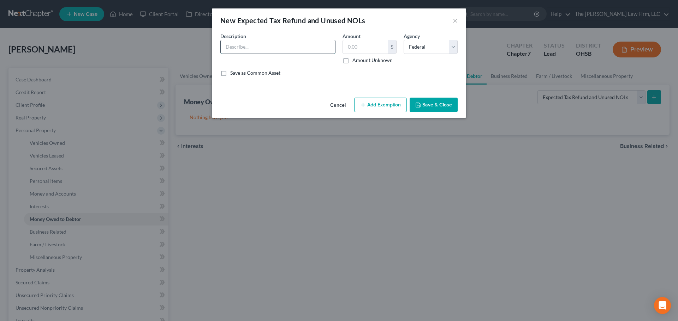
click at [292, 45] on input "text" at bounding box center [278, 46] width 114 height 13
type input "2025 Tax Refund Attributal to EITC and/or ACTC"
click at [368, 58] on label "Amount Unknown" at bounding box center [372, 60] width 40 height 7
click at [360, 58] on input "Amount Unknown" at bounding box center [357, 59] width 5 height 5
checkbox input "true"
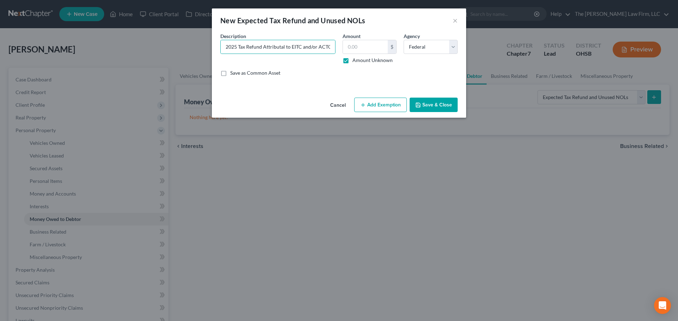
type input "0.00"
click at [376, 106] on button "Add Exemption" at bounding box center [380, 105] width 53 height 15
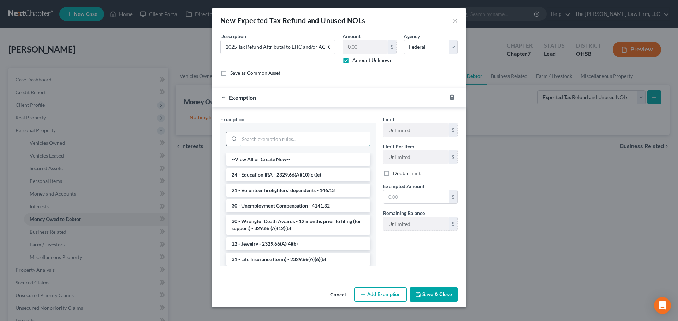
click at [287, 138] on input "search" at bounding box center [304, 138] width 131 height 13
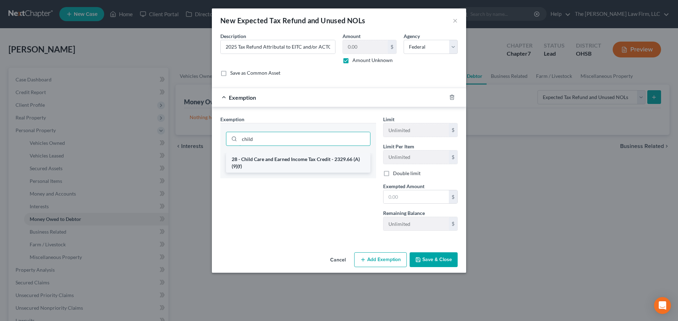
type input "child"
click at [286, 164] on li "28 - Child Care and Earned Income Tax Credit - 2329.66 (A)(9)(f)" at bounding box center [298, 163] width 144 height 20
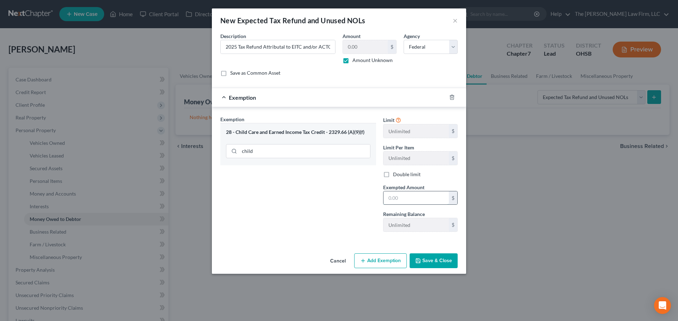
click at [393, 196] on input "text" at bounding box center [415, 198] width 65 height 13
type input "1"
drag, startPoint x: 349, startPoint y: 200, endPoint x: 428, endPoint y: 254, distance: 96.0
click at [349, 200] on div "Exemption Set must be selected for CA. Exemption * 28 - Child Care and Earned I…" at bounding box center [298, 177] width 163 height 122
click at [428, 260] on button "Save & Close" at bounding box center [433, 261] width 48 height 15
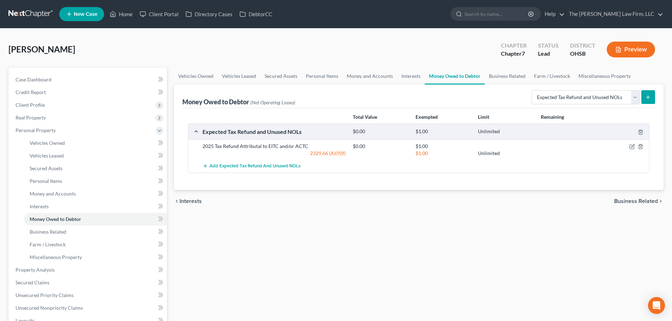
click at [503, 97] on button "submit" at bounding box center [649, 97] width 14 height 14
select select "0"
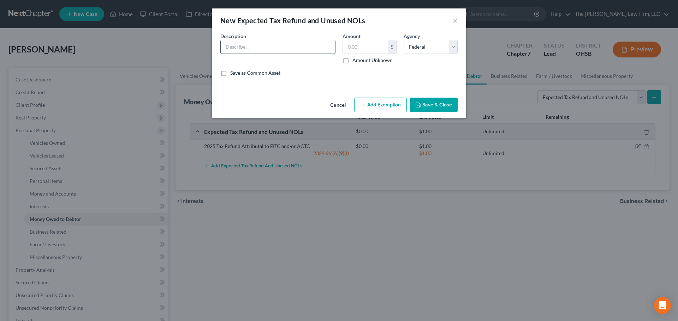
click at [246, 47] on input "text" at bounding box center [278, 46] width 114 height 13
type input "2025 Tax Refund Not Attributal to EITC and/or ACTC"
click at [356, 60] on label "Amount Unknown" at bounding box center [372, 60] width 40 height 7
click at [356, 60] on input "Amount Unknown" at bounding box center [357, 59] width 5 height 5
checkbox input "true"
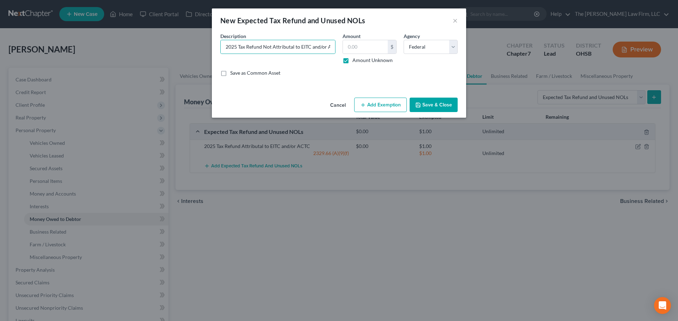
type input "0.00"
click at [367, 106] on button "Add Exemption" at bounding box center [380, 105] width 53 height 15
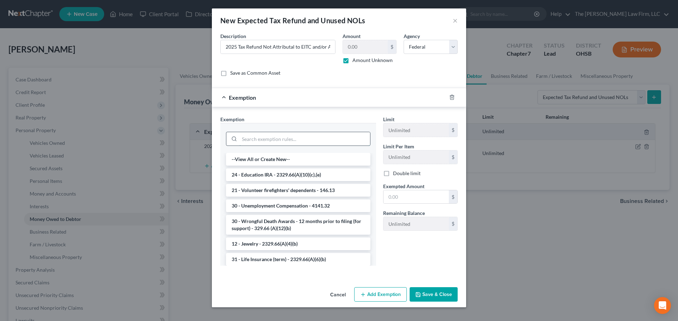
click at [293, 134] on input "search" at bounding box center [304, 138] width 131 height 13
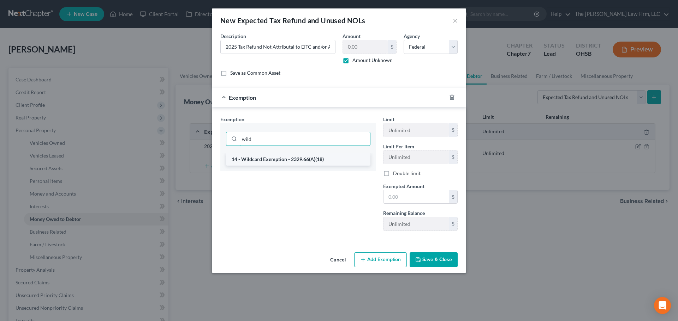
type input "wild"
click at [282, 161] on li "14 - Wildcard Exemption - 2329.66(A)(18)" at bounding box center [298, 159] width 144 height 13
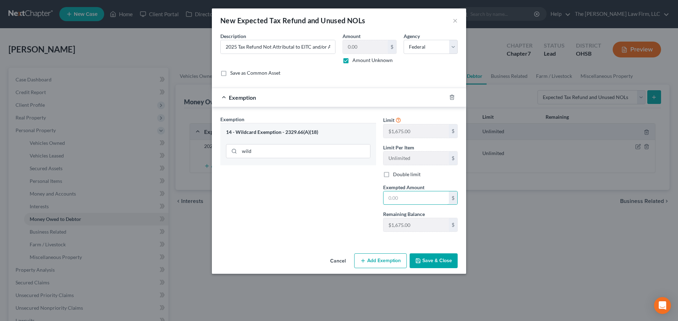
drag, startPoint x: 409, startPoint y: 197, endPoint x: 330, endPoint y: 198, distance: 79.0
click at [409, 197] on input "text" at bounding box center [415, 198] width 65 height 13
paste input "1,675.00"
type input "1,675.00"
click at [330, 198] on div "Exemption Set must be selected for CA. Exemption * 14 - Wildcard Exemption - 23…" at bounding box center [298, 177] width 163 height 122
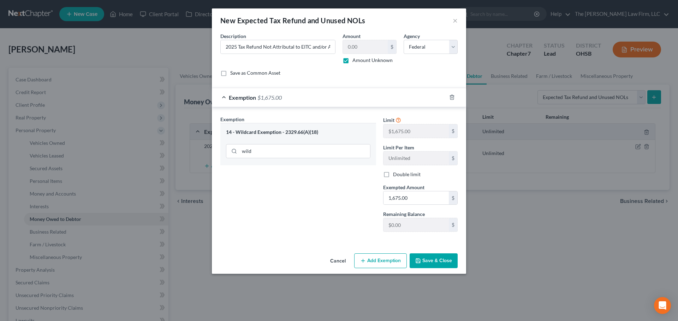
click at [427, 262] on button "Save & Close" at bounding box center [433, 261] width 48 height 15
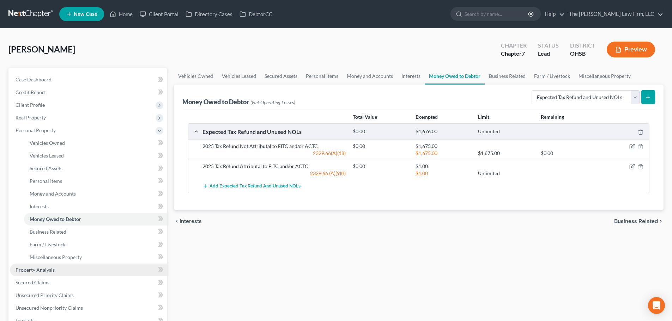
click at [36, 274] on link "Property Analysis" at bounding box center [88, 270] width 157 height 13
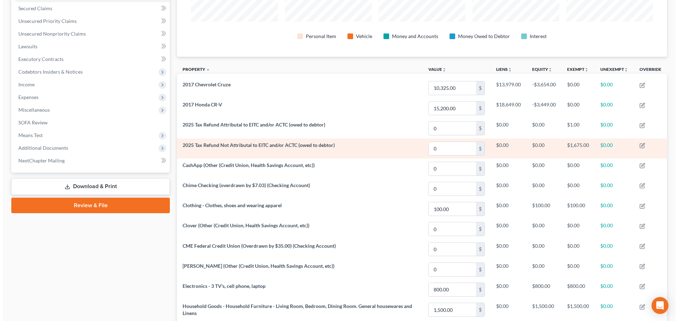
scroll to position [176, 0]
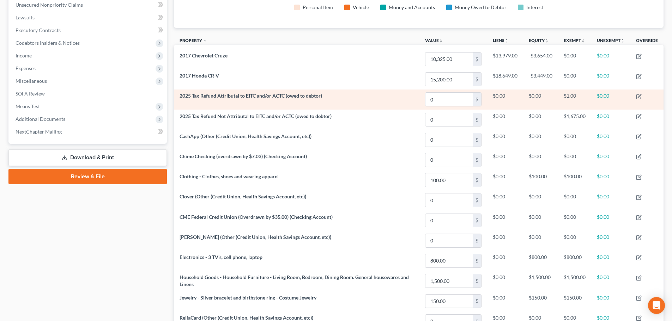
click at [503, 96] on td at bounding box center [647, 100] width 33 height 20
click at [503, 96] on icon "button" at bounding box center [639, 95] width 3 height 3
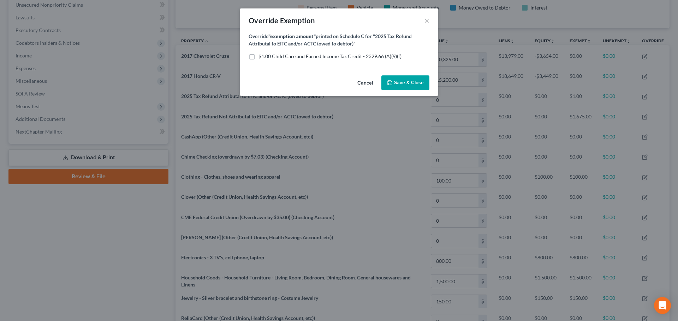
scroll to position [137, 494]
click at [325, 56] on span "$1.00 Child Care and Earned Income Tax Credit - 2329.66 (A)(9)(f)" at bounding box center [329, 56] width 143 height 6
click at [266, 56] on input "$1.00 Child Care and Earned Income Tax Credit - 2329.66 (A)(9)(f)" at bounding box center [263, 55] width 5 height 5
checkbox input "true"
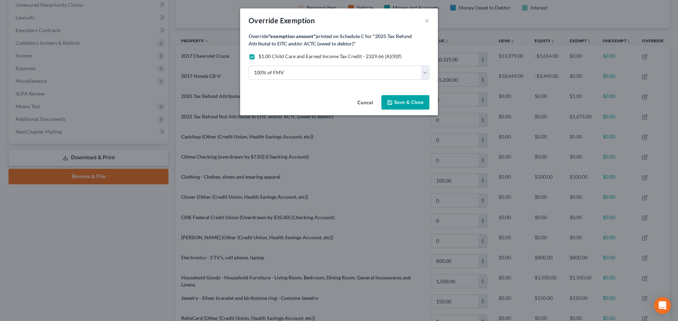
click at [408, 104] on span "Save & Close" at bounding box center [409, 103] width 30 height 6
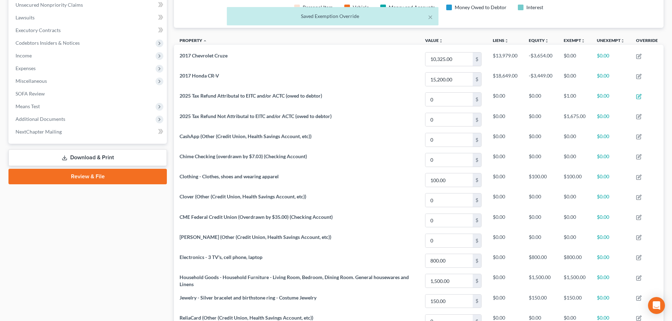
click at [125, 180] on link "Review & File" at bounding box center [87, 177] width 158 height 16
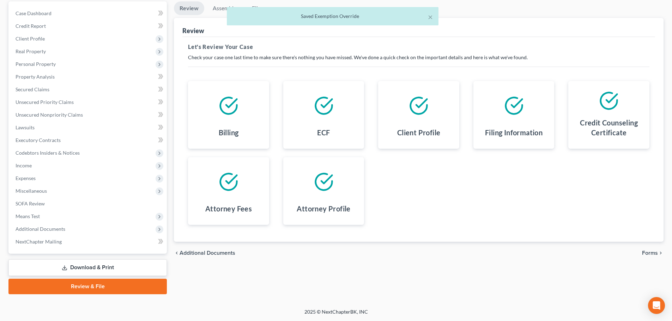
click at [503, 254] on span "Forms" at bounding box center [650, 254] width 16 height 6
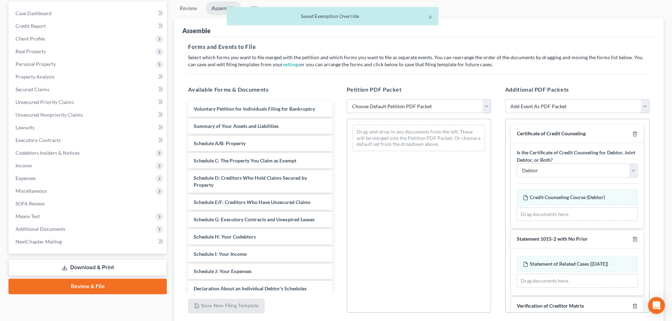
drag, startPoint x: 440, startPoint y: 101, endPoint x: 432, endPoint y: 112, distance: 13.8
click at [440, 101] on select "Choose Default Petition PDF Packet Emergency Filing (Voluntary Petition and Cre…" at bounding box center [419, 107] width 144 height 14
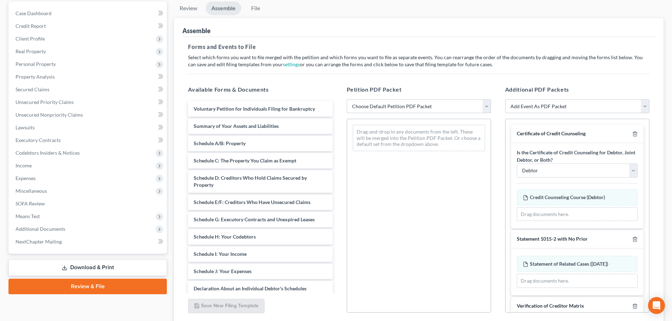
select select "1"
click at [347, 100] on select "Choose Default Petition PDF Packet Emergency Filing (Voluntary Petition and Cre…" at bounding box center [419, 107] width 144 height 14
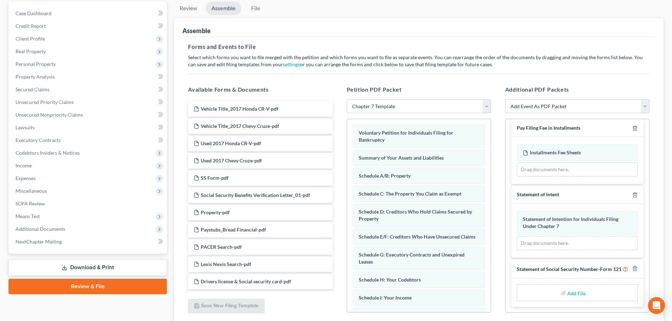
click at [503, 279] on input "file" at bounding box center [575, 293] width 17 height 13
type input "C:\fakepath\[PERSON_NAME] Form.pdf"
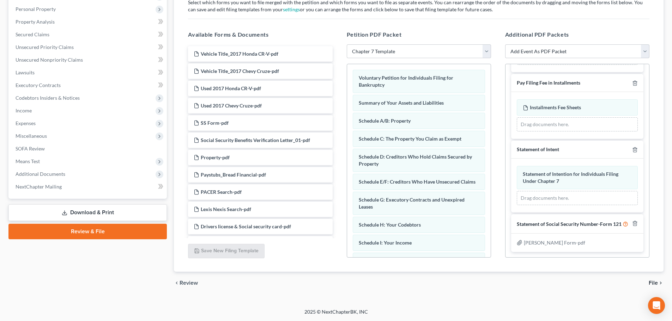
click at [503, 279] on span "File" at bounding box center [653, 284] width 9 height 6
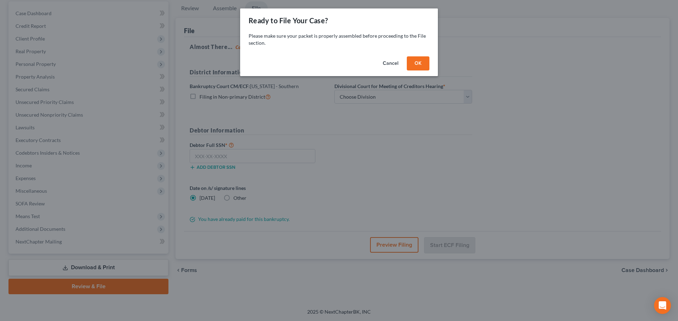
click at [419, 60] on button "OK" at bounding box center [418, 63] width 23 height 14
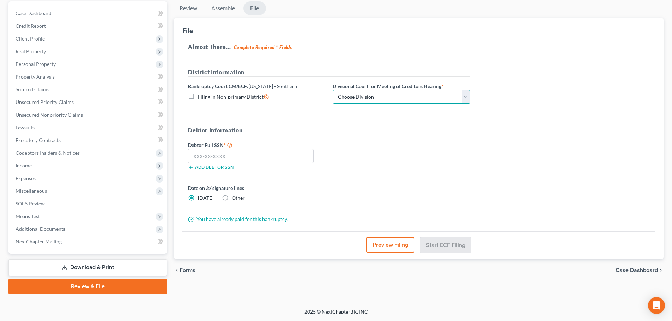
click at [389, 99] on select "Choose Division Cincinnati Columbus [GEOGRAPHIC_DATA]" at bounding box center [402, 97] width 138 height 14
select select "1"
click at [333, 90] on select "Choose Division Cincinnati Columbus [GEOGRAPHIC_DATA]" at bounding box center [402, 97] width 138 height 14
drag, startPoint x: 283, startPoint y: 159, endPoint x: 310, endPoint y: 154, distance: 27.8
click at [283, 159] on input "text" at bounding box center [251, 156] width 126 height 14
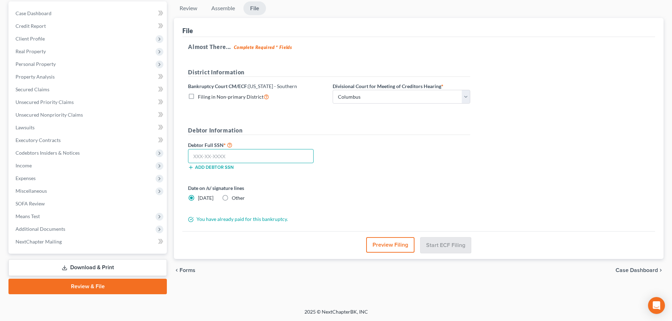
paste input "160-46-2941"
type input "160-46-2941"
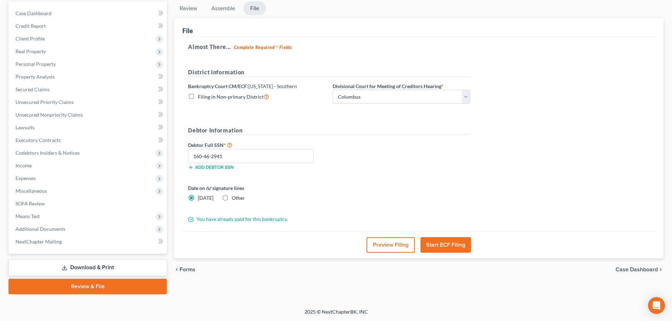
click at [378, 241] on button "Preview Filing" at bounding box center [391, 245] width 48 height 16
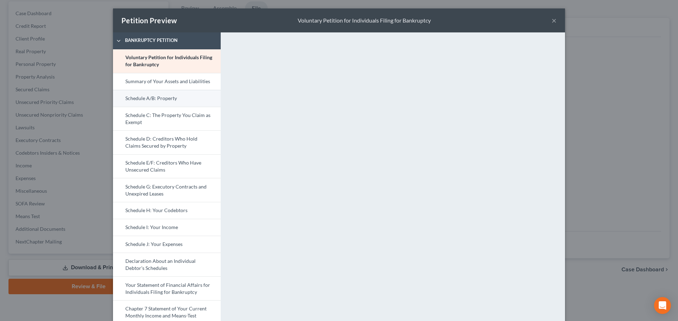
drag, startPoint x: 194, startPoint y: 85, endPoint x: 214, endPoint y: 96, distance: 22.9
click at [194, 85] on link "Summary of Your Assets and Liabilities" at bounding box center [167, 81] width 108 height 17
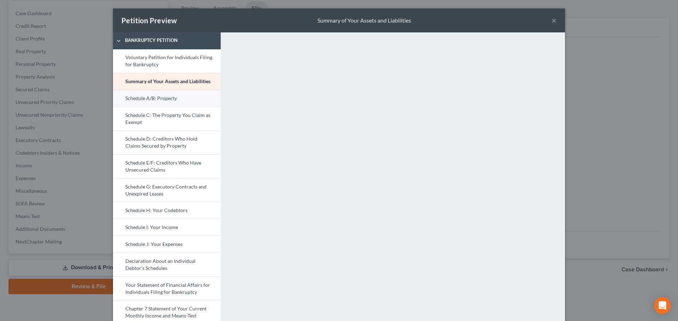
click at [183, 103] on link "Schedule A/B: Property" at bounding box center [167, 98] width 108 height 17
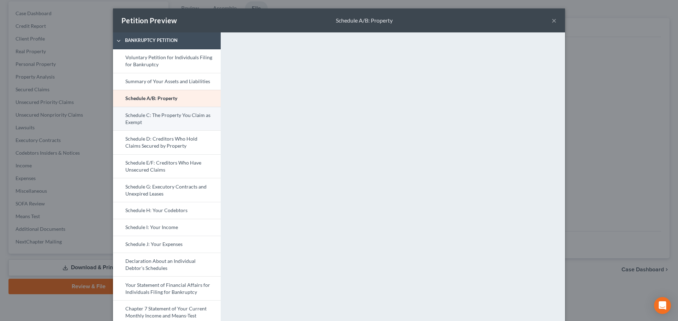
click at [172, 120] on link "Schedule C: The Property You Claim as Exempt" at bounding box center [167, 119] width 108 height 24
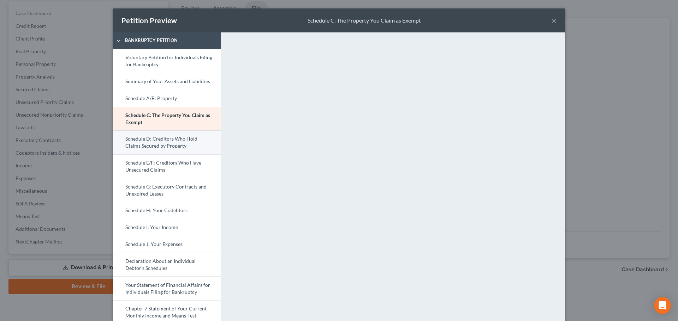
click at [178, 140] on link "Schedule D: Creditors Who Hold Claims Secured by Property" at bounding box center [167, 143] width 108 height 24
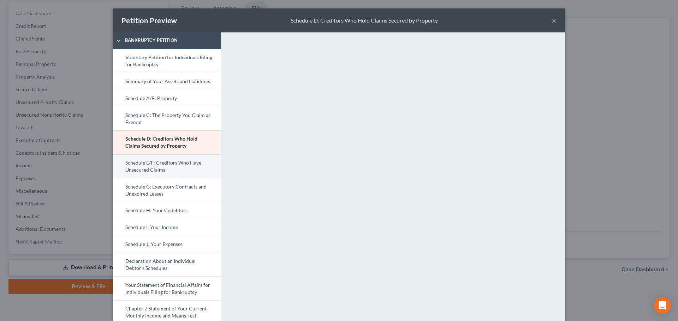
click at [151, 172] on link "Schedule E/F: Creditors Who Have Unsecured Claims" at bounding box center [167, 167] width 108 height 24
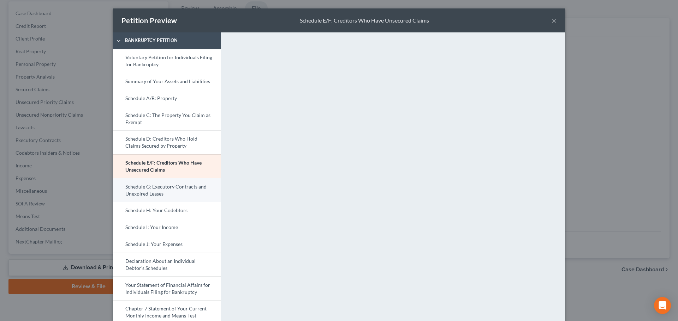
click at [155, 191] on link "Schedule G: Executory Contracts and Unexpired Leases" at bounding box center [167, 190] width 108 height 24
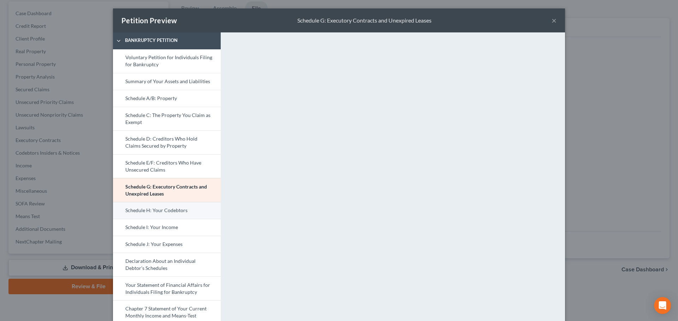
click at [169, 213] on link "Schedule H: Your Codebtors" at bounding box center [167, 210] width 108 height 17
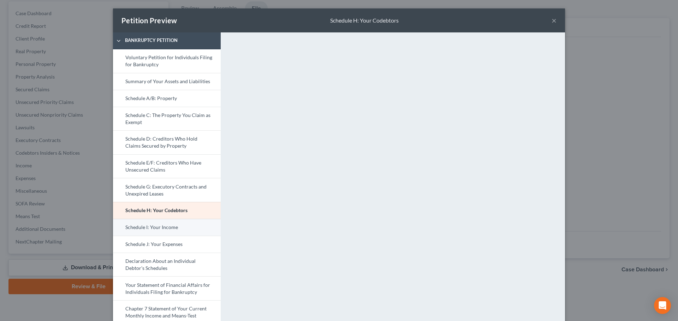
click at [168, 229] on link "Schedule I: Your Income" at bounding box center [167, 227] width 108 height 17
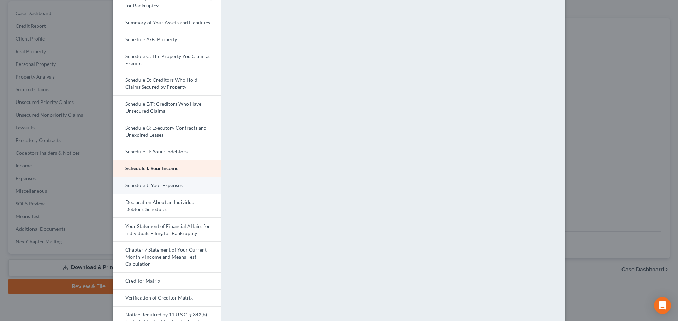
click at [177, 186] on link "Schedule J: Your Expenses" at bounding box center [167, 185] width 108 height 17
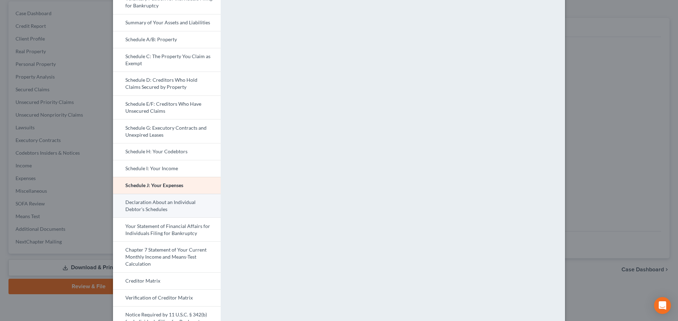
click at [131, 205] on link "Declaration About an Individual Debtor's Schedules" at bounding box center [167, 206] width 108 height 24
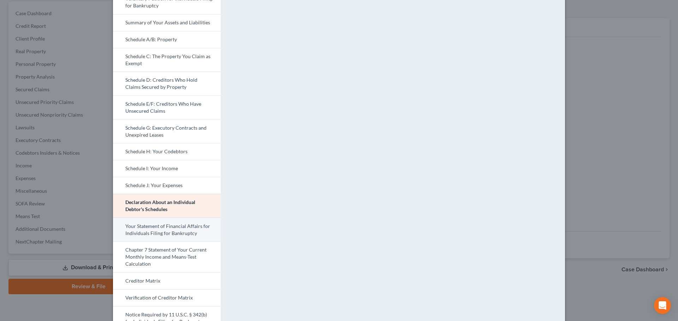
click at [141, 228] on link "Your Statement of Financial Affairs for Individuals Filing for Bankruptcy" at bounding box center [167, 230] width 108 height 24
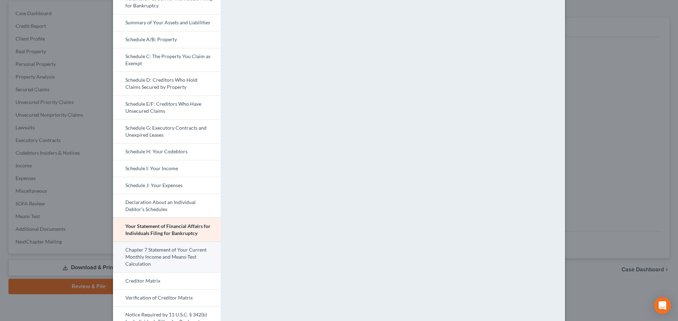
click at [156, 258] on link "Chapter 7 Statement of Your Current Monthly Income and Means-Test Calculation" at bounding box center [167, 257] width 108 height 31
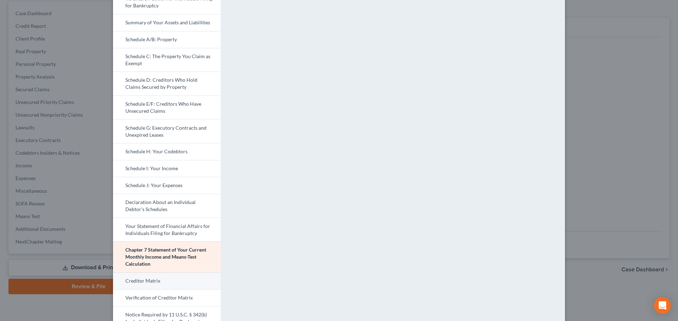
click at [154, 279] on link "Creditor Matrix" at bounding box center [167, 281] width 108 height 17
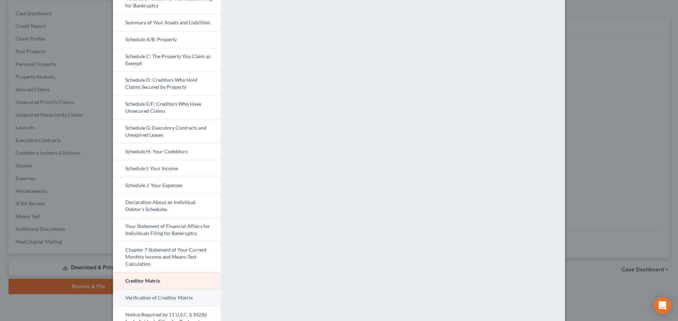
click at [167, 279] on link "Verification of Creditor Matrix" at bounding box center [167, 298] width 108 height 17
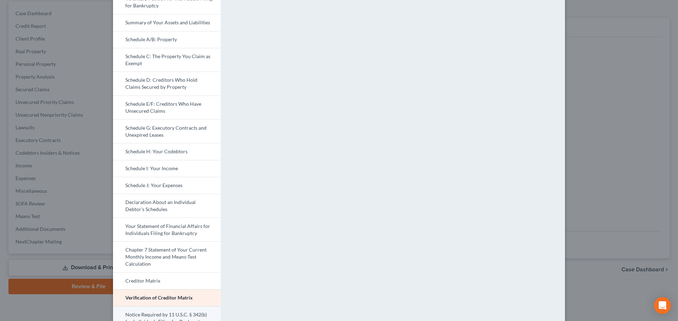
click at [154, 279] on link "Notice Required by 11 U.S.C. § 342(b) for Individuals Filing for Bankruptcy" at bounding box center [167, 319] width 108 height 24
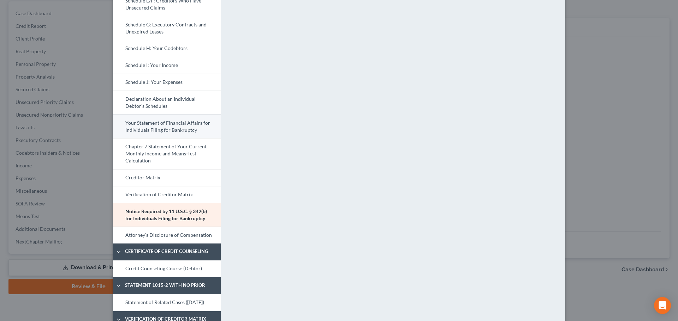
scroll to position [176, 0]
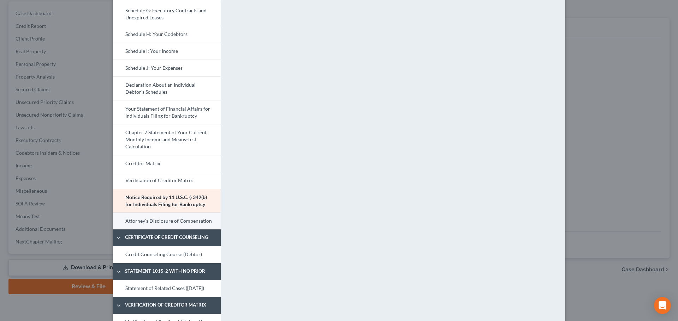
click at [166, 223] on link "Attorney's Disclosure of Compensation" at bounding box center [167, 221] width 108 height 17
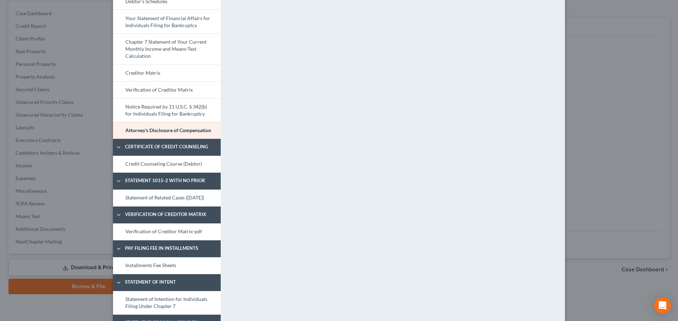
scroll to position [294, 0]
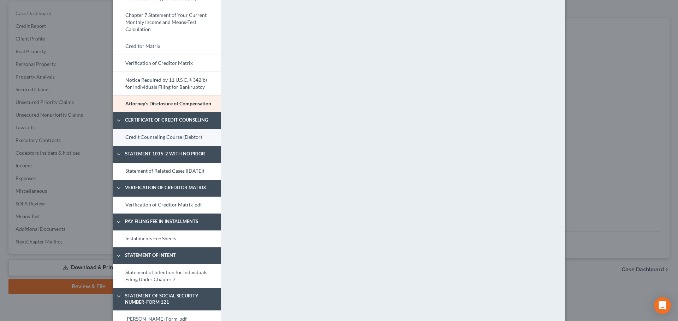
click at [182, 137] on link "Credit Counseling Course (Debtor)" at bounding box center [167, 137] width 108 height 17
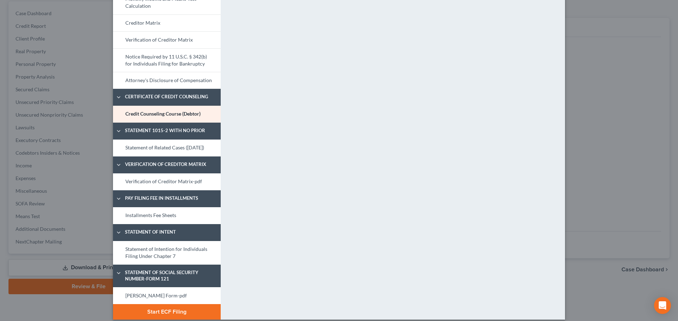
scroll to position [331, 0]
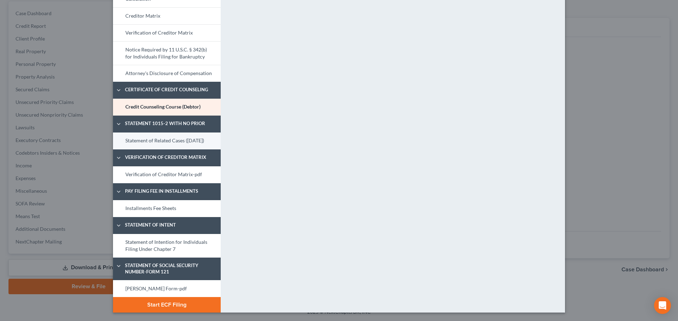
click at [191, 144] on link "Statement of Related Cases ([DATE])" at bounding box center [167, 141] width 108 height 17
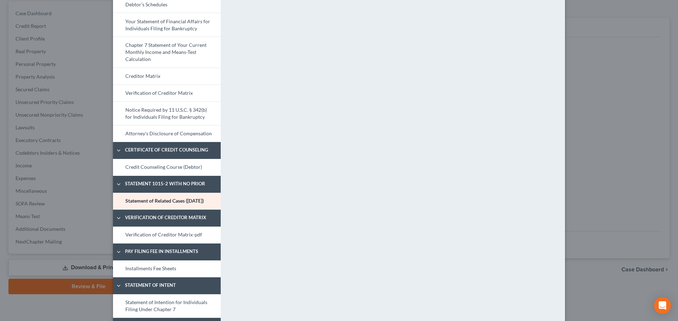
scroll to position [294, 0]
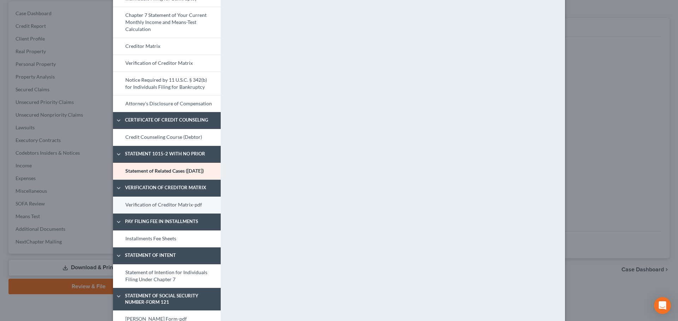
click at [202, 214] on link "Verification of Creditor Matrix-pdf" at bounding box center [167, 205] width 108 height 17
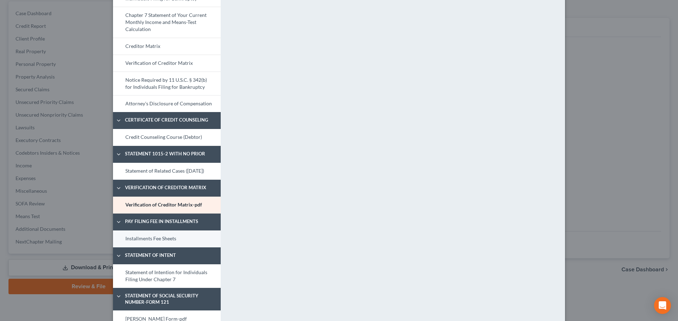
click at [199, 246] on link "Installments Fee Sheets" at bounding box center [167, 239] width 108 height 17
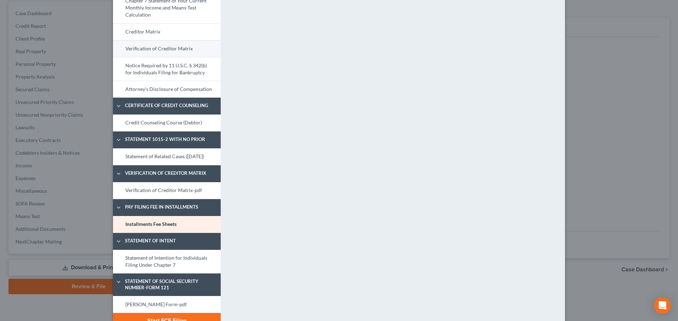
scroll to position [331, 0]
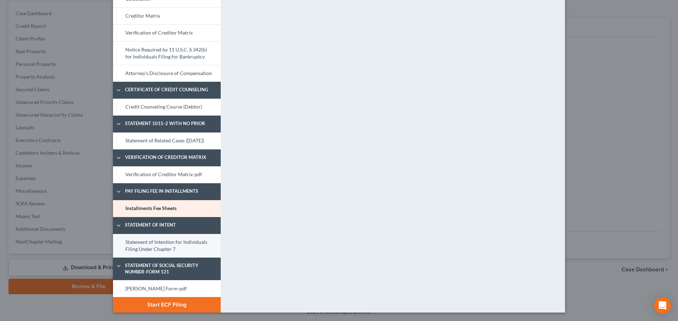
click at [202, 249] on link "Statement of Intention for Individuals Filing Under Chapter 7" at bounding box center [167, 246] width 108 height 24
click at [187, 279] on link "[PERSON_NAME] Form-pdf" at bounding box center [167, 289] width 108 height 17
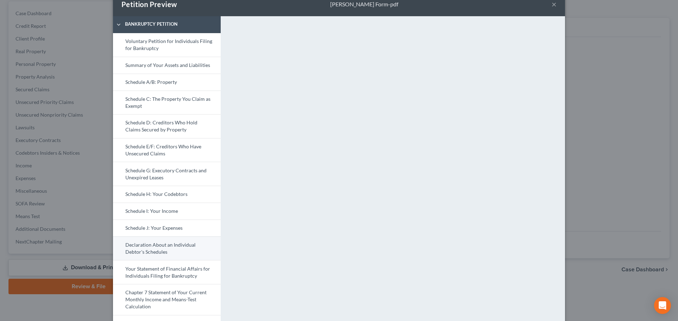
scroll to position [0, 0]
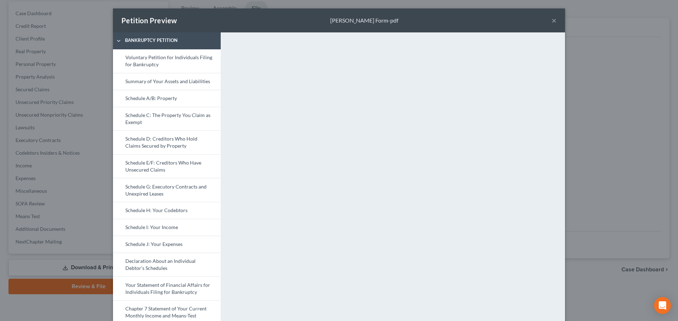
click at [503, 20] on button "×" at bounding box center [553, 20] width 5 height 8
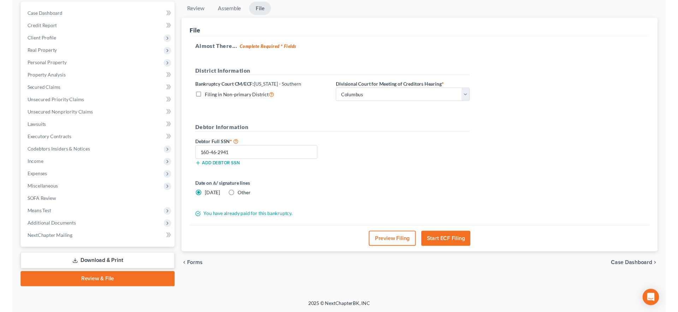
scroll to position [66, 0]
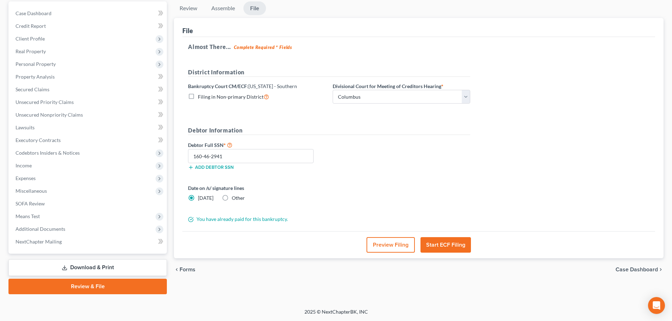
click at [464, 243] on button "Start ECF Filing" at bounding box center [446, 245] width 50 height 16
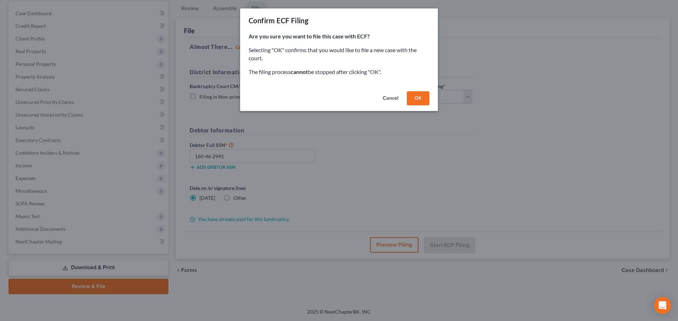
click at [418, 97] on button "OK" at bounding box center [418, 98] width 23 height 14
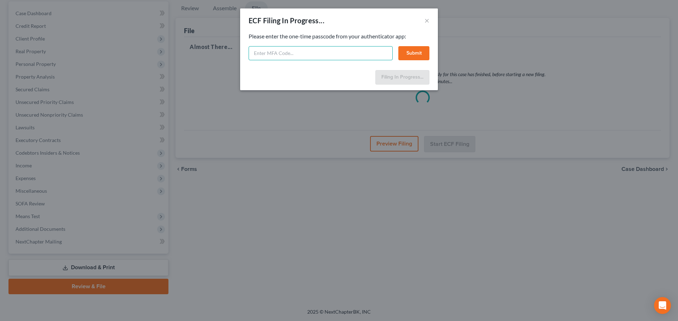
click at [284, 51] on input "text" at bounding box center [320, 53] width 144 height 14
type input "723212"
click at [405, 53] on button "Submit" at bounding box center [413, 53] width 31 height 14
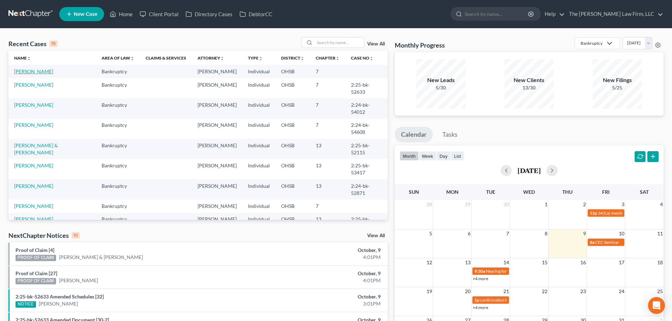
click at [30, 73] on link "[PERSON_NAME]" at bounding box center [33, 71] width 39 height 6
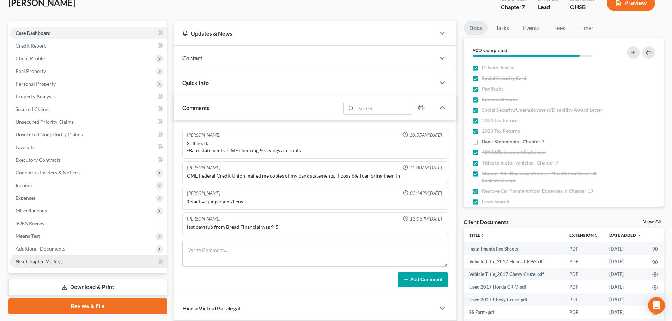
scroll to position [118, 0]
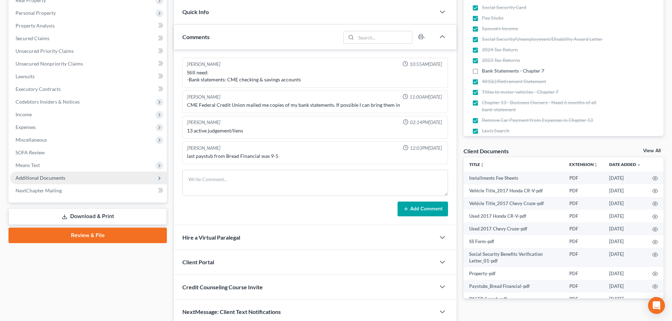
click at [45, 177] on span "Additional Documents" at bounding box center [41, 178] width 50 height 6
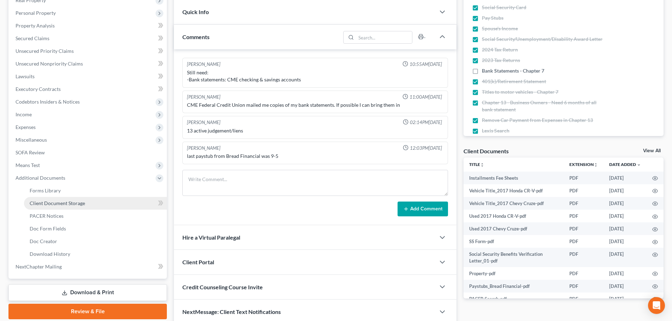
click at [55, 202] on span "Client Document Storage" at bounding box center [57, 203] width 55 height 6
select select "7"
select select "52"
select select "61"
select select "37"
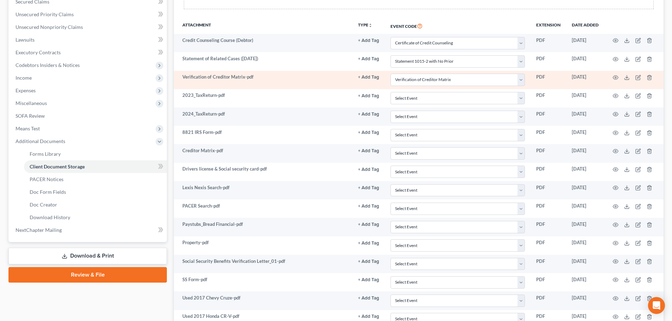
scroll to position [176, 0]
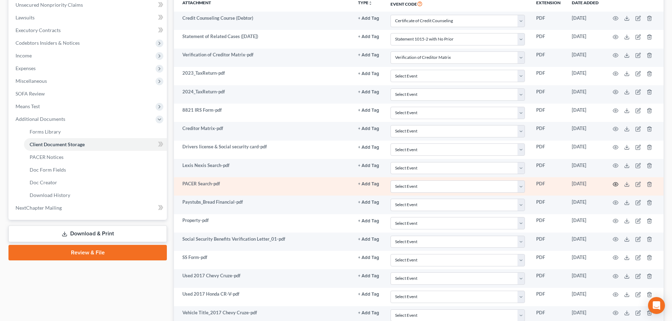
click at [615, 184] on circle "button" at bounding box center [615, 184] width 1 height 1
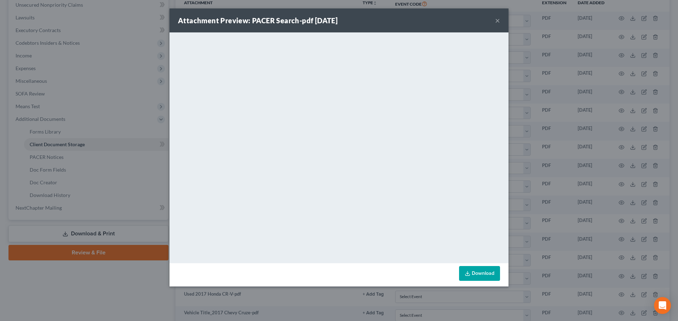
click at [499, 20] on button "×" at bounding box center [497, 20] width 5 height 8
